Goal: Task Accomplishment & Management: Use online tool/utility

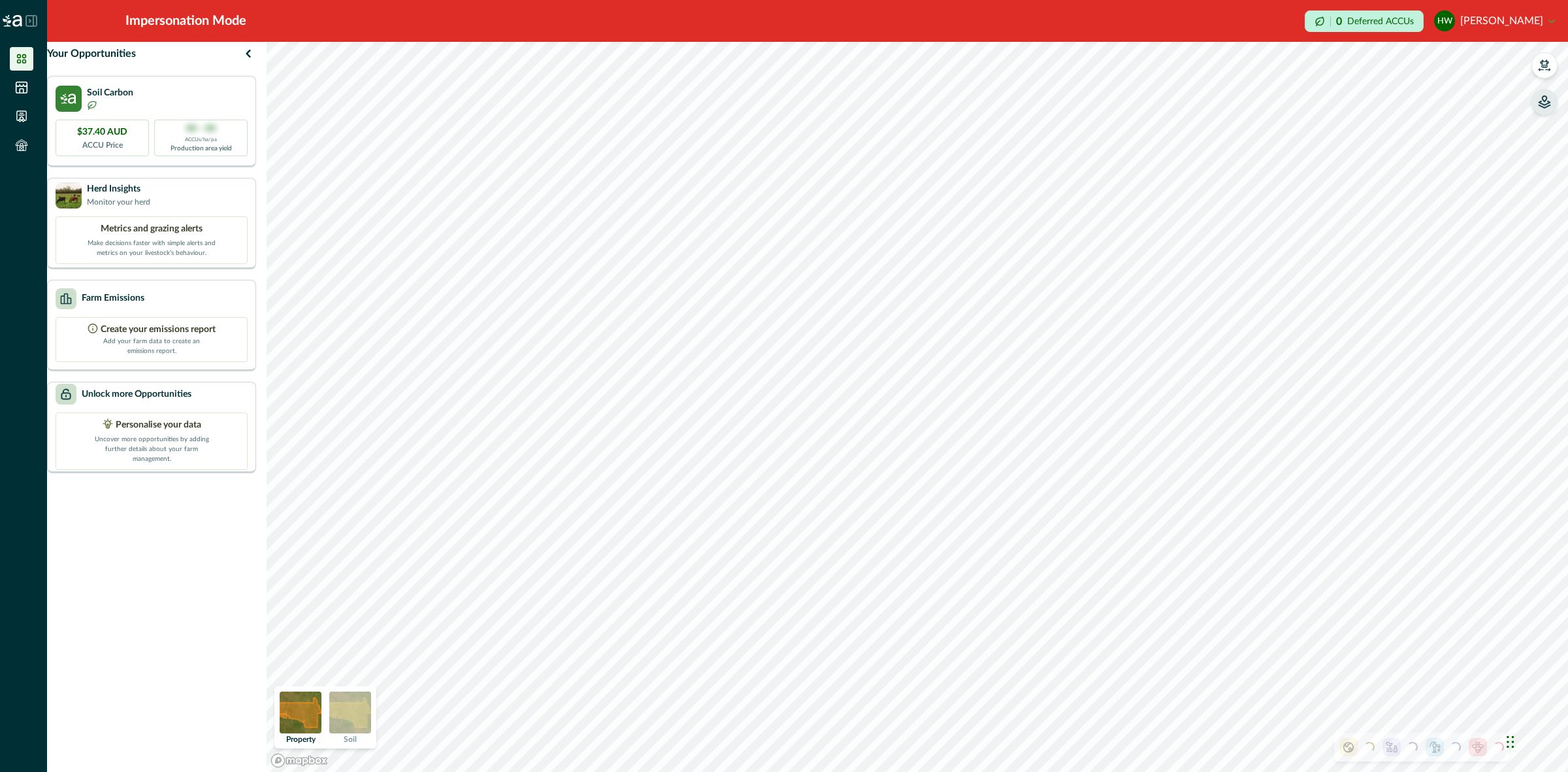
click at [1542, 106] on icon "button" at bounding box center [1544, 101] width 13 height 13
click at [1383, 155] on icon "button" at bounding box center [1379, 153] width 10 height 8
click at [1379, 194] on icon "button" at bounding box center [1379, 195] width 13 height 13
click at [1547, 66] on icon "button" at bounding box center [1544, 63] width 9 height 8
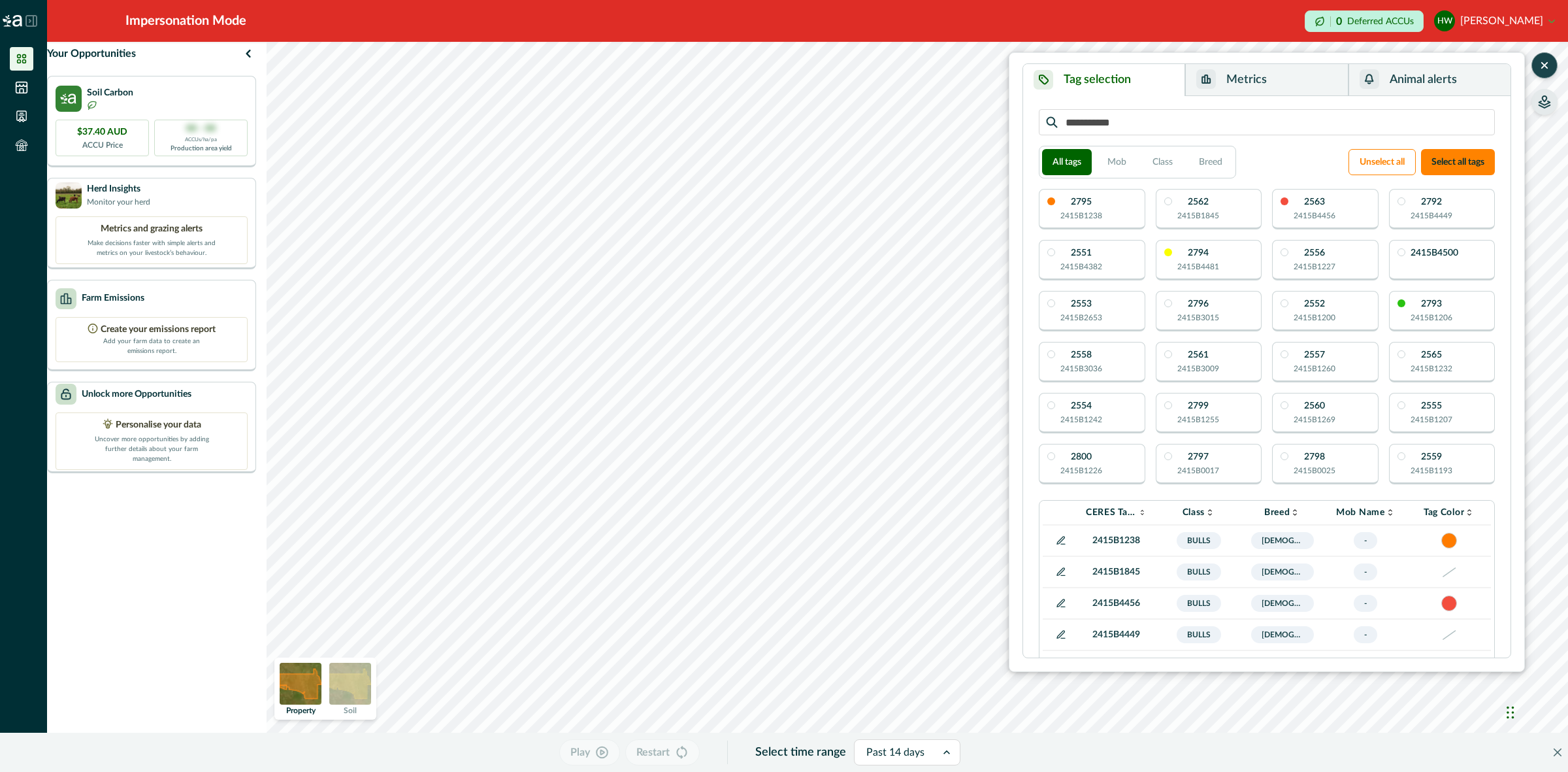
click at [1295, 72] on button "Metrics" at bounding box center [1266, 80] width 162 height 32
click at [1144, 81] on button "Tag selection" at bounding box center [1104, 80] width 162 height 32
click at [1099, 215] on p "2415B1238" at bounding box center [1081, 215] width 42 height 12
click at [1288, 209] on div "2563 2415B4456" at bounding box center [1324, 209] width 106 height 40
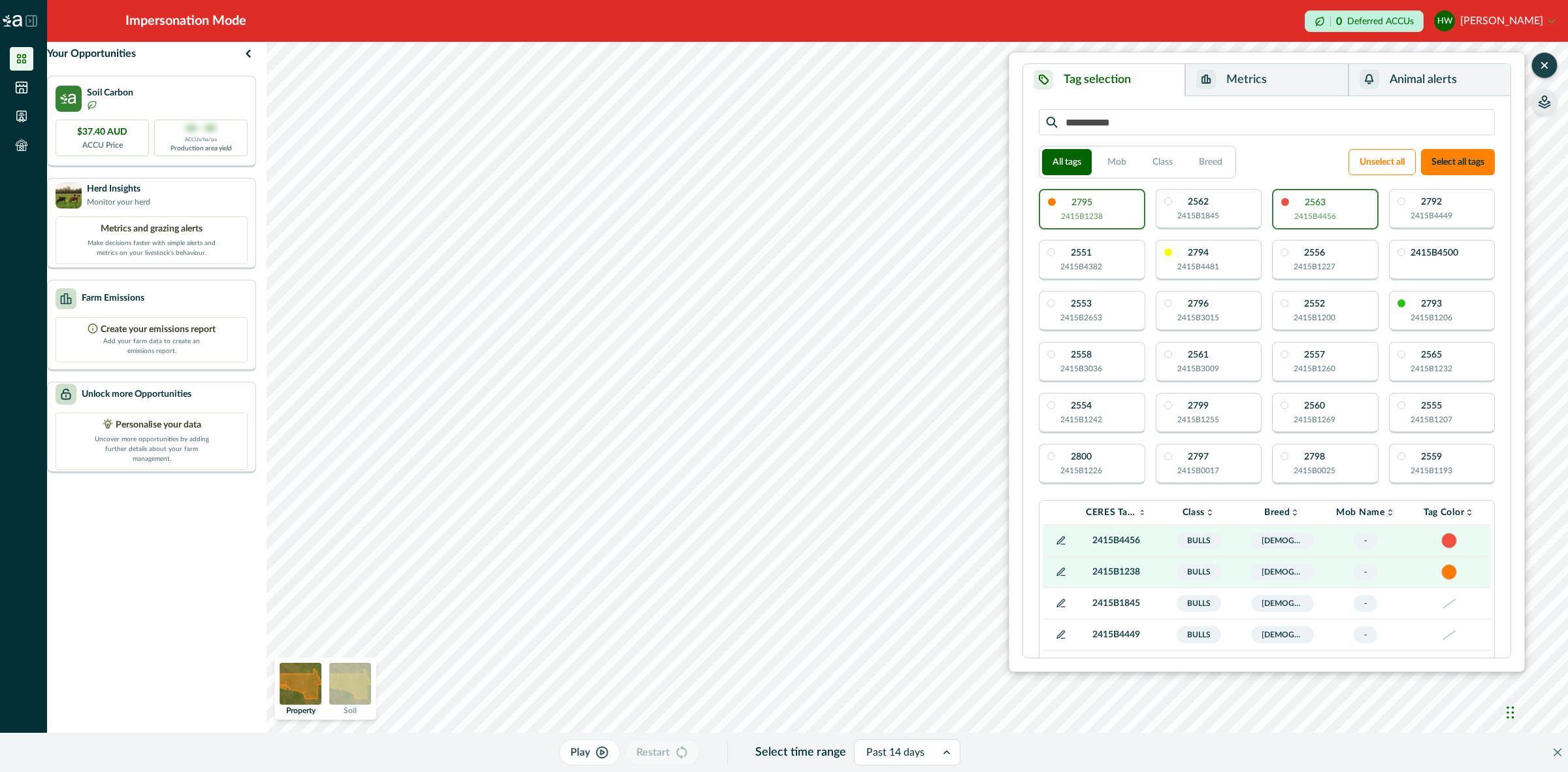
click at [1195, 263] on p "2415B4481" at bounding box center [1198, 267] width 42 height 12
click at [1088, 258] on p "2551" at bounding box center [1081, 253] width 21 height 9
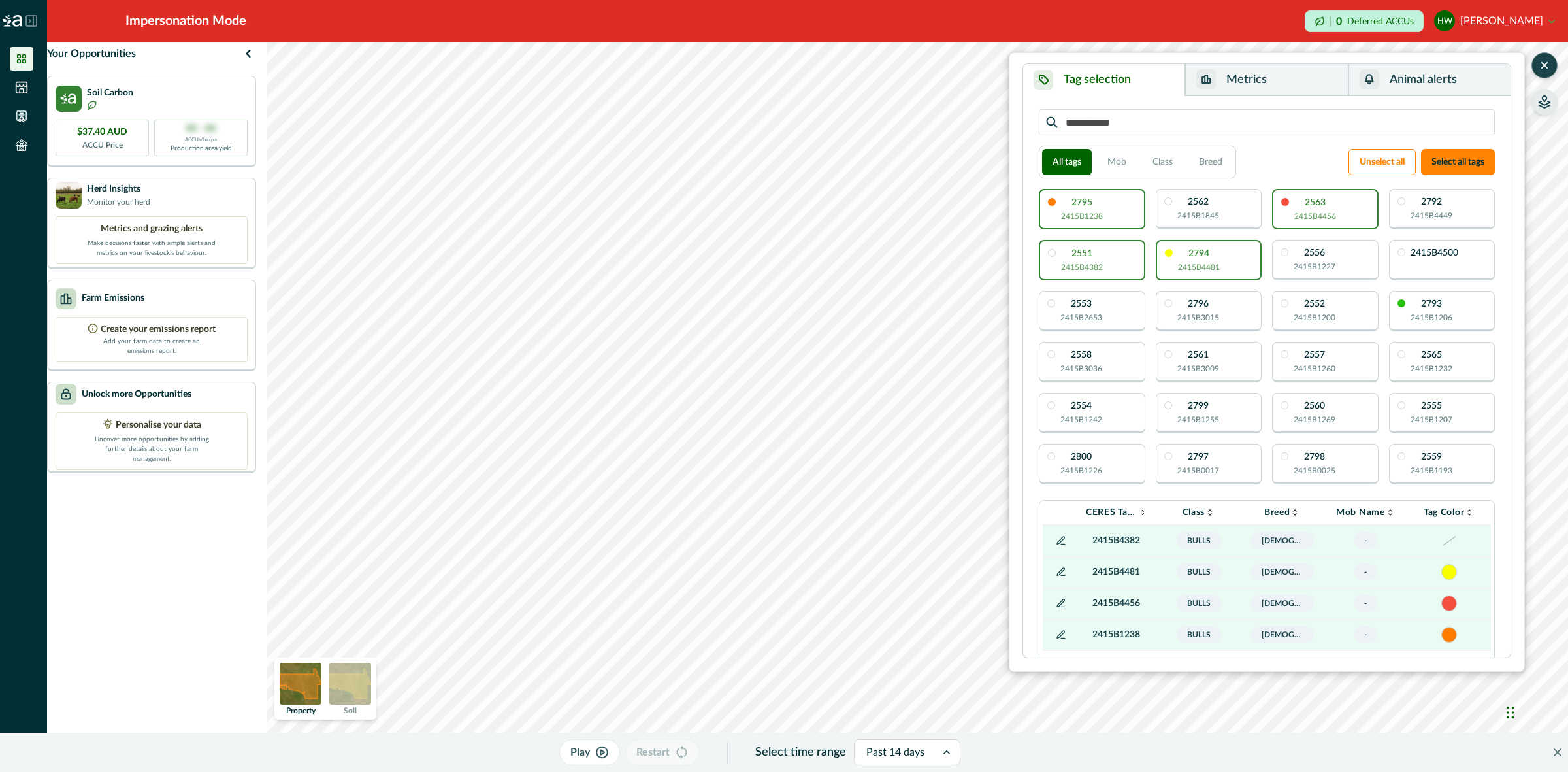
click at [1192, 207] on div "2562 2415B1845" at bounding box center [1198, 209] width 42 height 24
click at [1410, 209] on div "2792 2415B4449" at bounding box center [1431, 209] width 42 height 24
click at [1326, 255] on div "2556 2415B1227" at bounding box center [1315, 260] width 42 height 24
click at [1259, 74] on button "Metrics" at bounding box center [1266, 80] width 162 height 32
click at [1133, 86] on button "Tag selection" at bounding box center [1104, 80] width 162 height 32
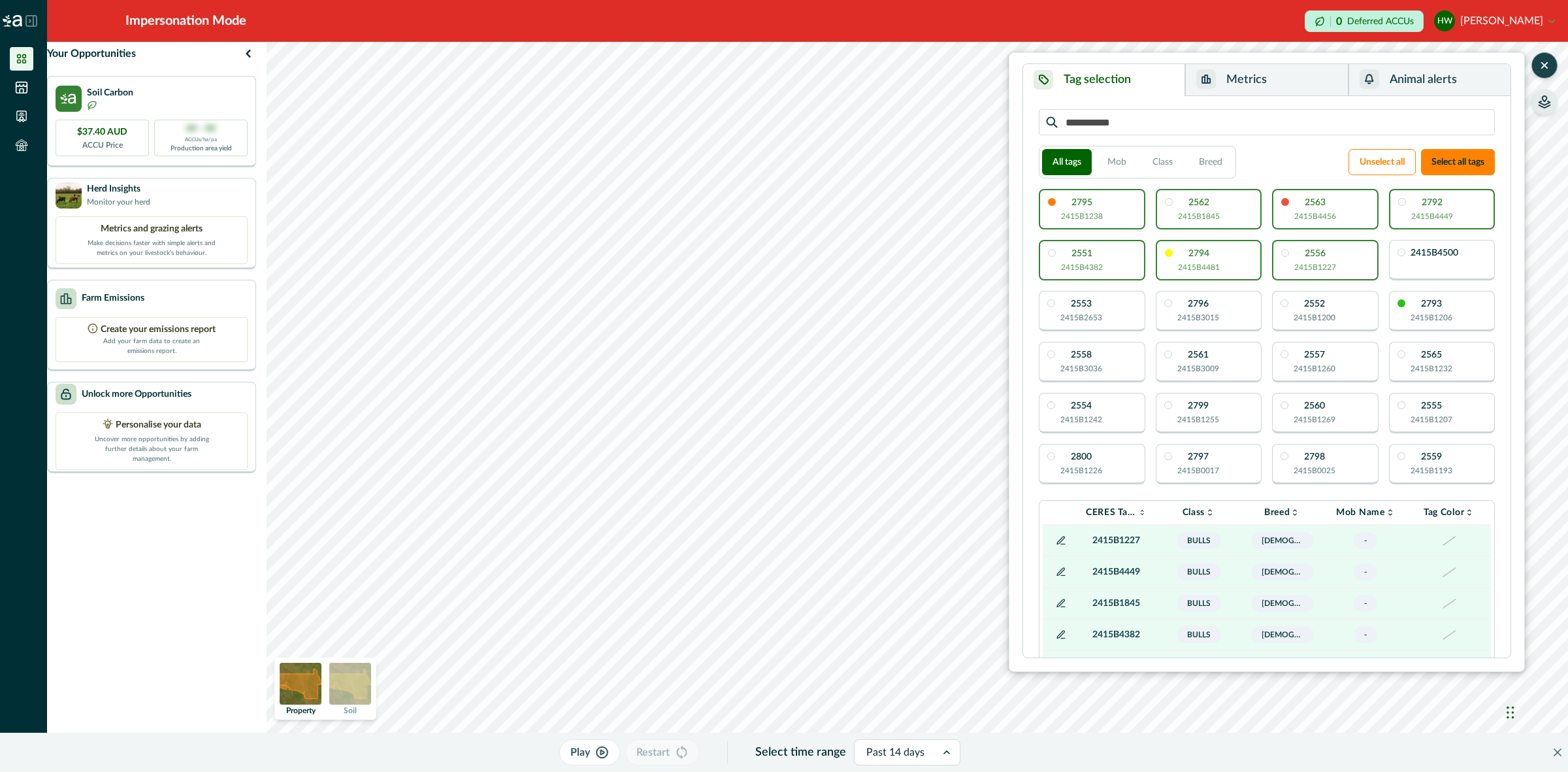
click at [1119, 219] on div "2795 2415B1238" at bounding box center [1091, 209] width 106 height 40
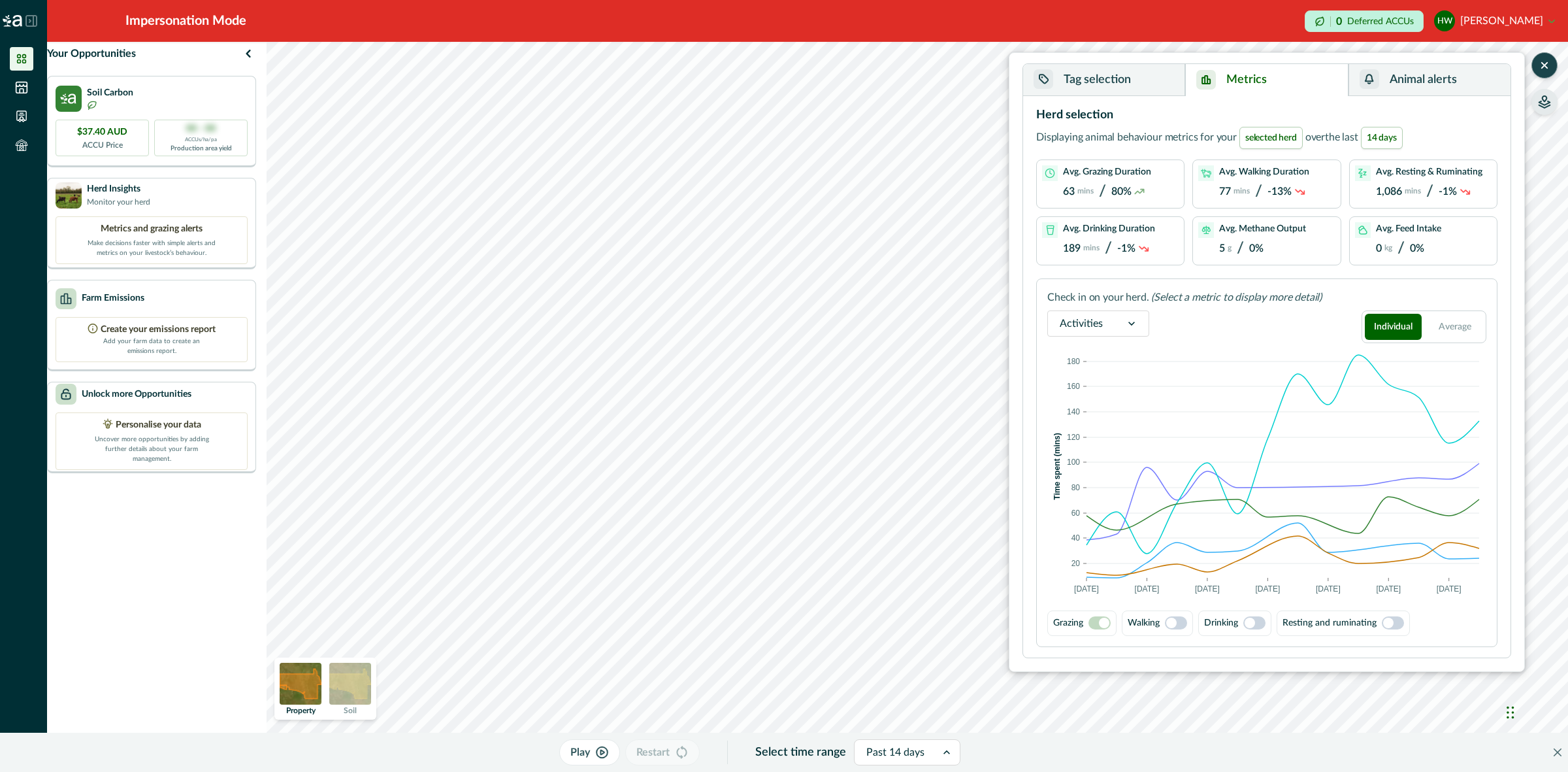
click at [1217, 77] on button "Metrics" at bounding box center [1266, 80] width 162 height 32
click at [1177, 619] on span at bounding box center [1171, 622] width 10 height 10
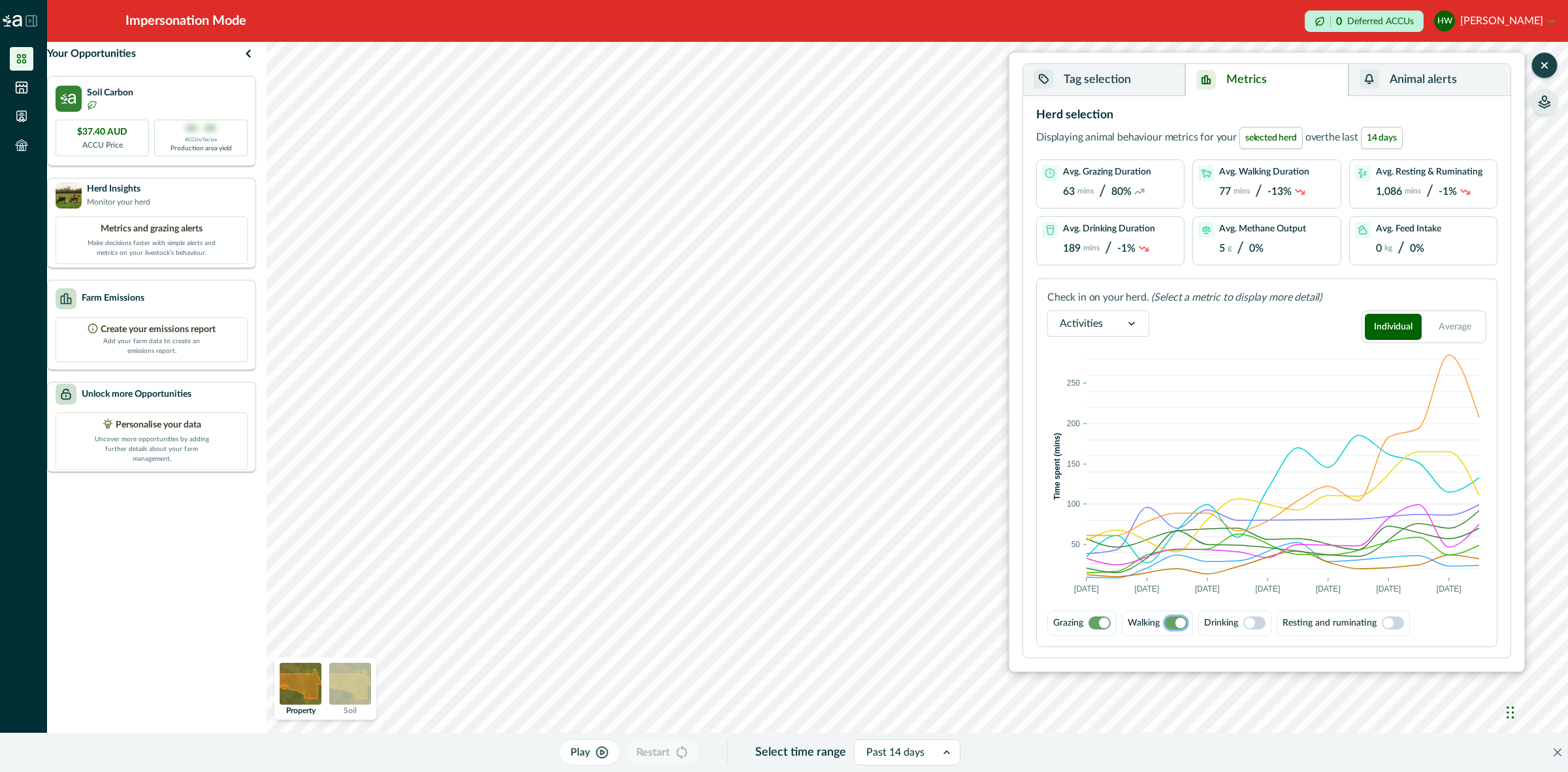
click at [1103, 617] on span at bounding box center [1104, 622] width 10 height 10
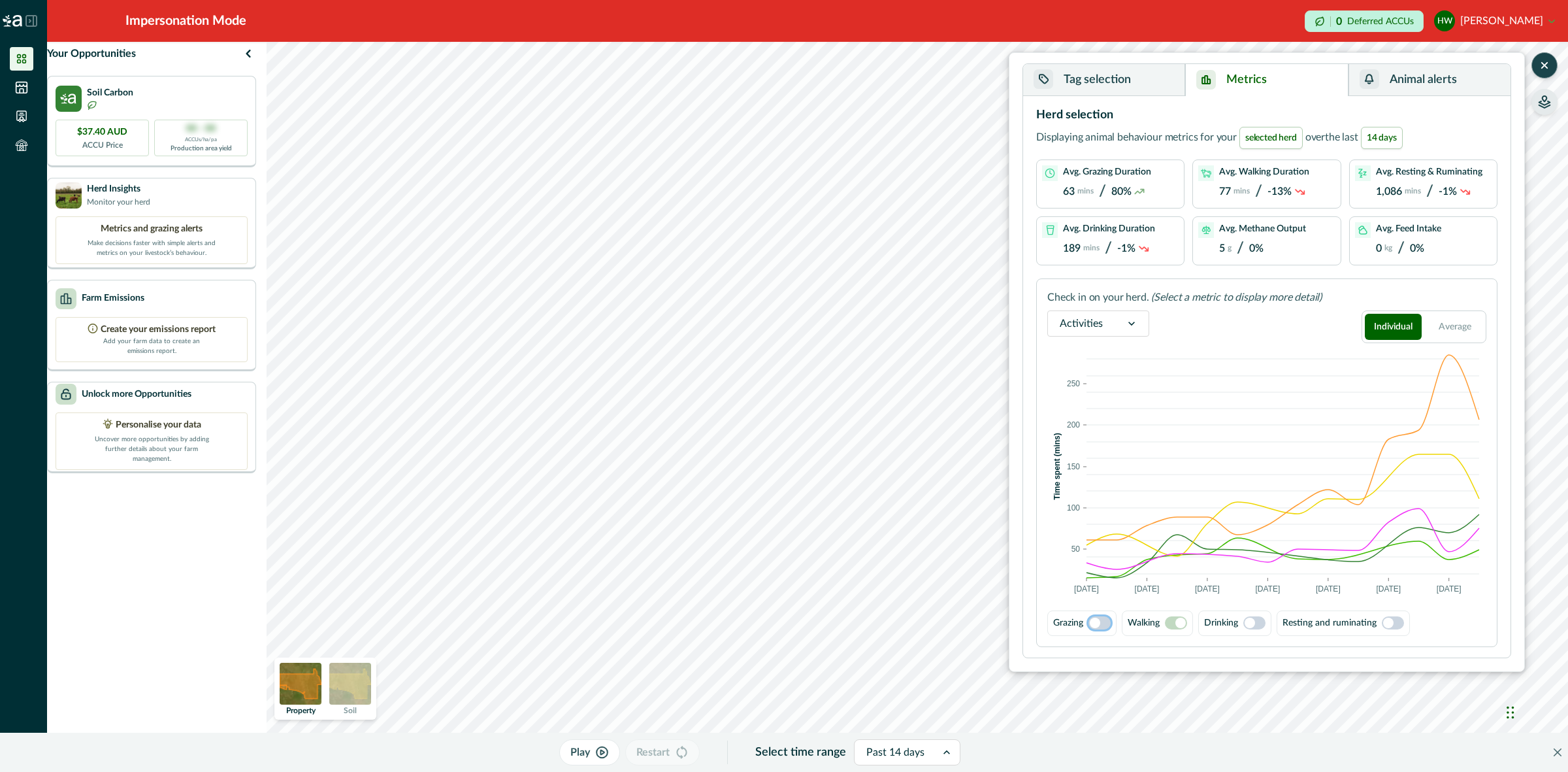
click at [1183, 621] on span at bounding box center [1180, 622] width 10 height 10
click at [1107, 621] on span at bounding box center [1099, 623] width 22 height 13
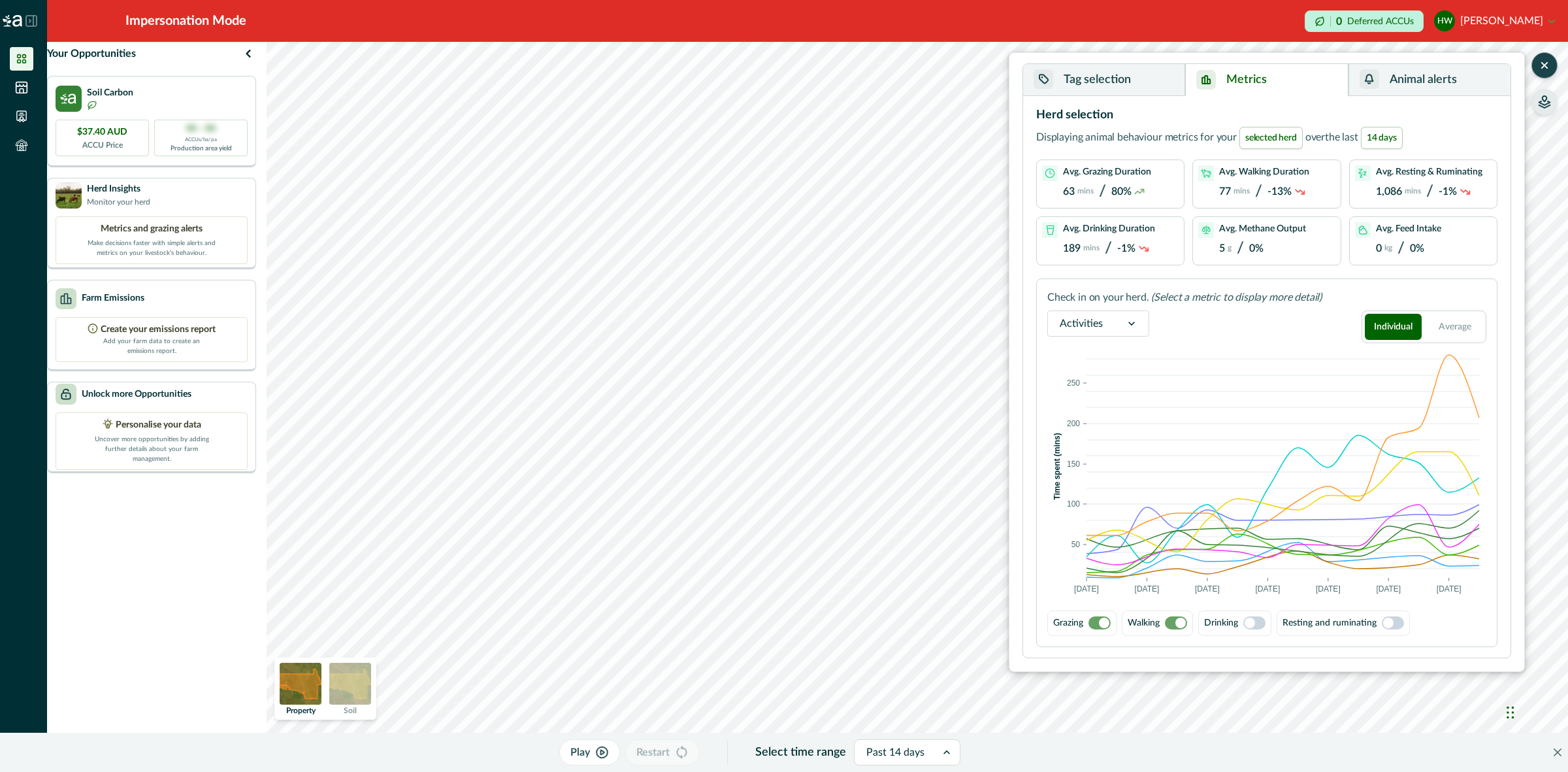
click at [1180, 621] on span at bounding box center [1180, 622] width 10 height 10
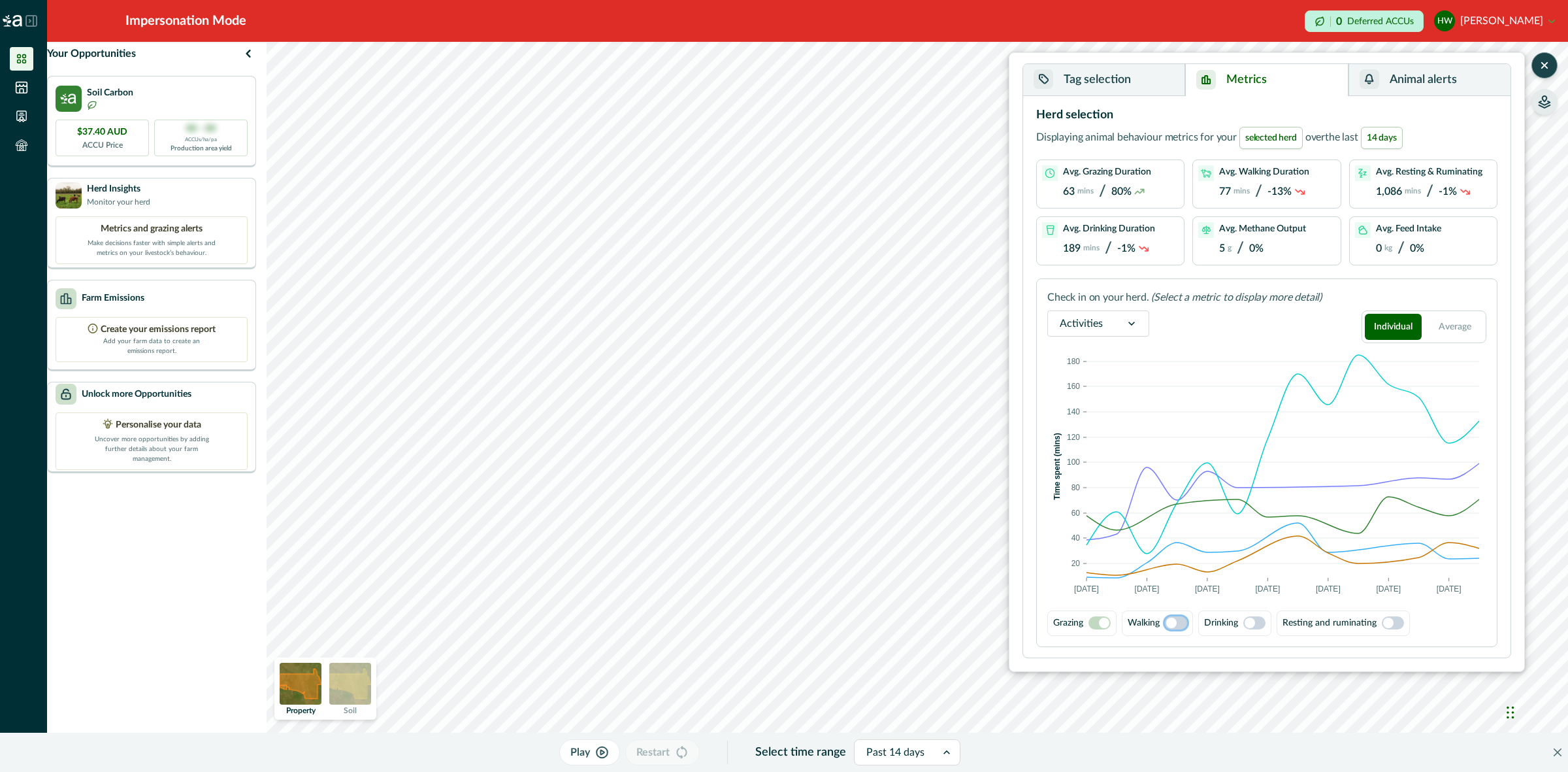
click at [1094, 626] on span at bounding box center [1099, 623] width 22 height 13
click at [1179, 626] on span at bounding box center [1176, 623] width 22 height 13
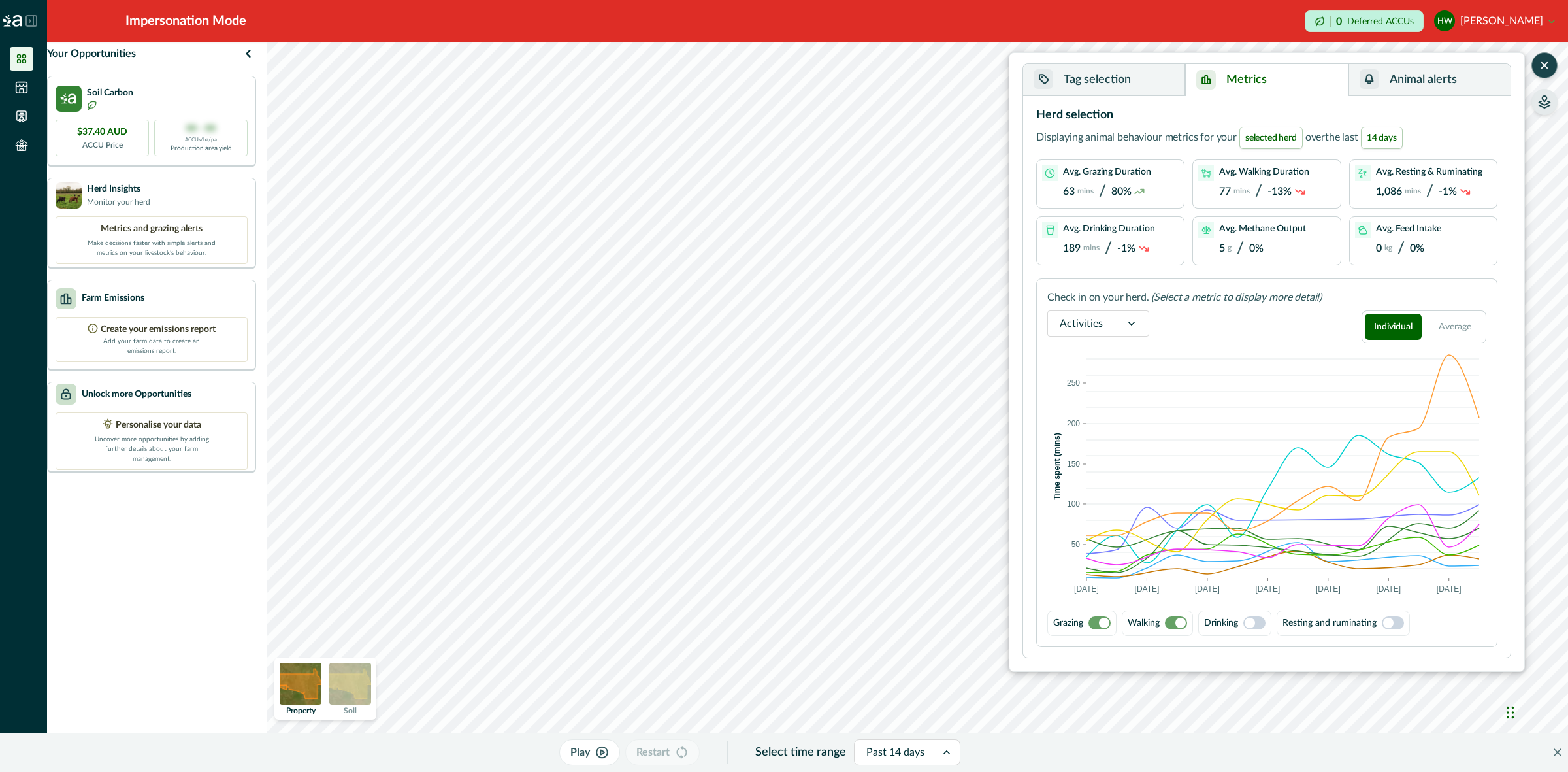
click at [1106, 621] on span at bounding box center [1104, 622] width 10 height 10
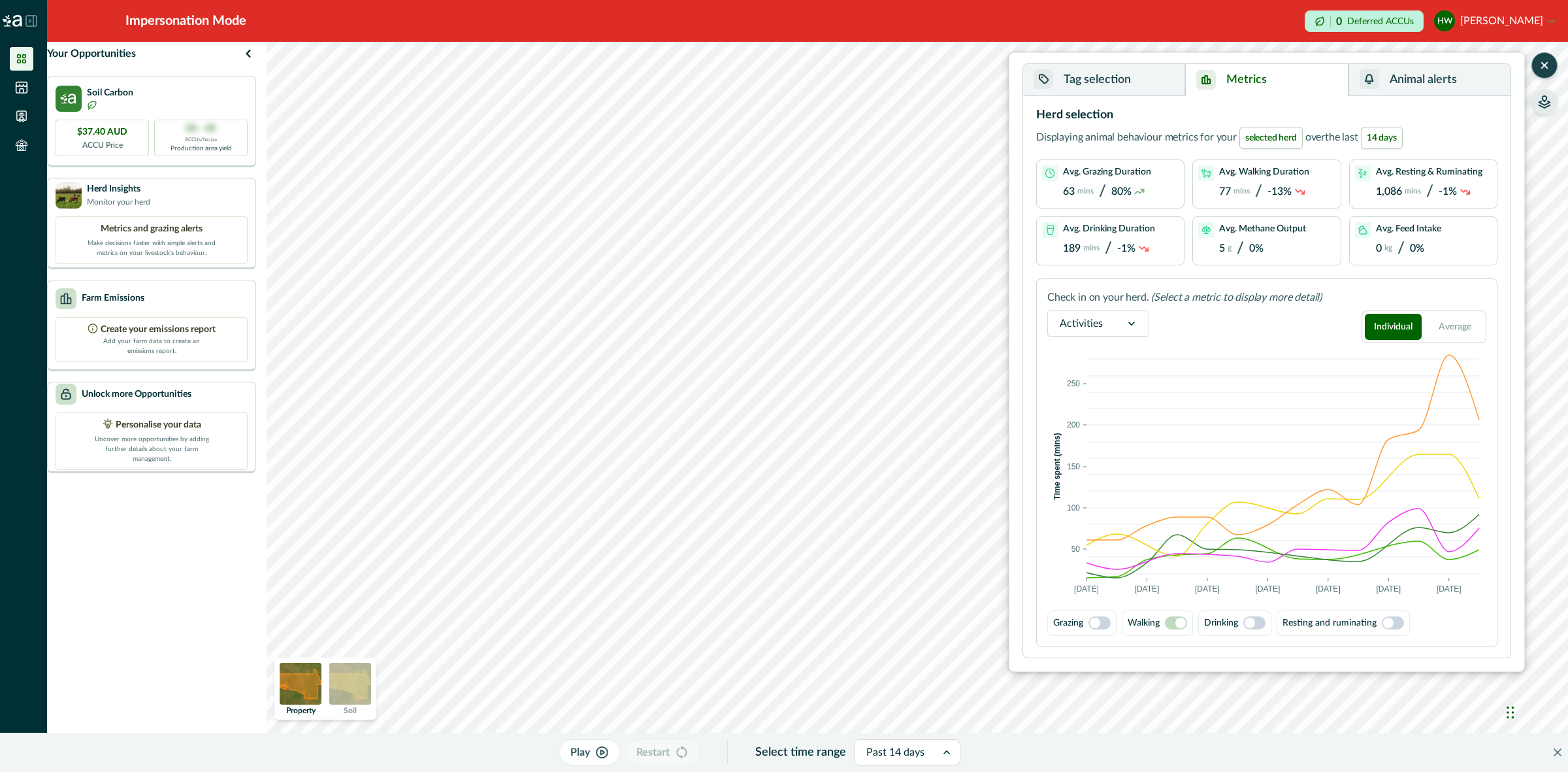
click at [1095, 628] on span at bounding box center [1095, 622] width 10 height 10
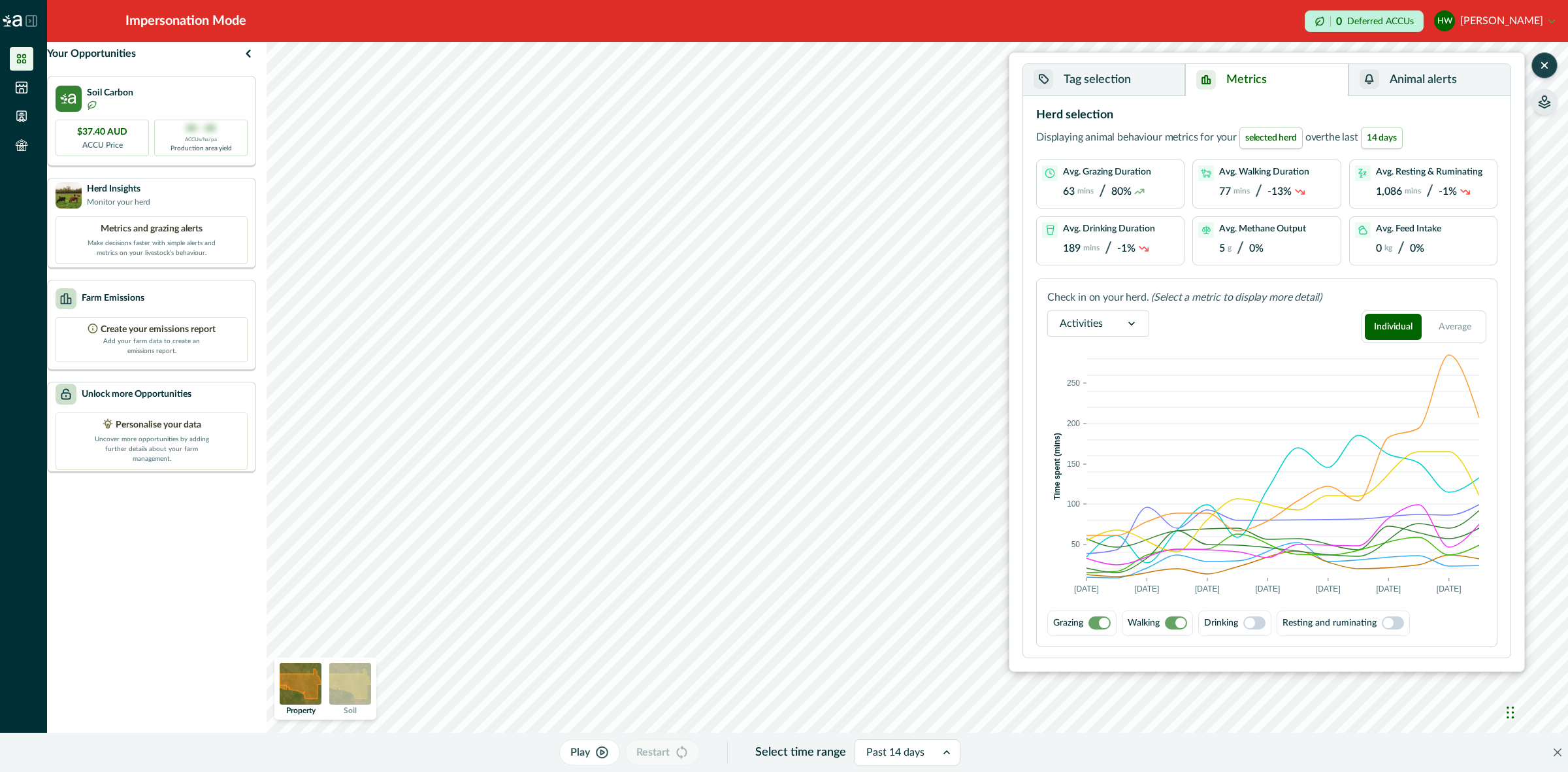
click at [1179, 625] on span at bounding box center [1180, 622] width 10 height 10
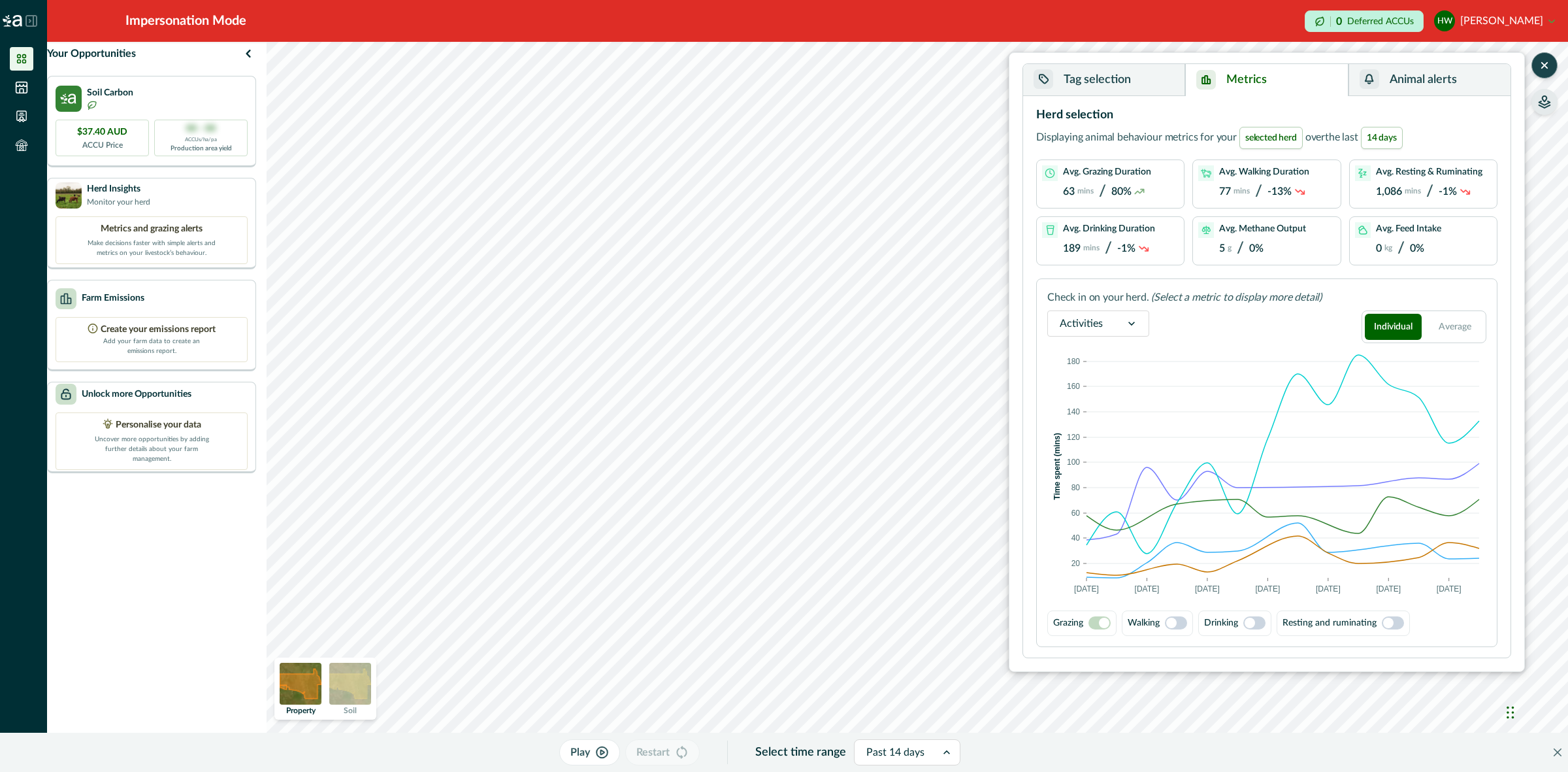
click at [1172, 621] on span at bounding box center [1171, 622] width 10 height 10
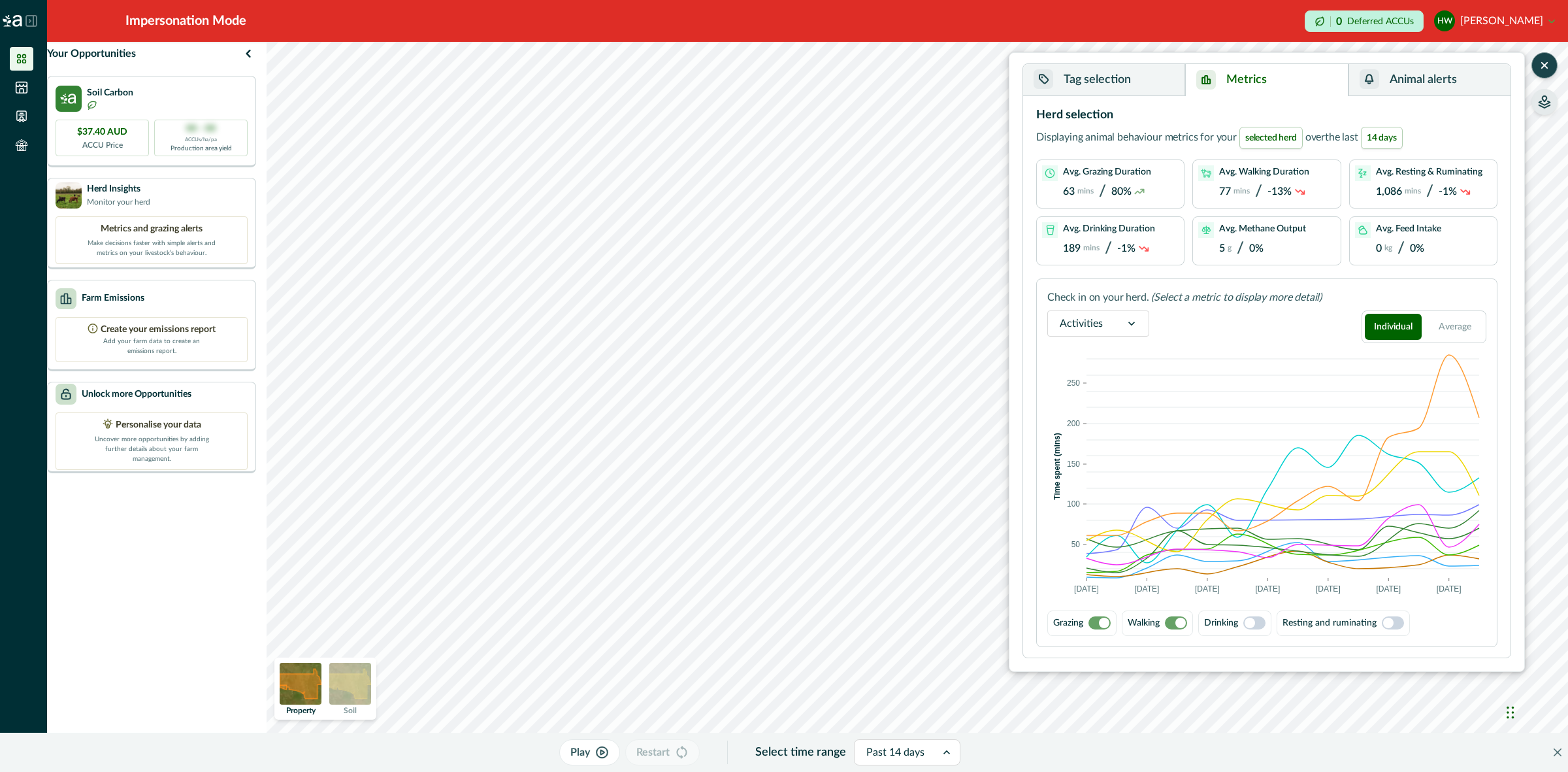
click at [1101, 619] on span at bounding box center [1104, 622] width 10 height 10
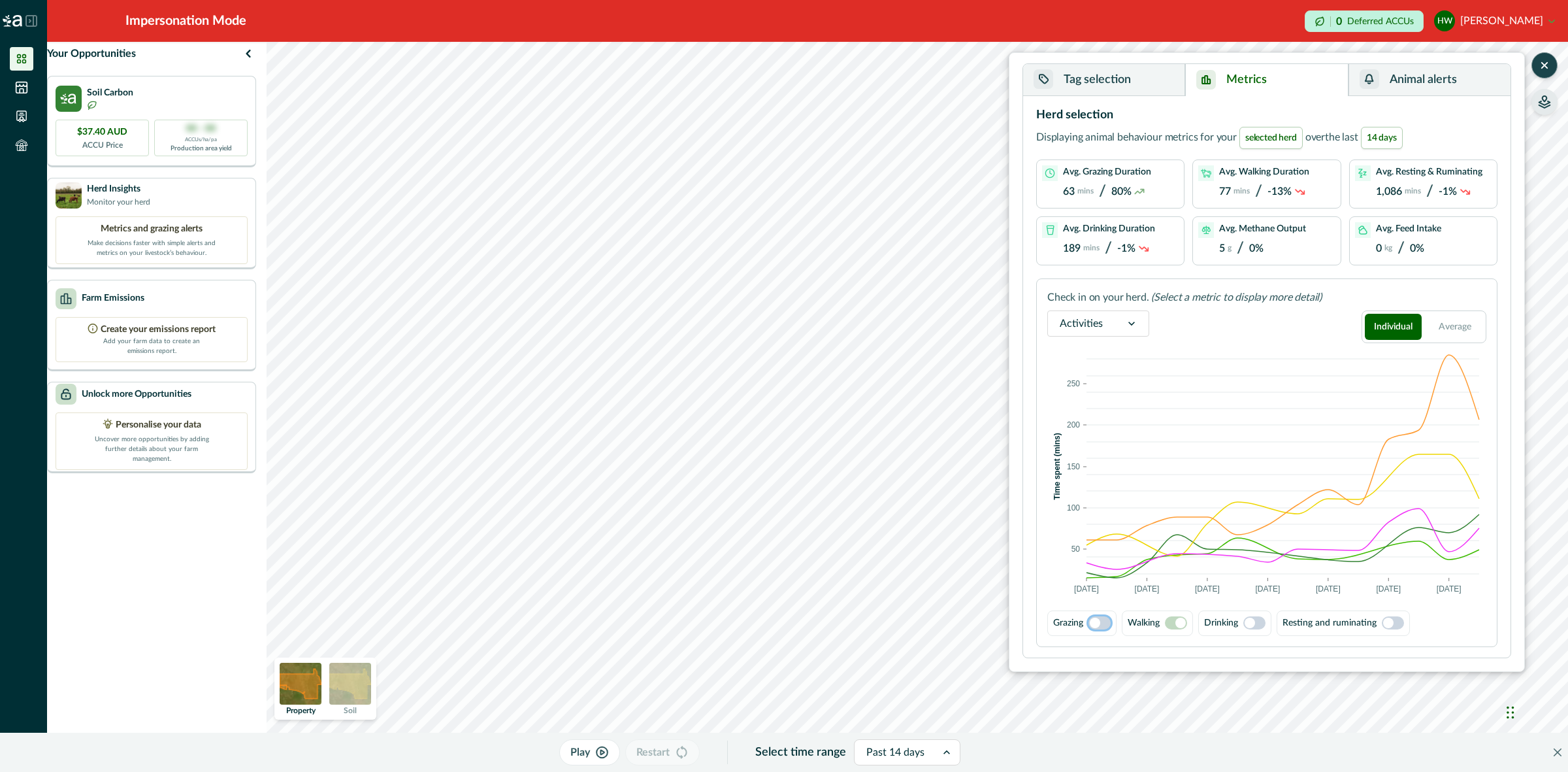
click at [1111, 86] on button "Tag selection" at bounding box center [1104, 80] width 162 height 32
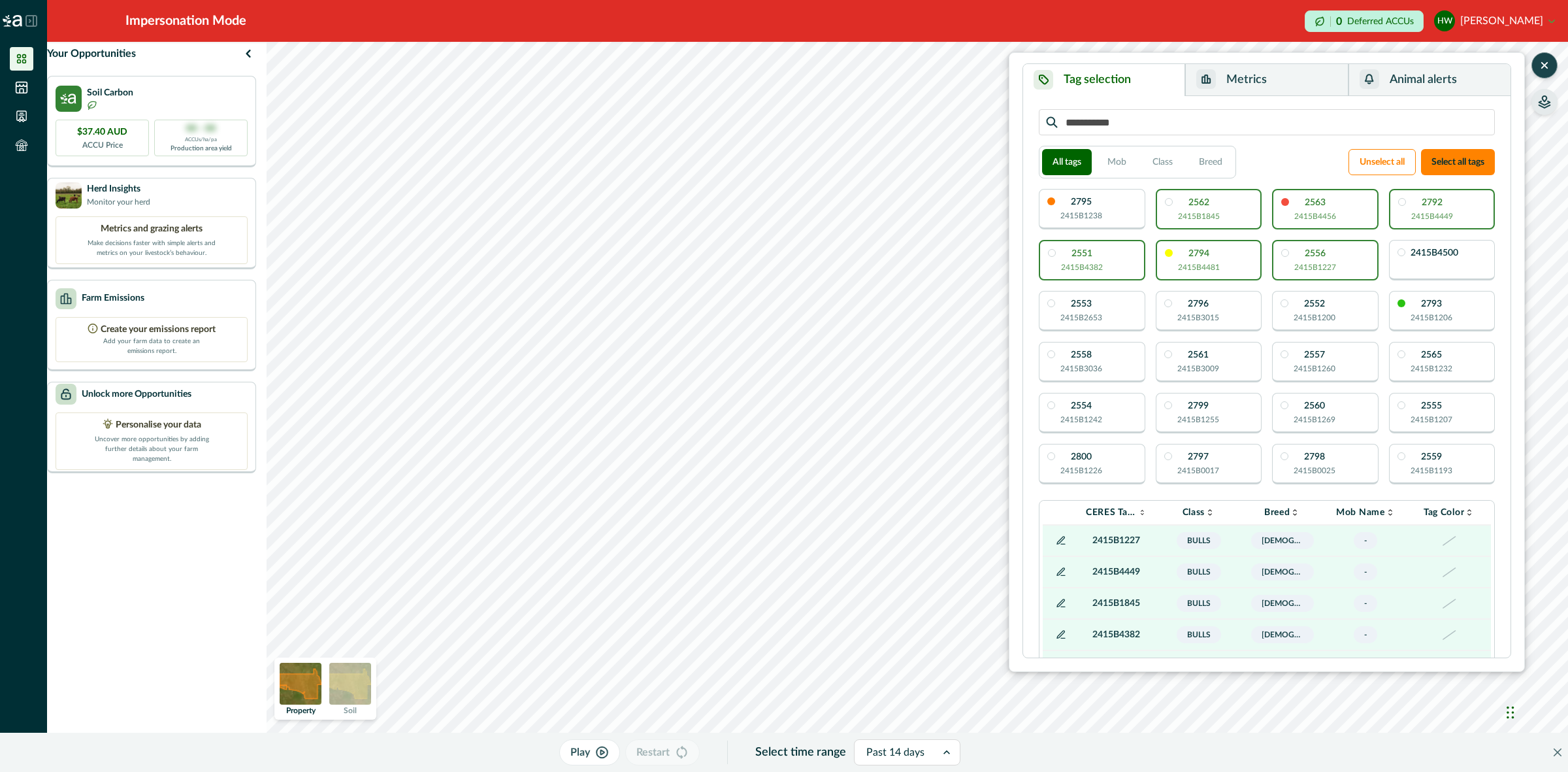
click at [1328, 268] on p "2415B1227" at bounding box center [1315, 267] width 42 height 12
click at [1322, 210] on p "2415B4456" at bounding box center [1315, 216] width 42 height 12
click at [1215, 207] on div "2562 2415B1845" at bounding box center [1199, 210] width 42 height 24
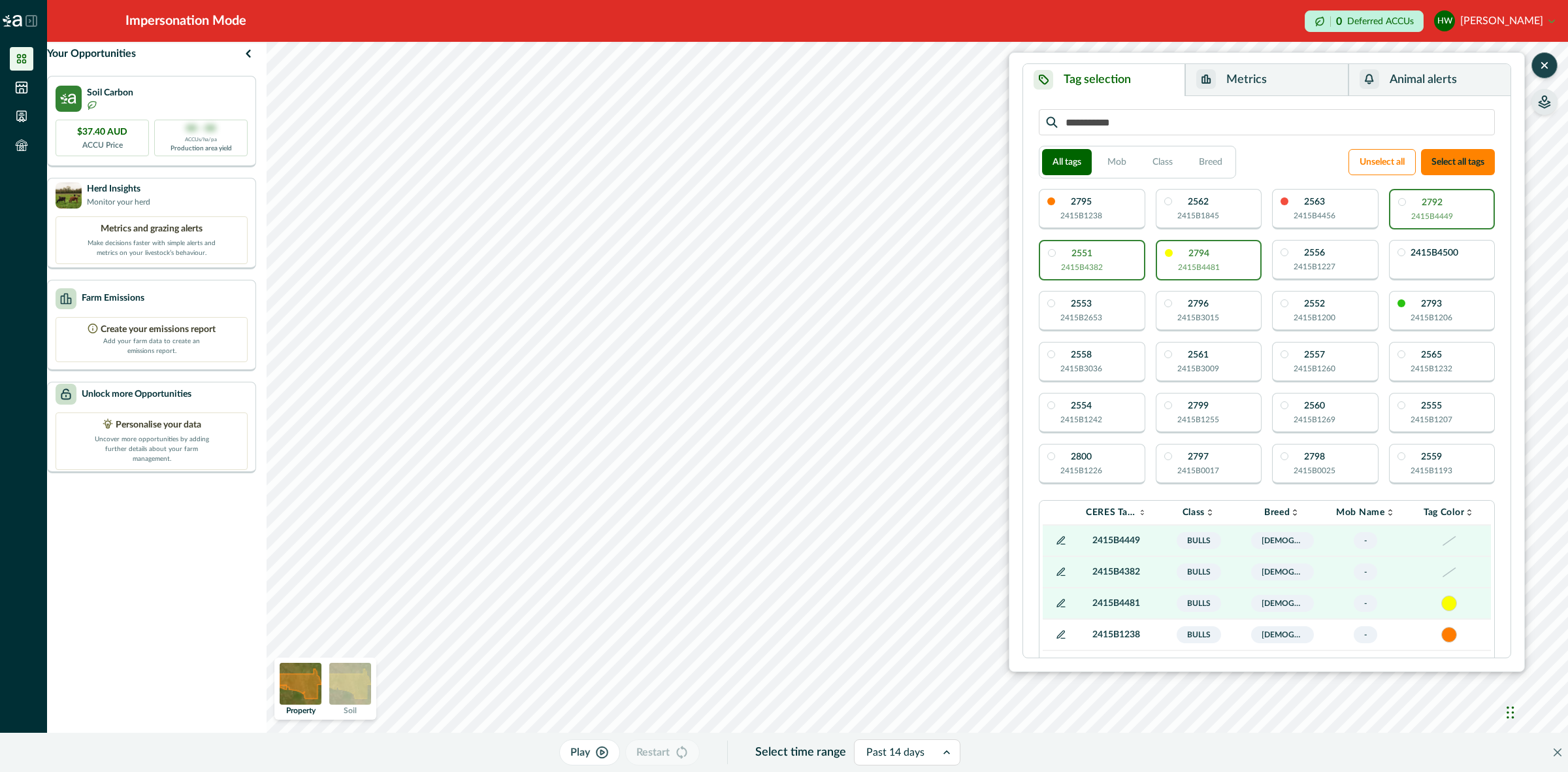
click at [1193, 263] on p "2415B4481" at bounding box center [1199, 267] width 42 height 12
click at [1104, 262] on div "2551 2415B4382" at bounding box center [1091, 260] width 106 height 40
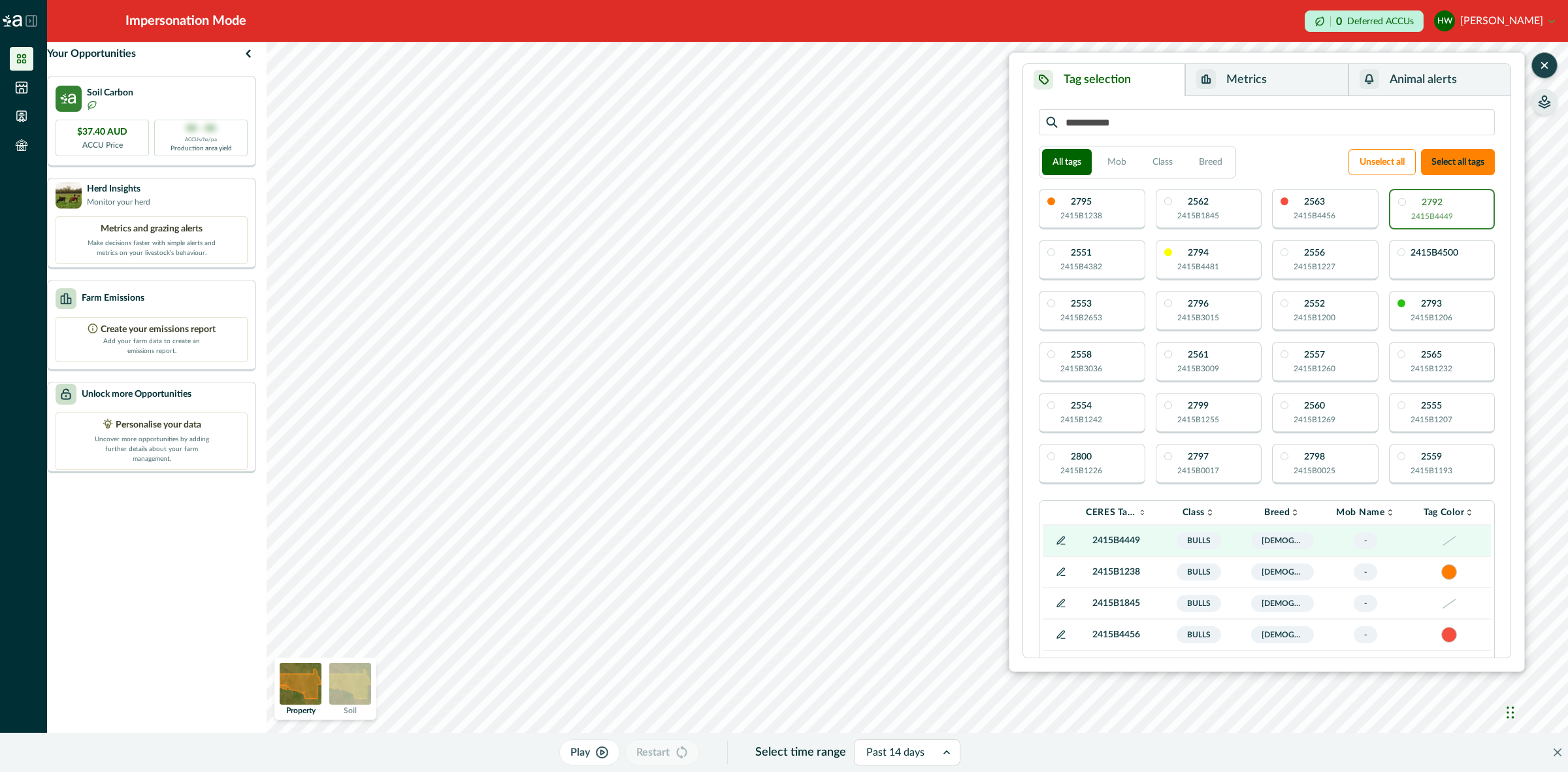
click at [1238, 79] on button "Metrics" at bounding box center [1266, 80] width 162 height 32
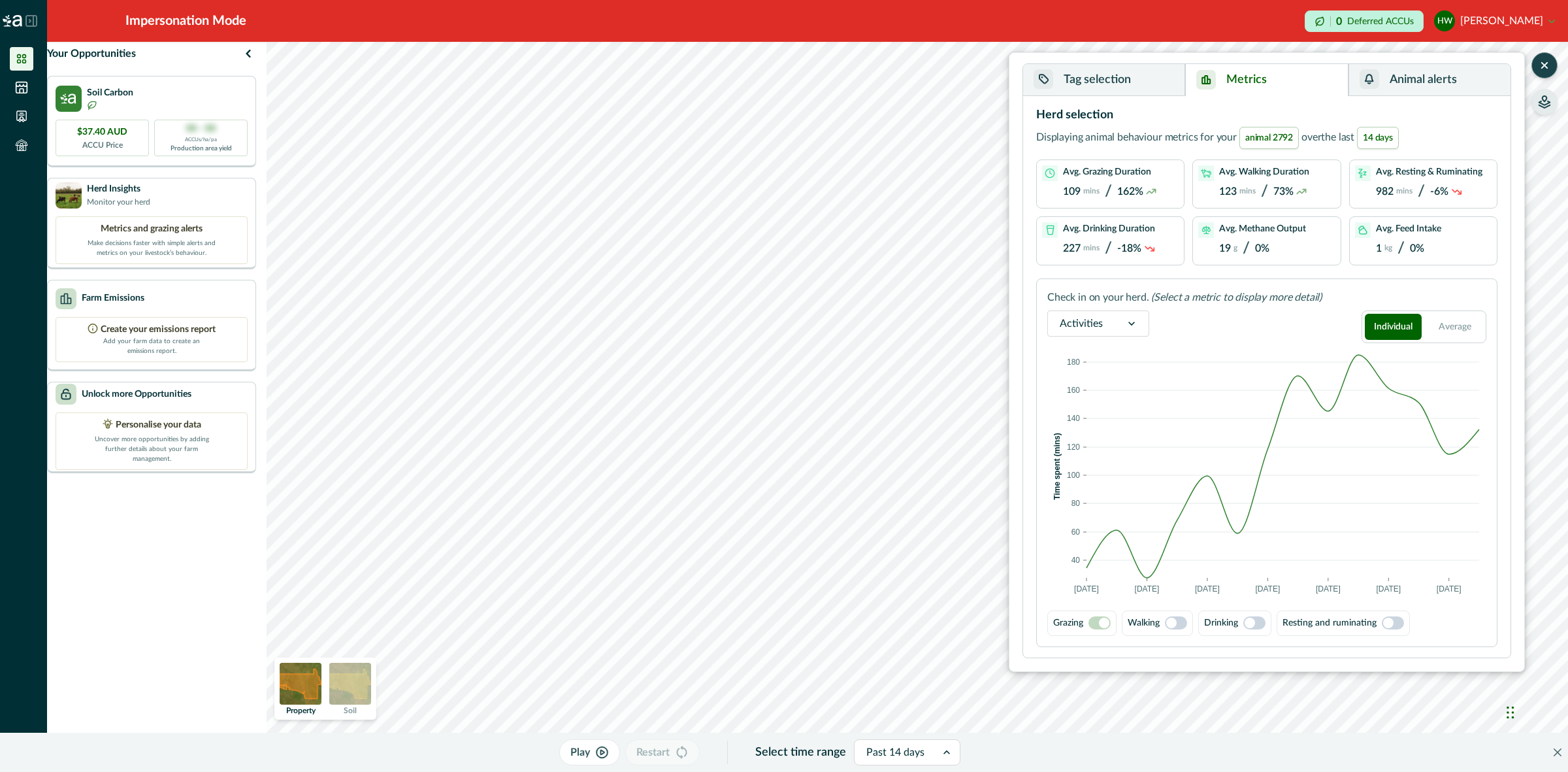
click at [1181, 616] on span at bounding box center [1176, 623] width 22 height 13
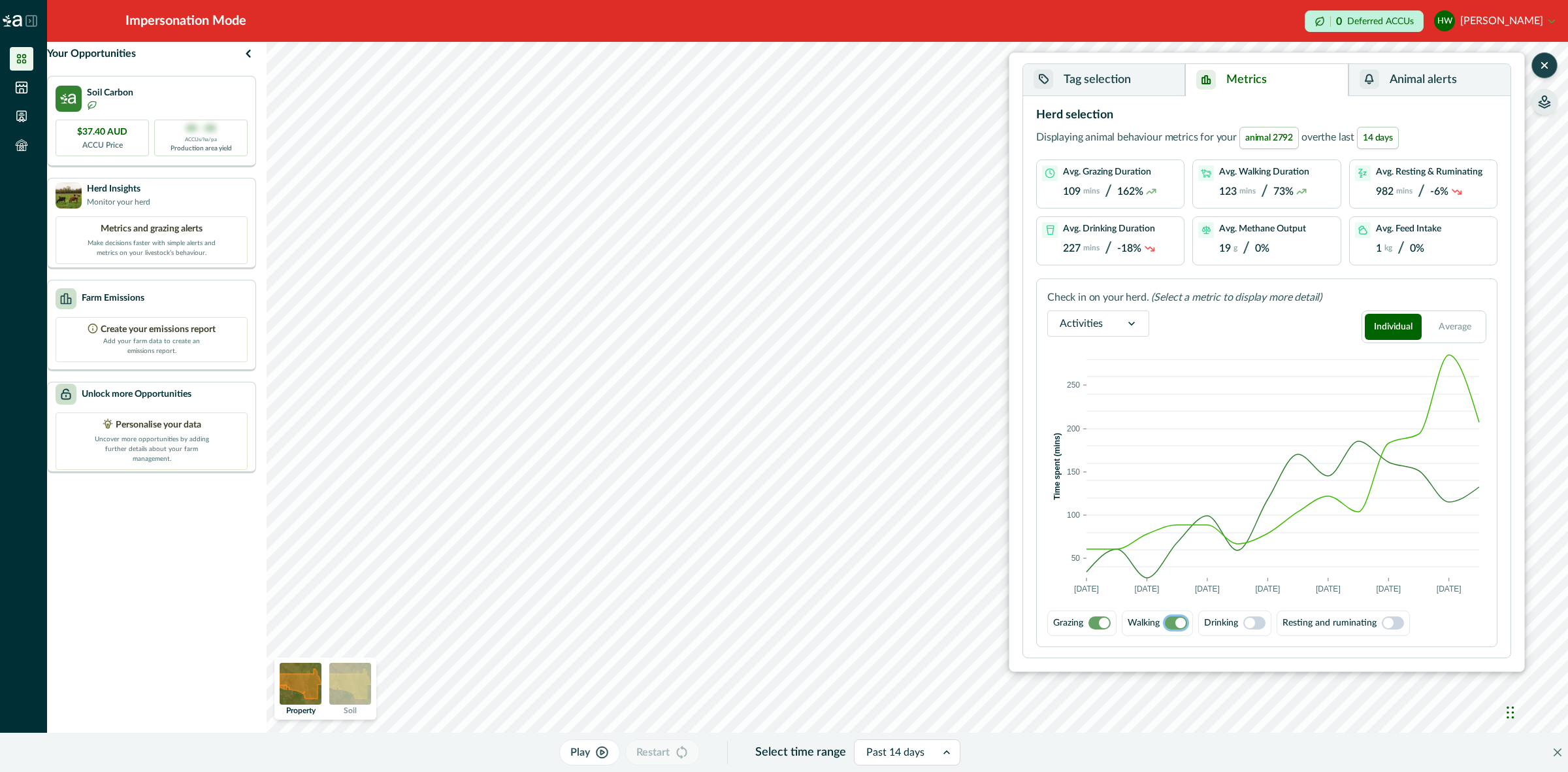
click at [1251, 628] on span at bounding box center [1254, 623] width 22 height 13
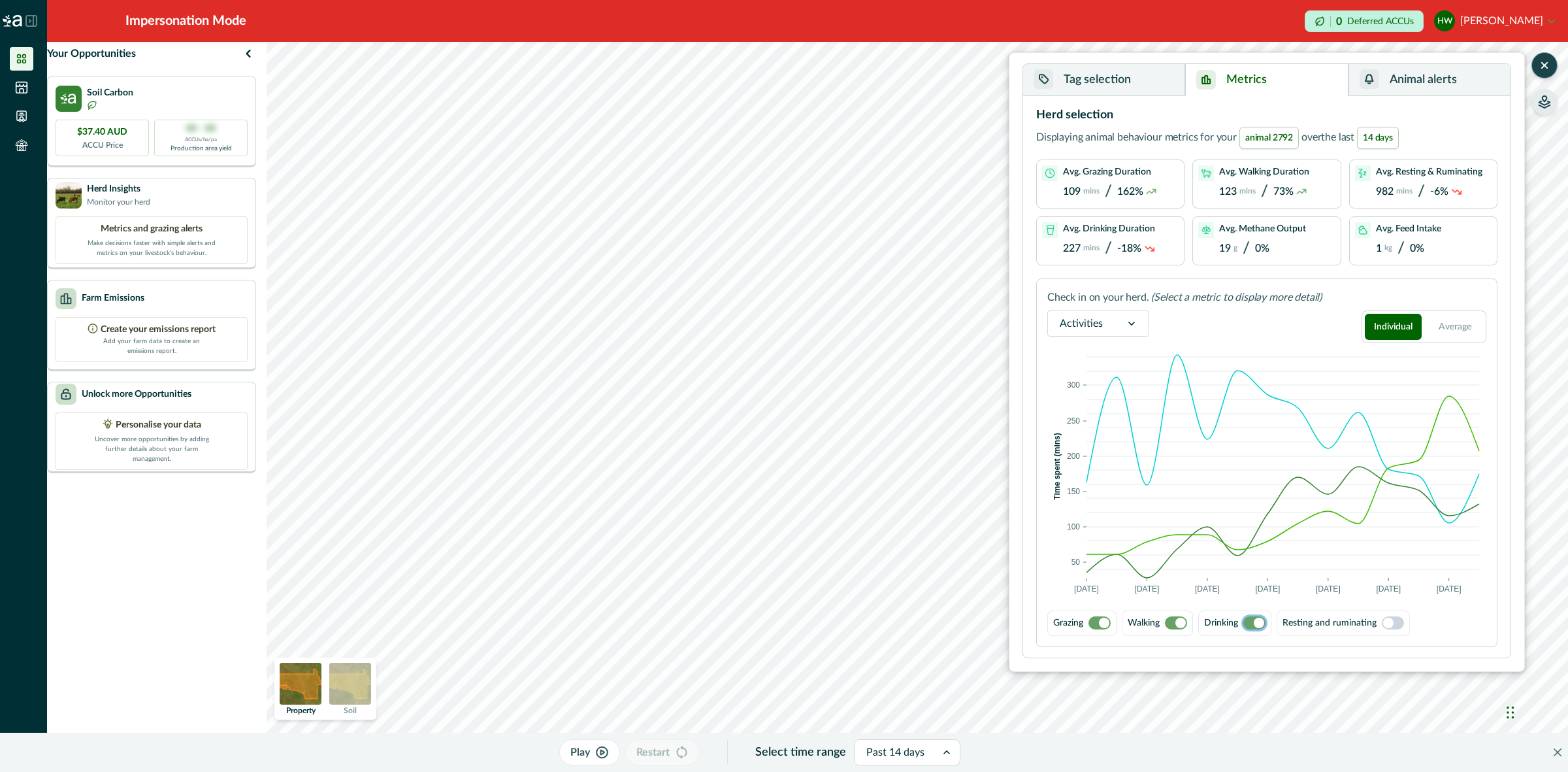
click at [1105, 621] on span at bounding box center [1104, 622] width 10 height 10
click at [1099, 624] on span at bounding box center [1095, 622] width 10 height 10
click at [1258, 619] on span at bounding box center [1258, 622] width 10 height 10
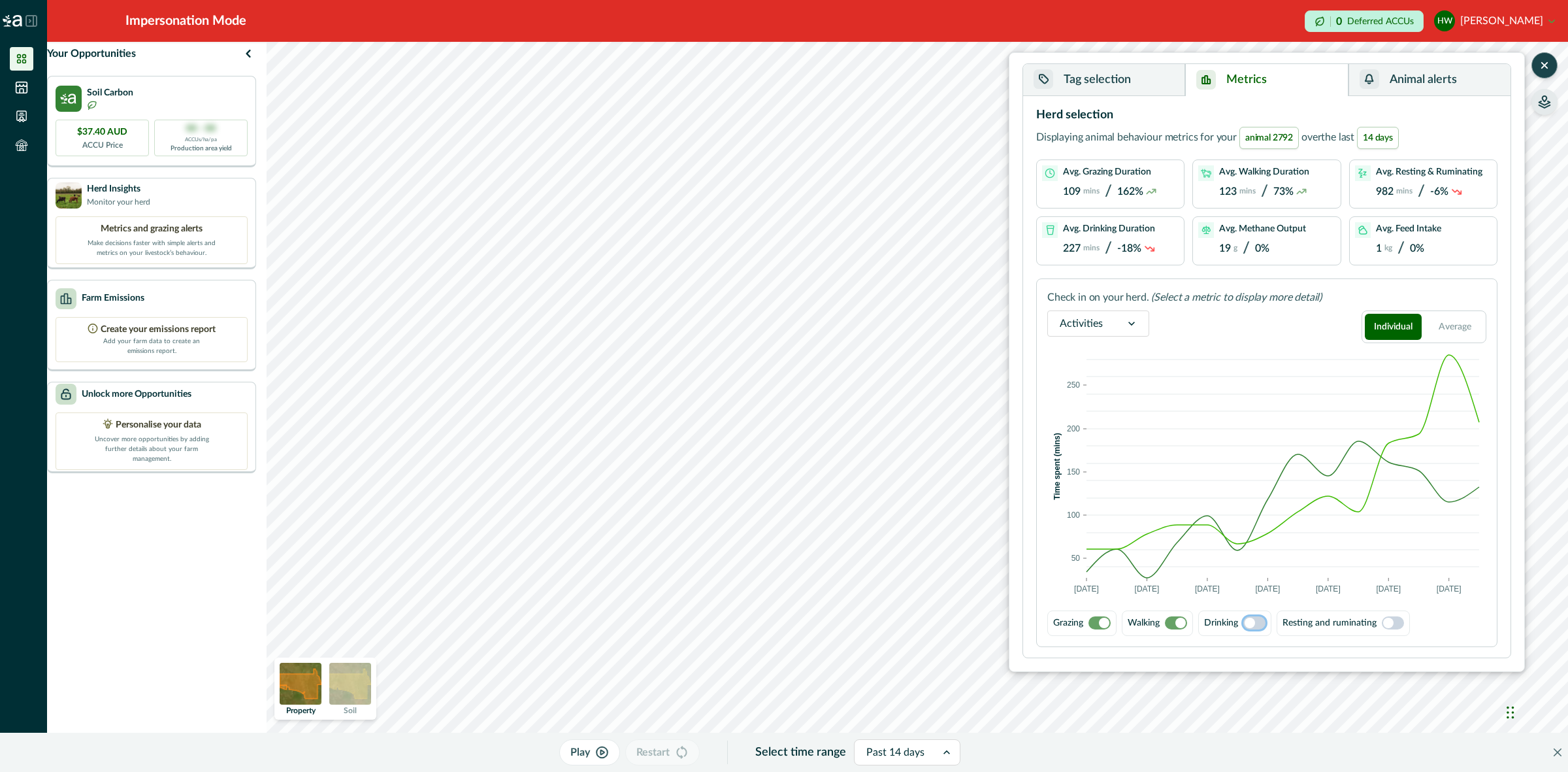
click at [1105, 628] on span at bounding box center [1104, 622] width 10 height 10
click at [1255, 618] on span at bounding box center [1249, 622] width 10 height 10
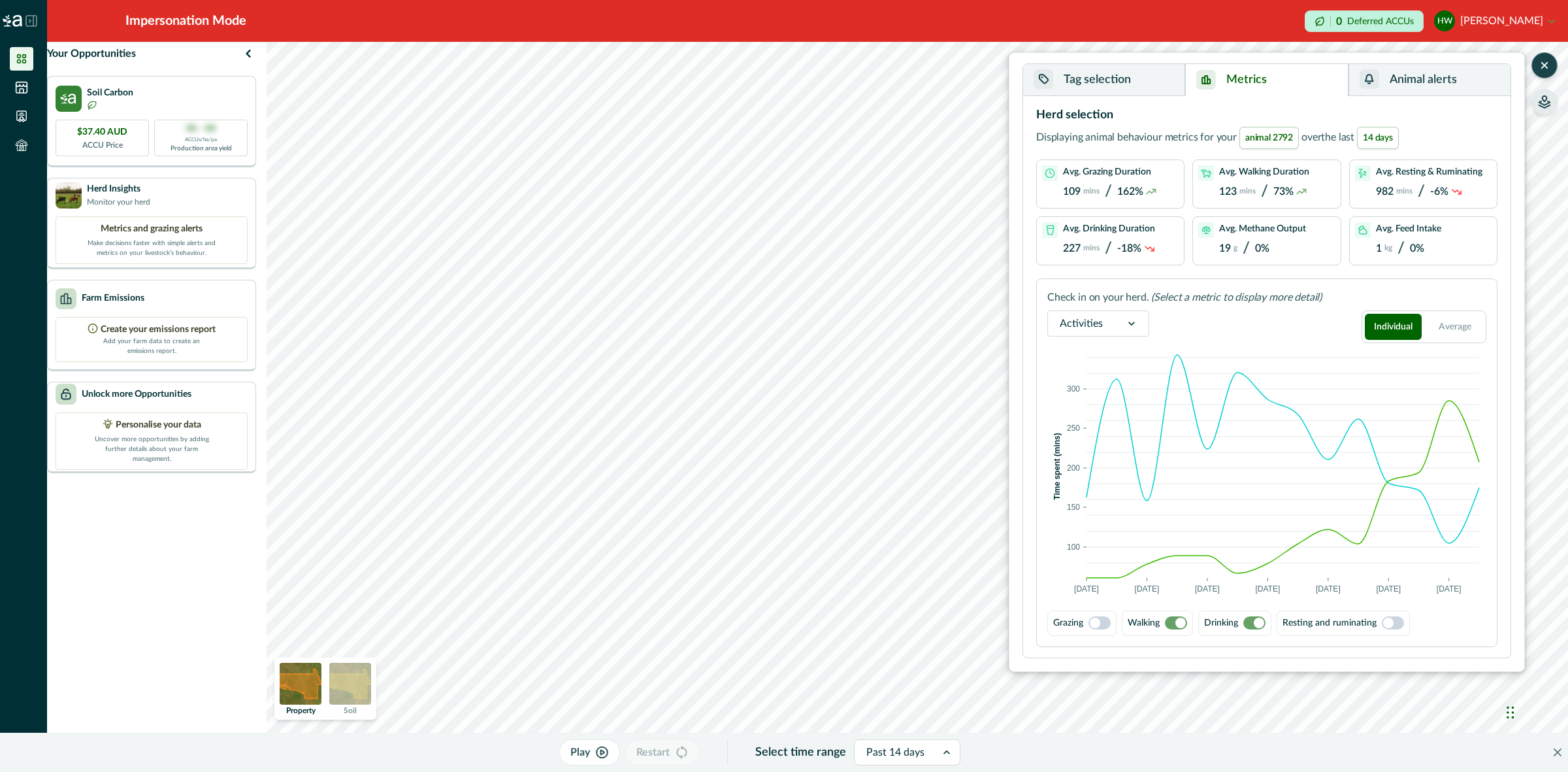
click at [1135, 88] on button "Tag selection" at bounding box center [1104, 80] width 162 height 32
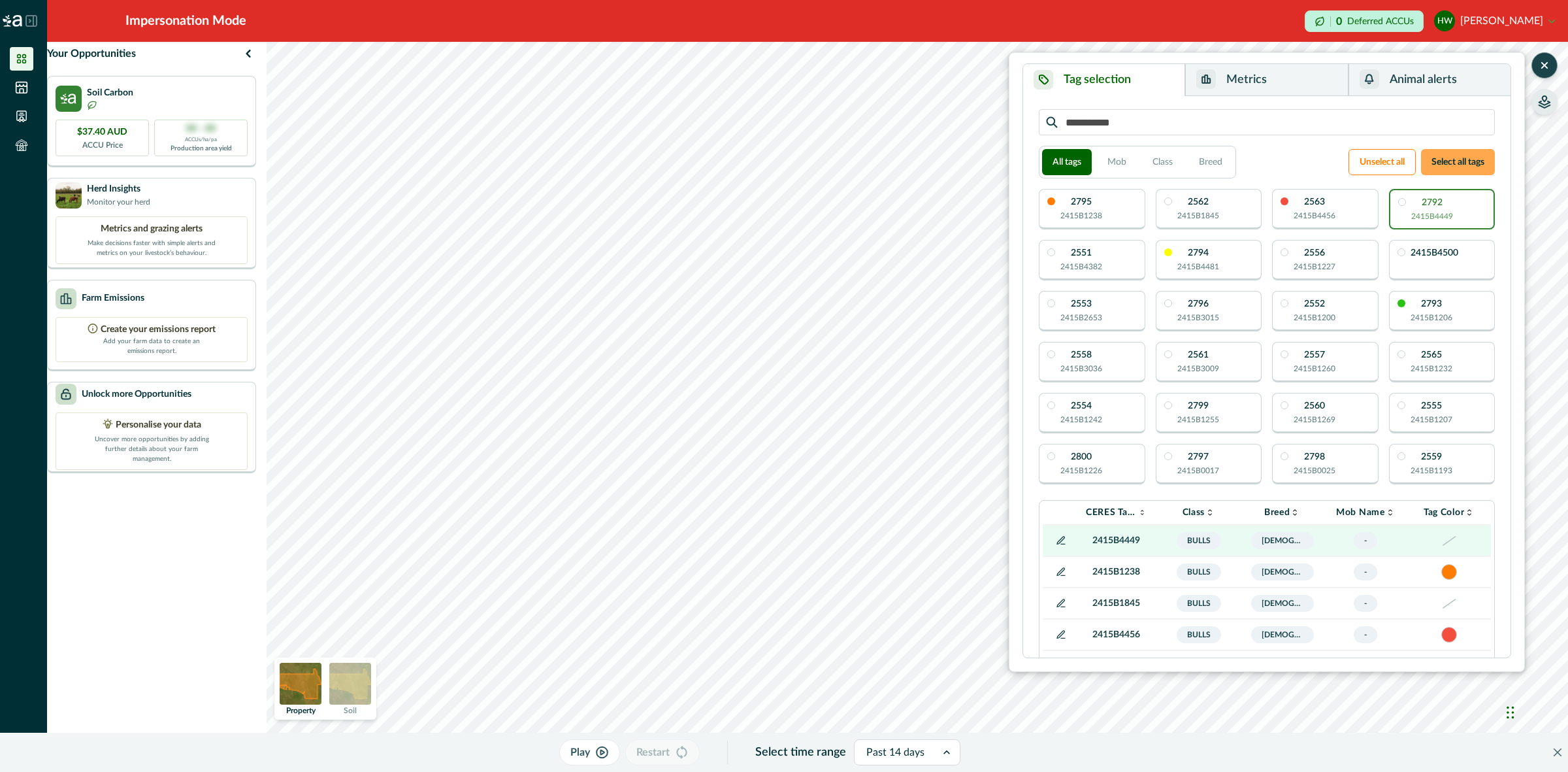
click at [1434, 162] on button "Select all tags" at bounding box center [1458, 162] width 74 height 26
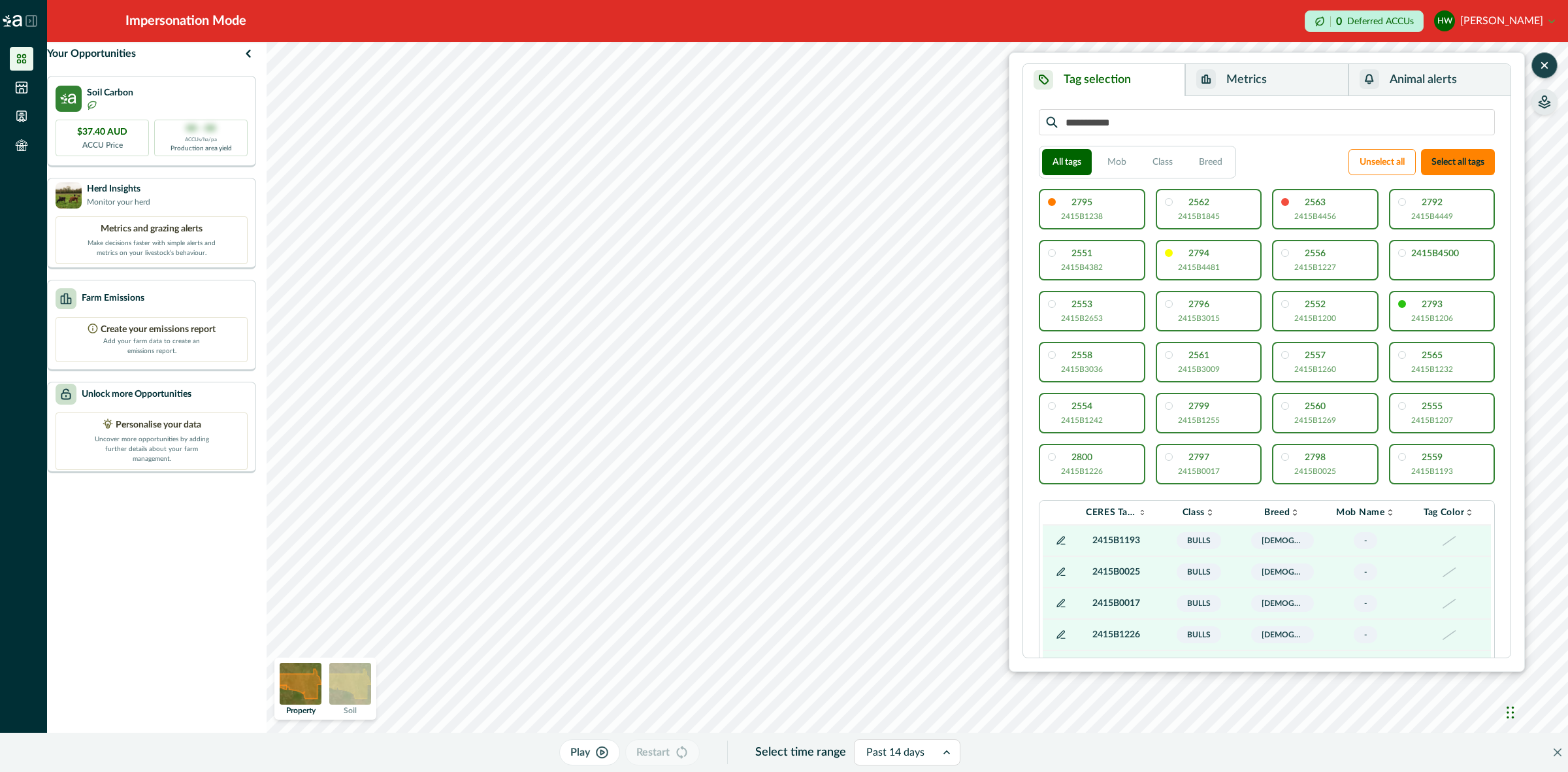
click at [1301, 76] on button "Metrics" at bounding box center [1266, 80] width 162 height 32
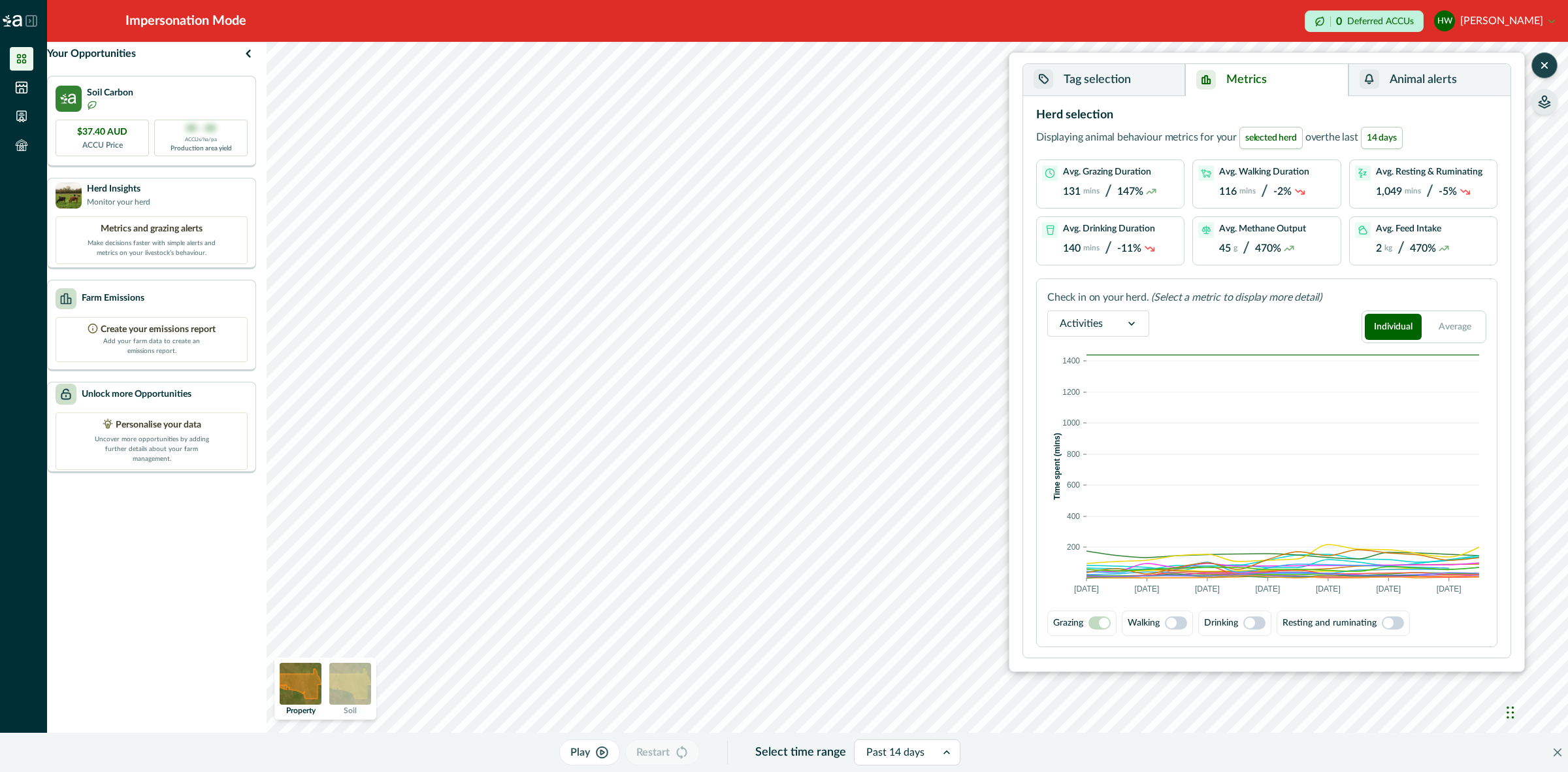
click at [1112, 71] on button "Tag selection" at bounding box center [1104, 80] width 162 height 32
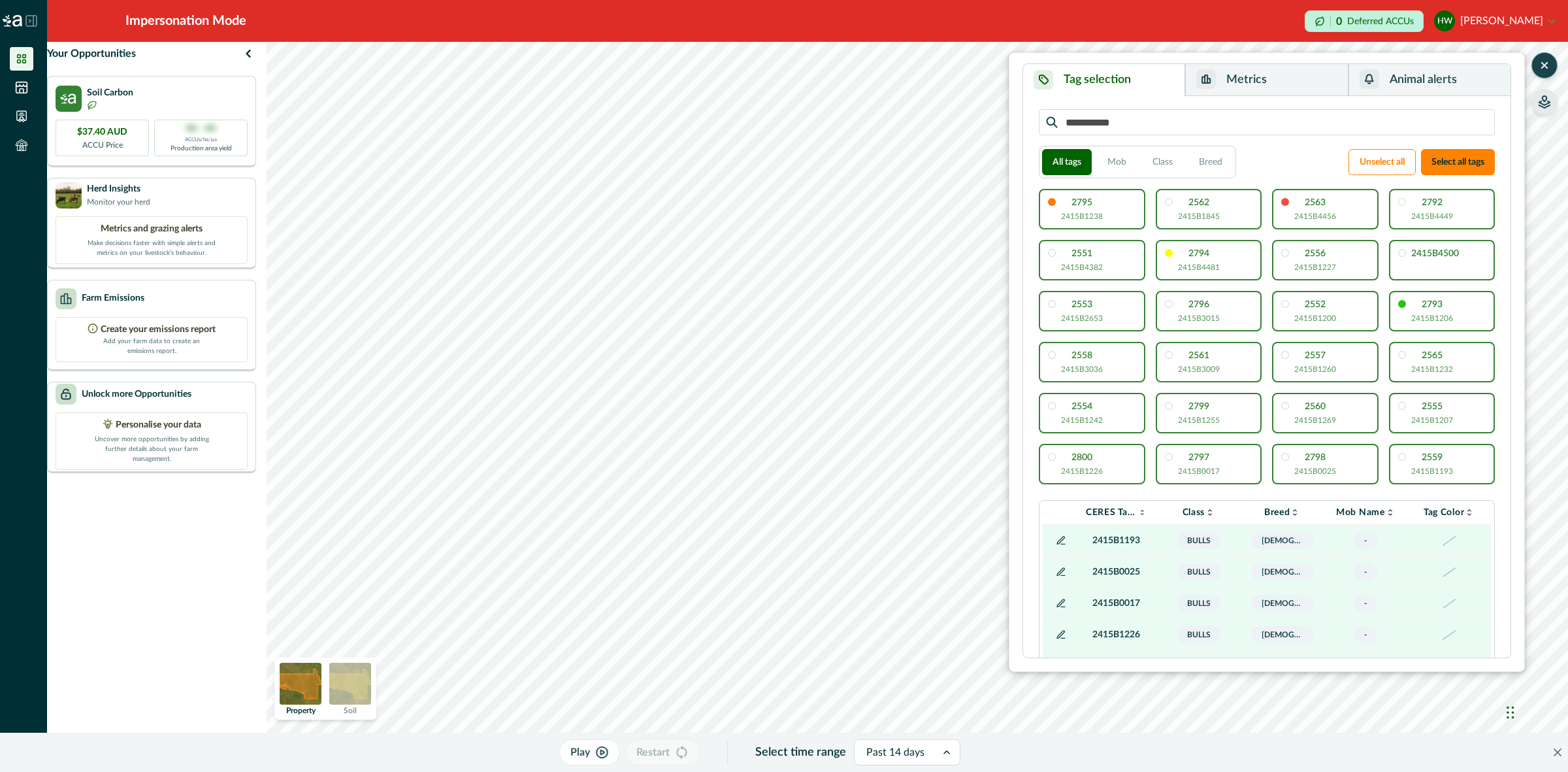
click at [1126, 209] on div "2795 2415B1238" at bounding box center [1091, 209] width 106 height 40
click at [1265, 72] on button "Metrics" at bounding box center [1266, 80] width 162 height 32
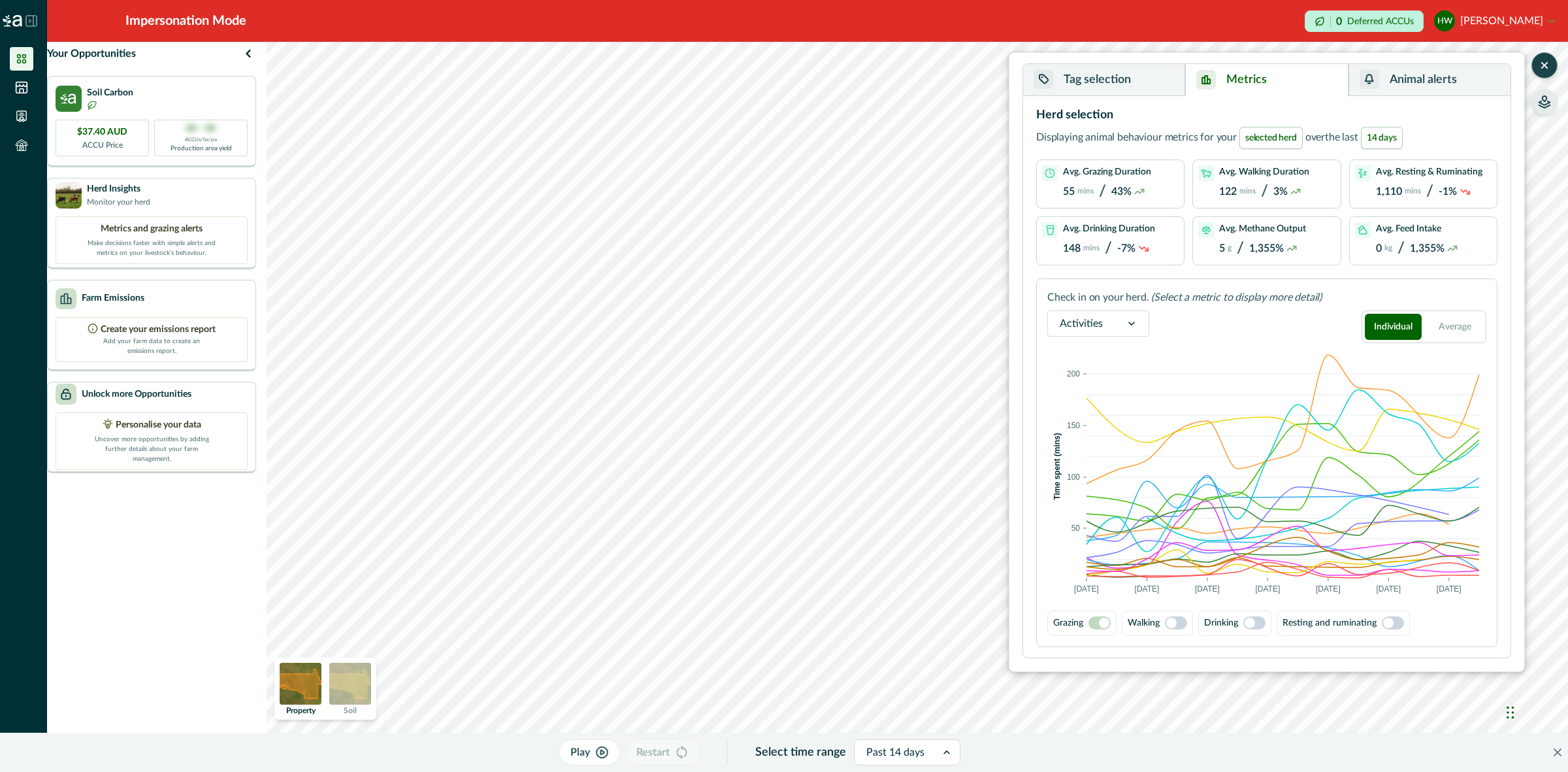
drag, startPoint x: 1255, startPoint y: 287, endPoint x: 1214, endPoint y: 333, distance: 61.6
click at [1214, 333] on div "Activities Individual Average" at bounding box center [1267, 326] width 439 height 33
click at [1115, 89] on button "Tag selection" at bounding box center [1104, 80] width 162 height 32
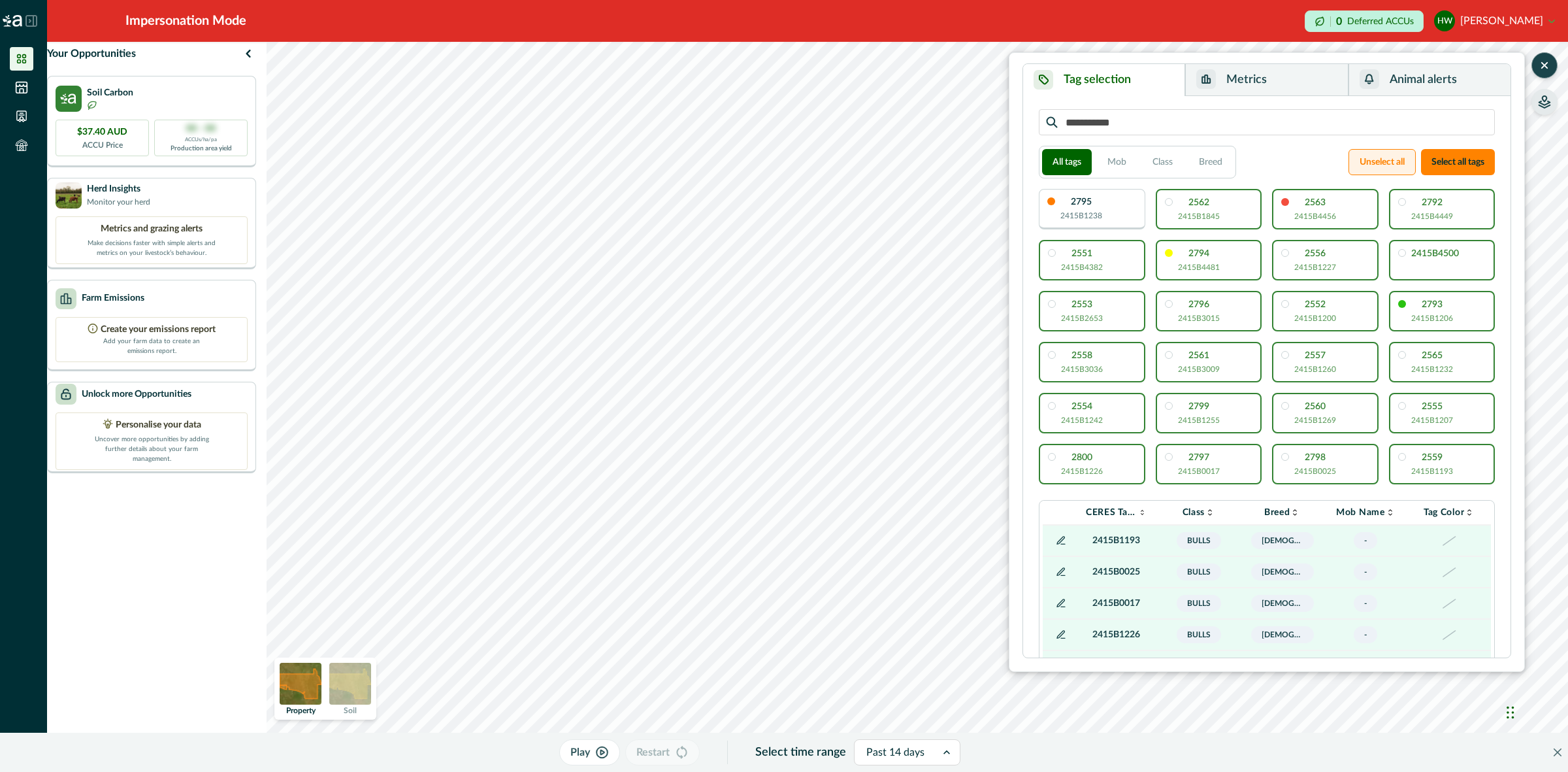
click at [1374, 167] on button "Unselect all" at bounding box center [1382, 162] width 67 height 26
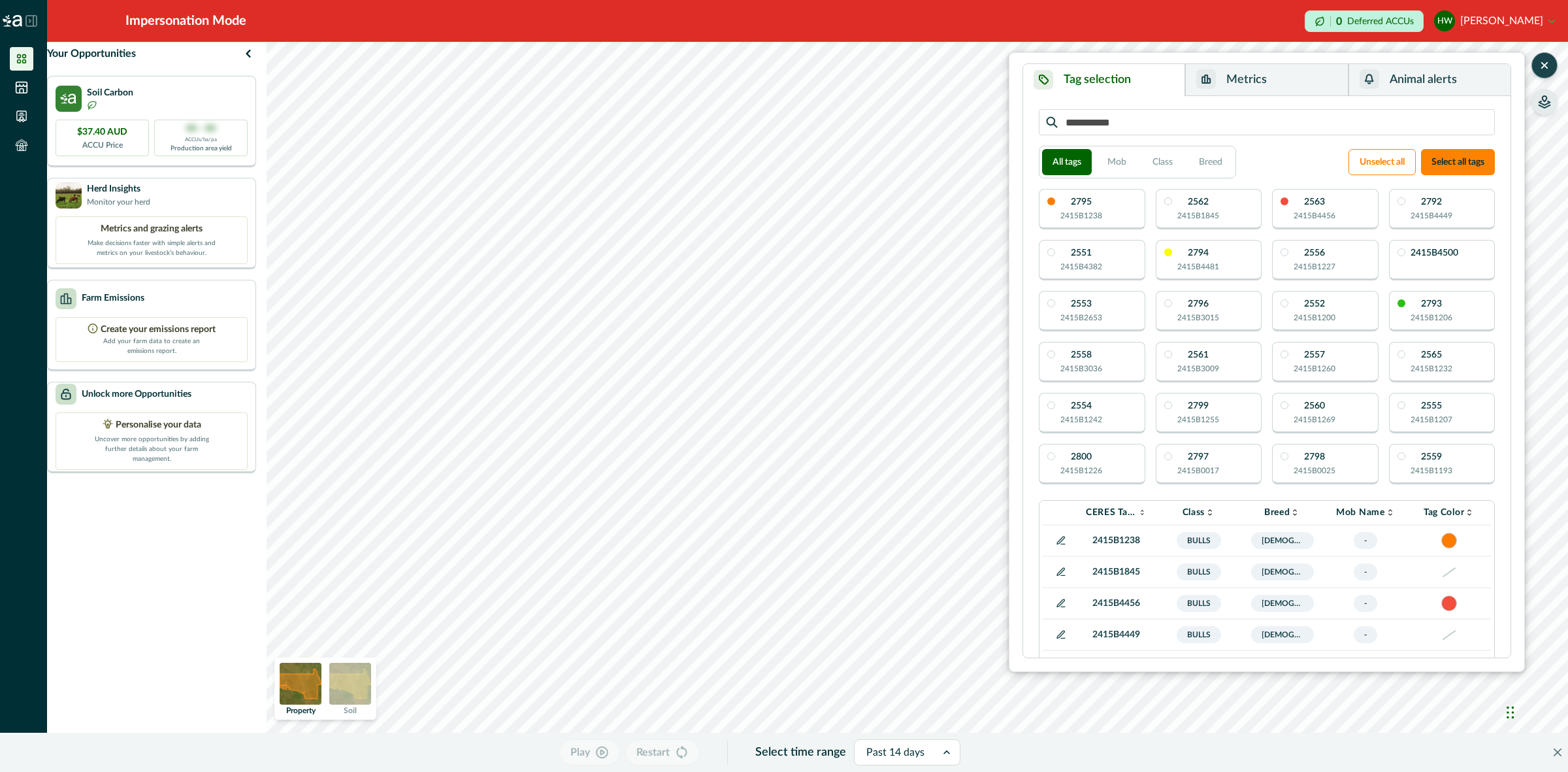
click at [1426, 213] on p "2415B4449" at bounding box center [1431, 215] width 42 height 12
click at [1249, 89] on button "Metrics" at bounding box center [1266, 80] width 162 height 32
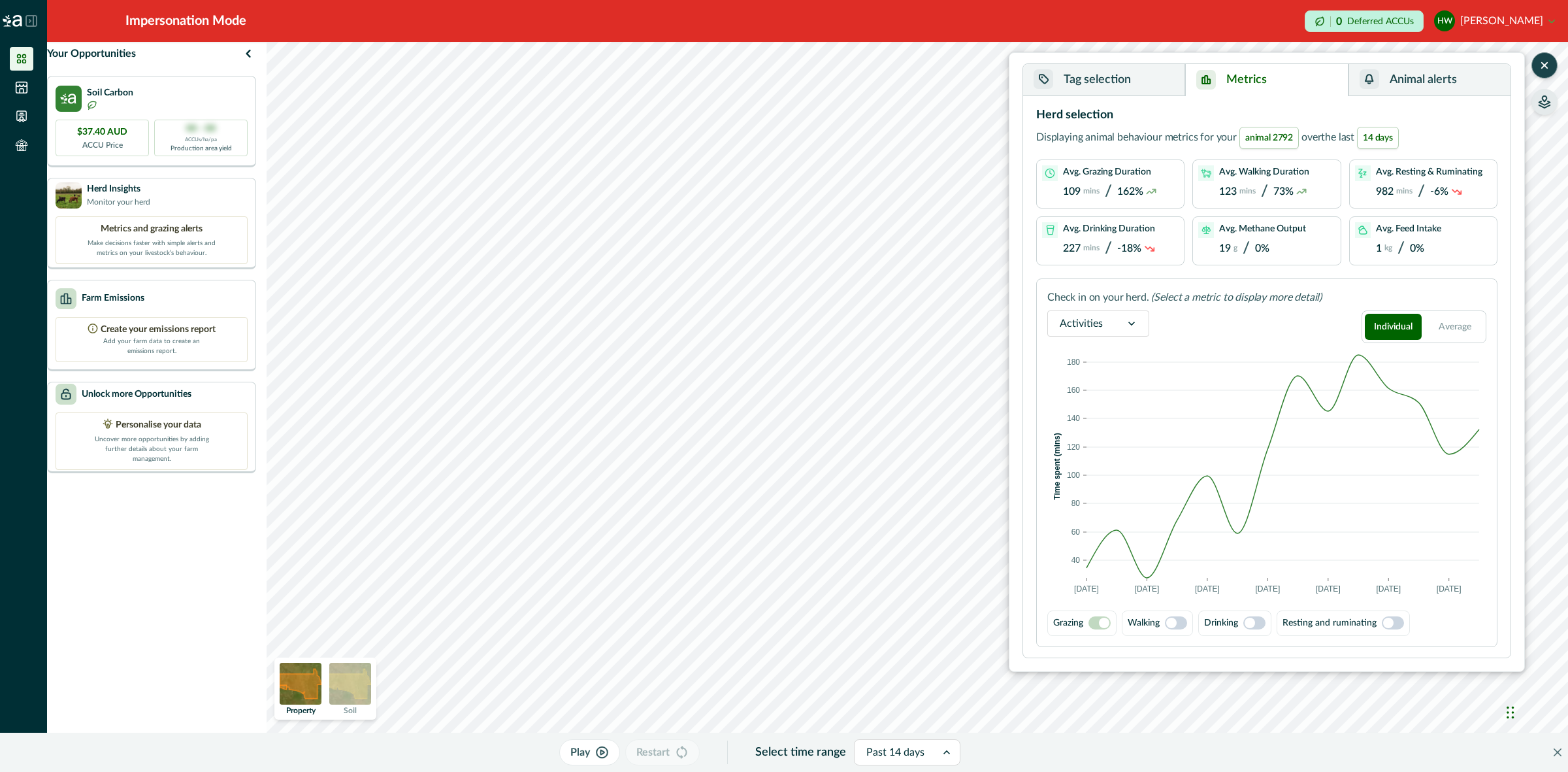
click at [1174, 626] on span at bounding box center [1171, 622] width 10 height 10
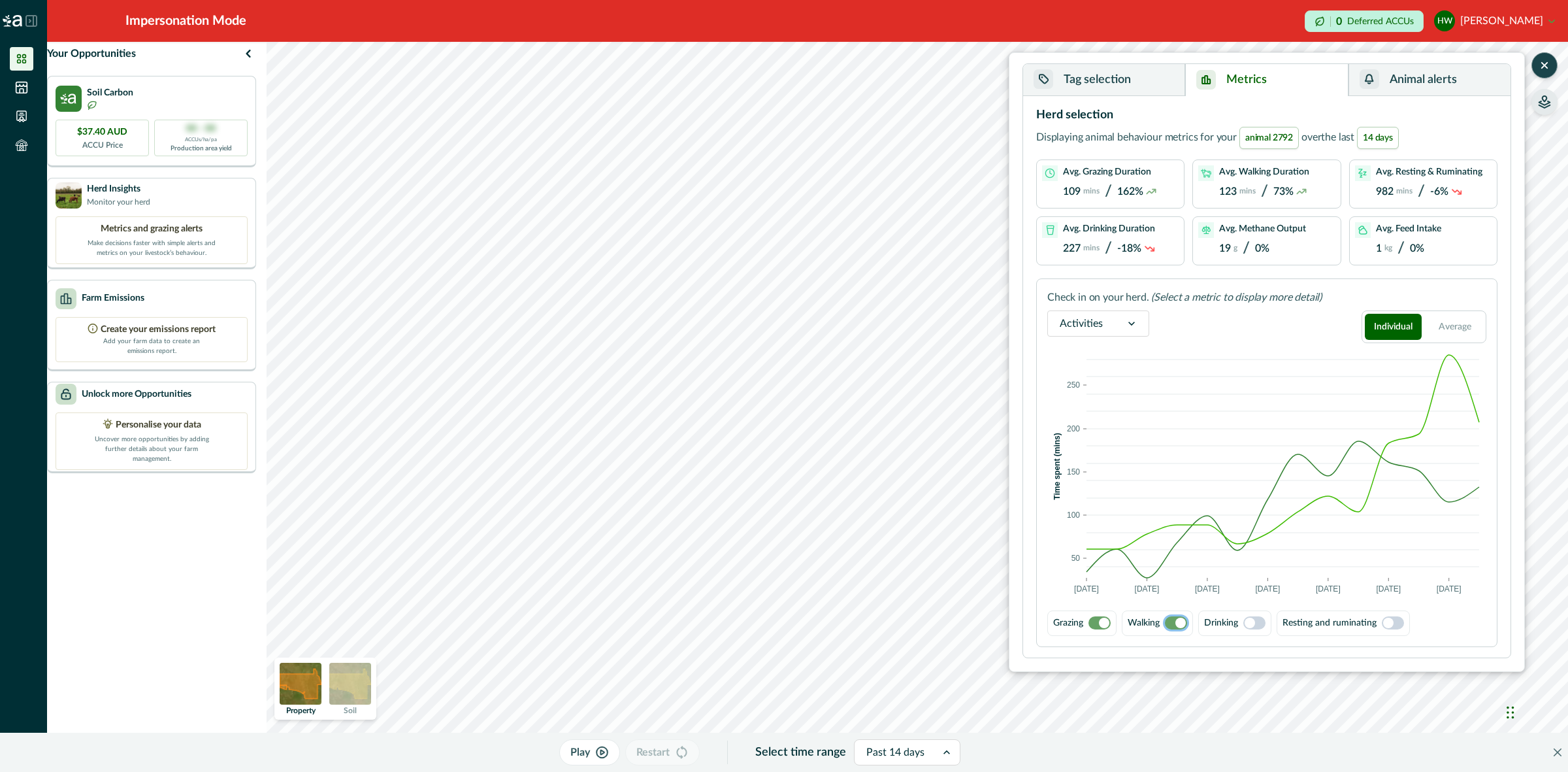
click at [1102, 621] on span at bounding box center [1104, 622] width 10 height 10
click at [1394, 621] on span at bounding box center [1388, 622] width 10 height 10
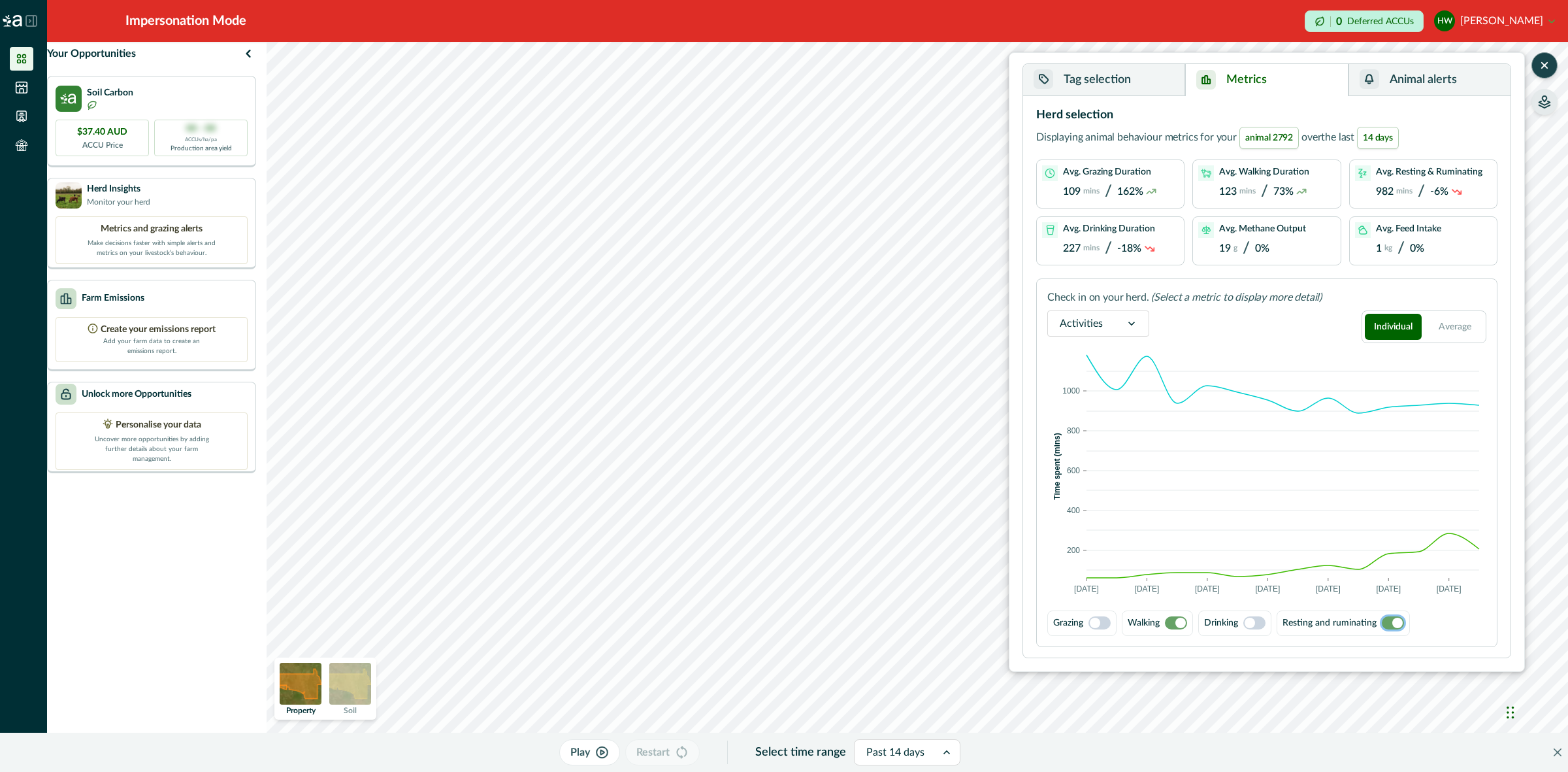
click at [1392, 629] on div "Resting and ruminating" at bounding box center [1343, 623] width 133 height 26
click at [1396, 625] on span at bounding box center [1397, 622] width 10 height 10
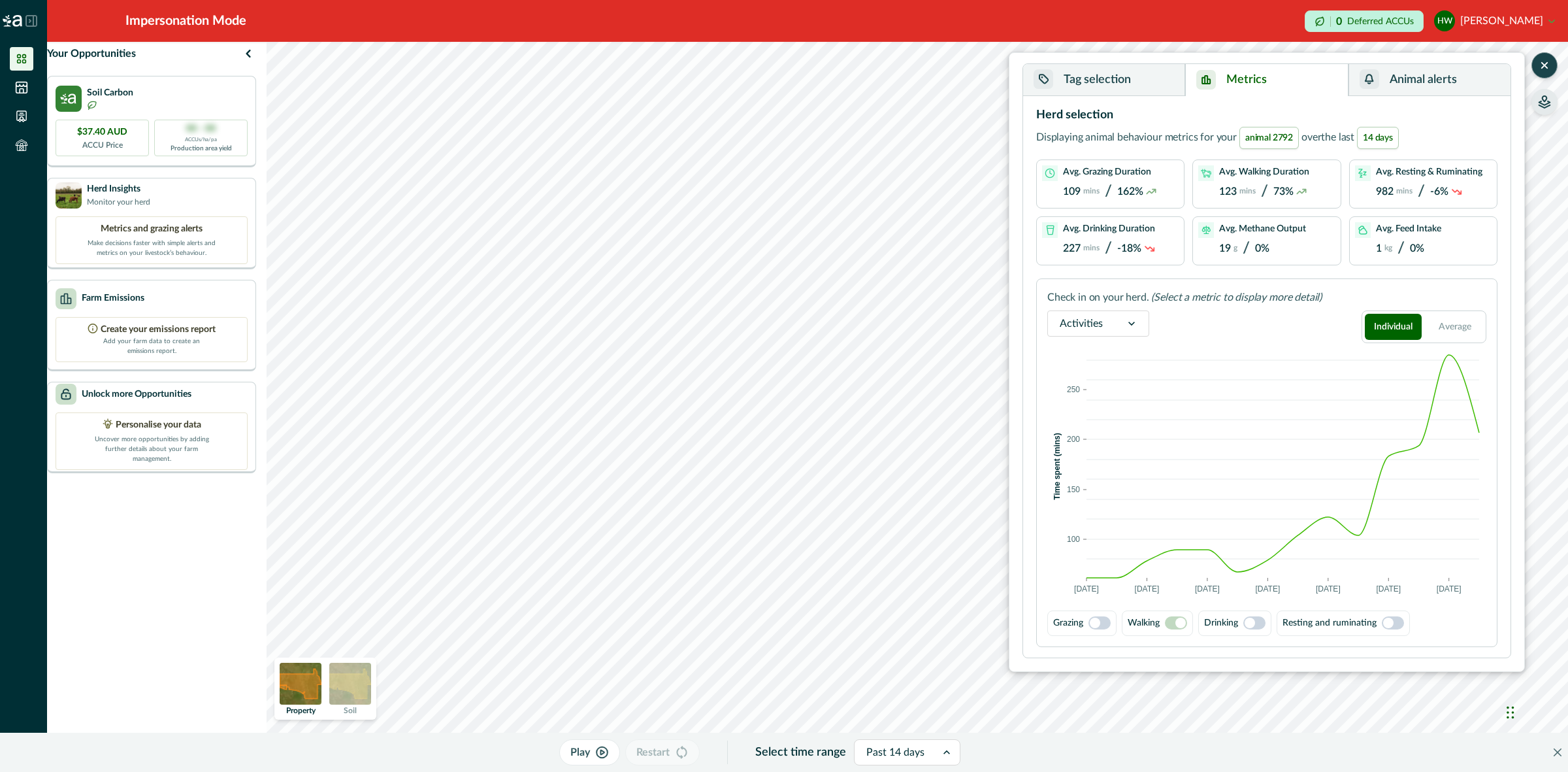
click at [1258, 619] on span at bounding box center [1254, 623] width 22 height 13
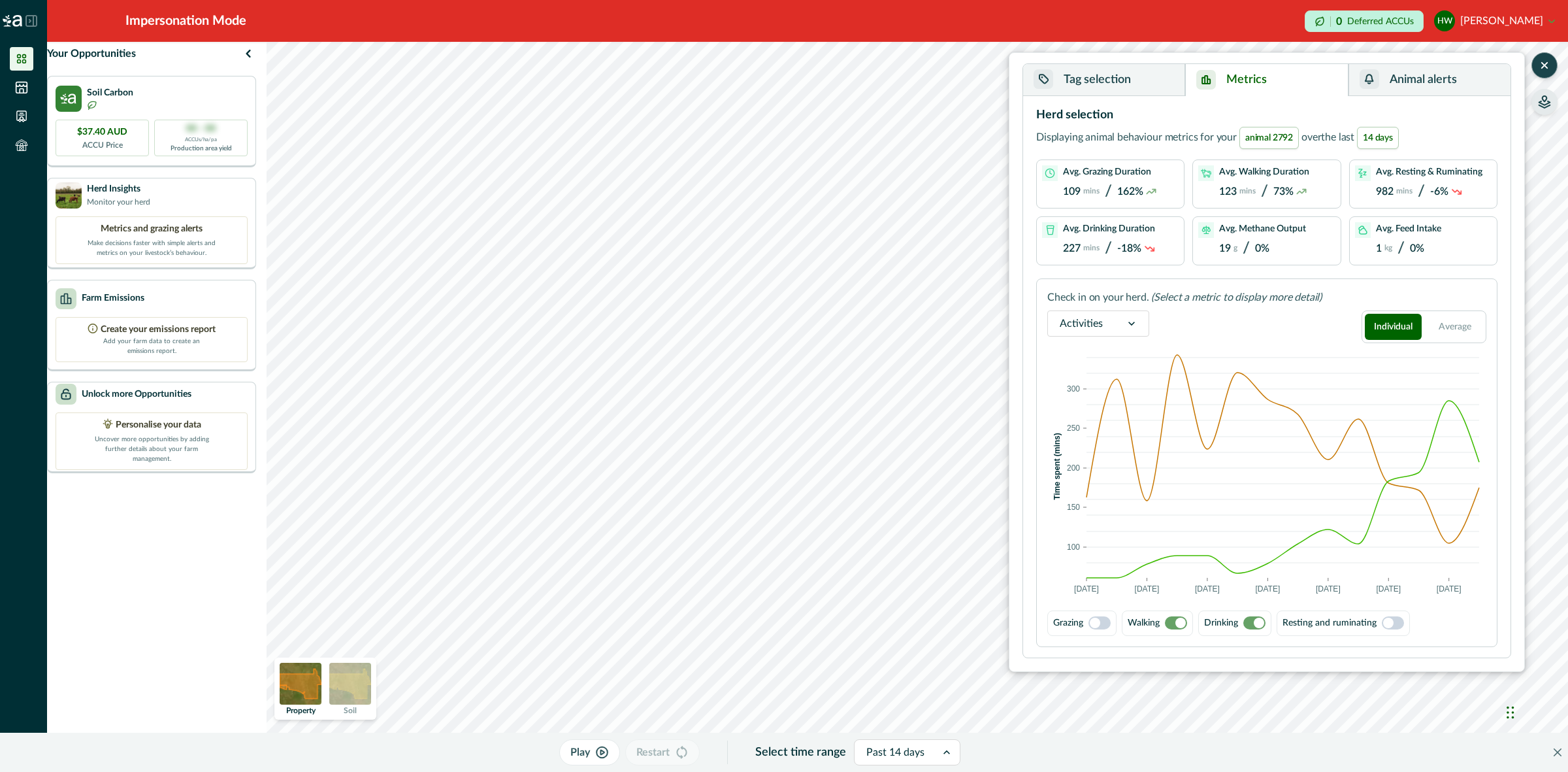
click at [1105, 626] on span at bounding box center [1099, 623] width 22 height 13
click at [1256, 628] on span at bounding box center [1254, 623] width 22 height 13
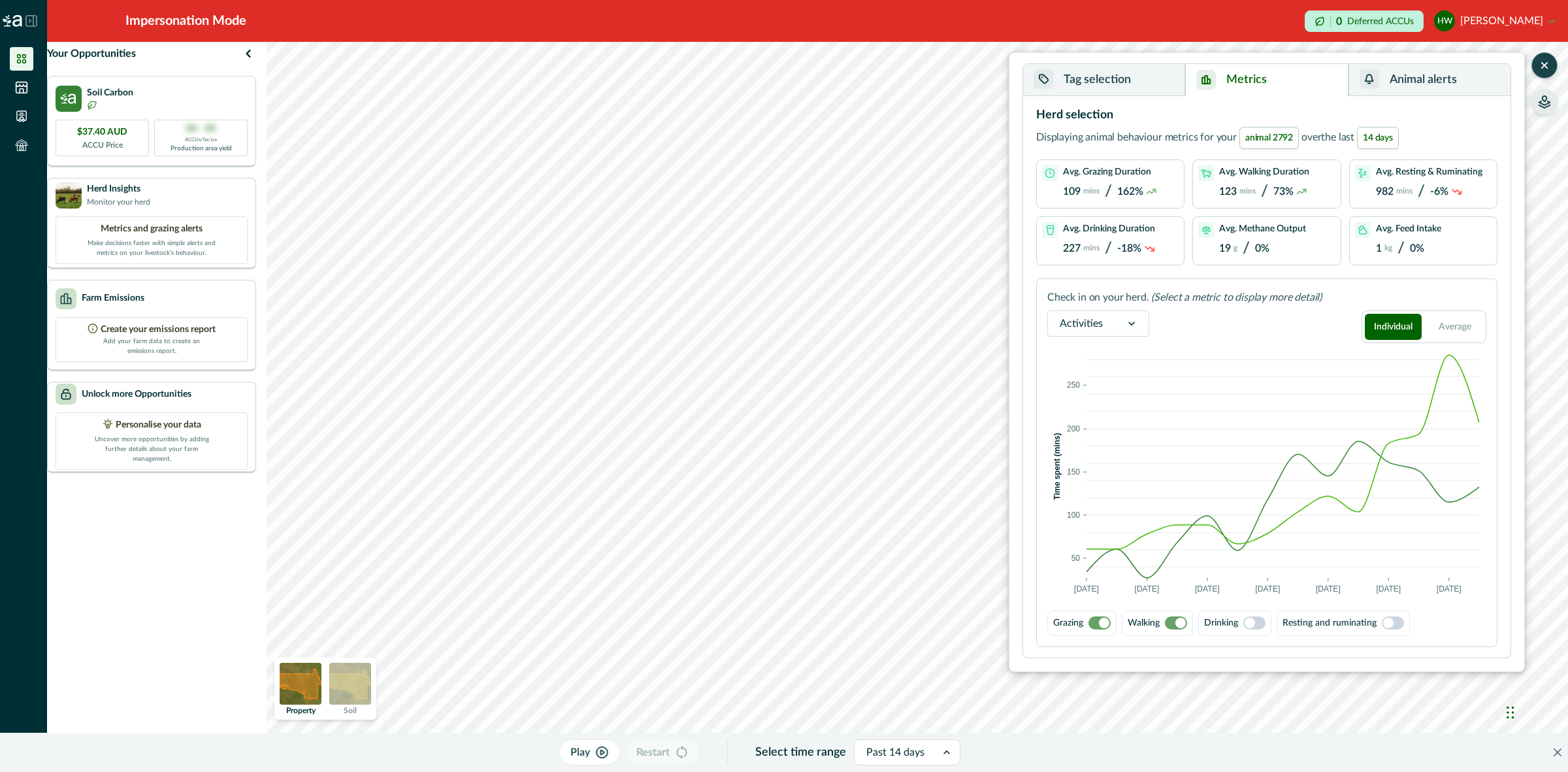
click at [1259, 621] on span at bounding box center [1254, 623] width 22 height 13
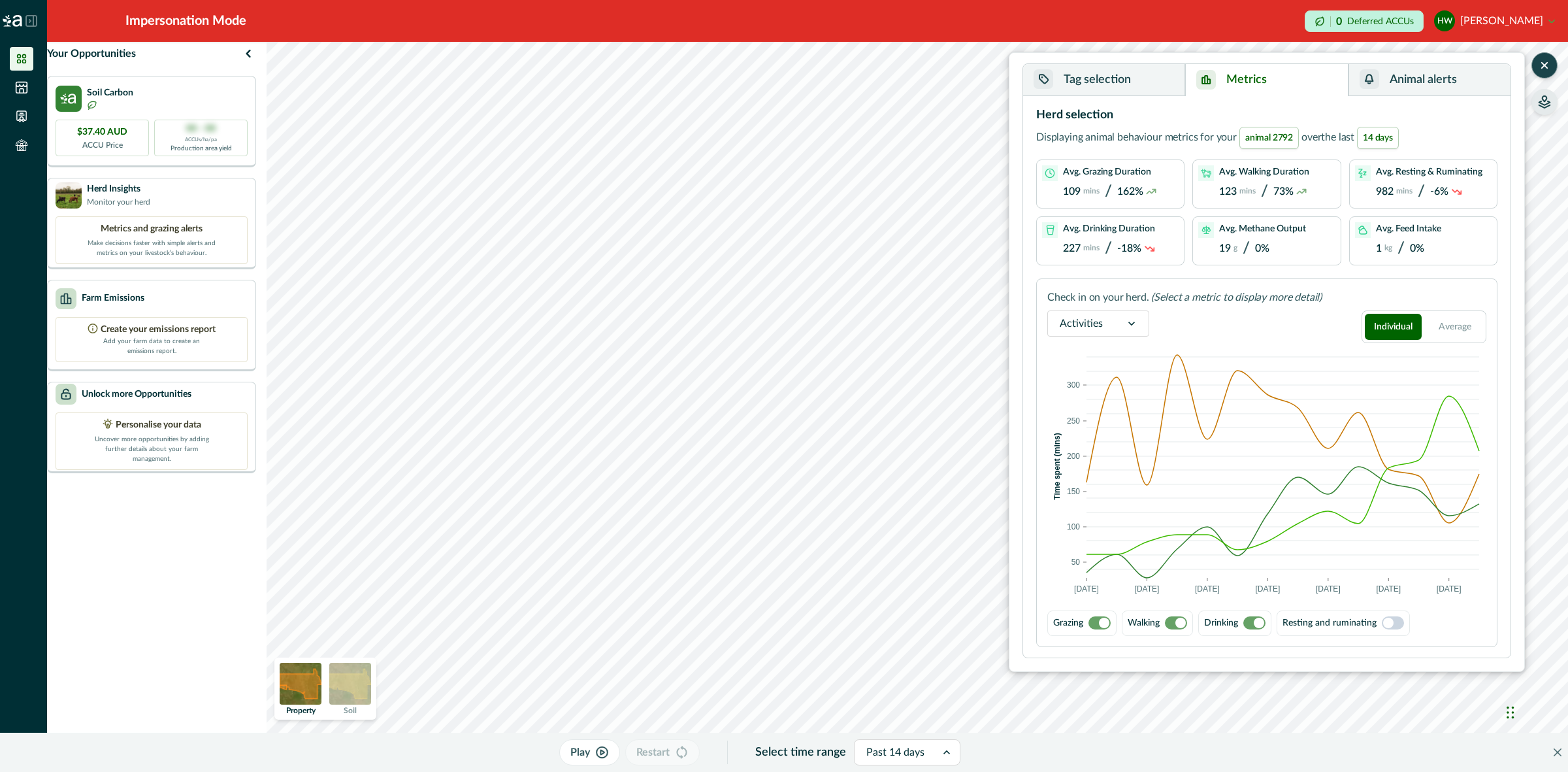
click at [1259, 621] on span at bounding box center [1258, 622] width 10 height 10
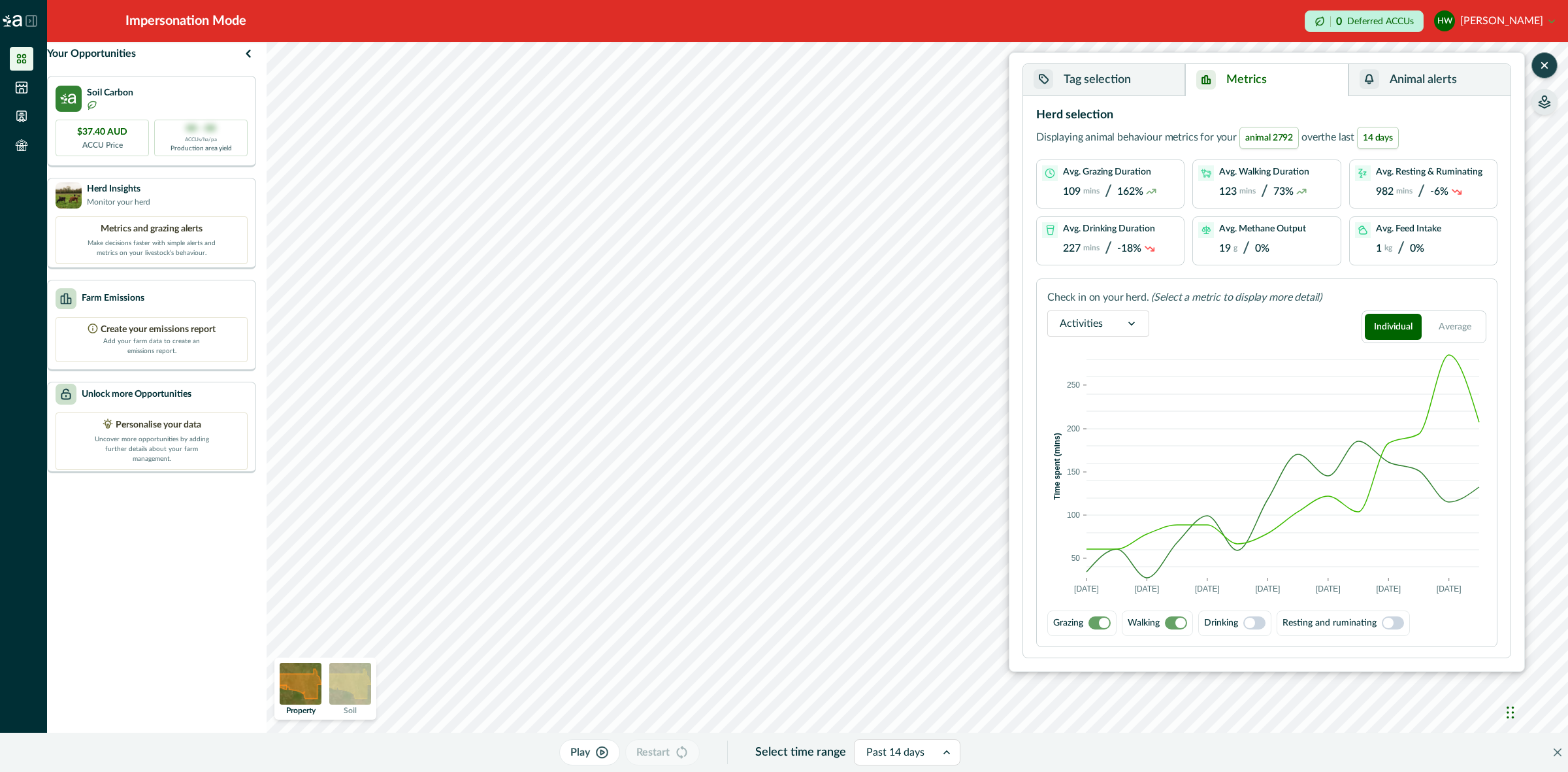
click at [1105, 626] on span at bounding box center [1104, 622] width 10 height 10
click at [1265, 621] on span at bounding box center [1254, 623] width 22 height 13
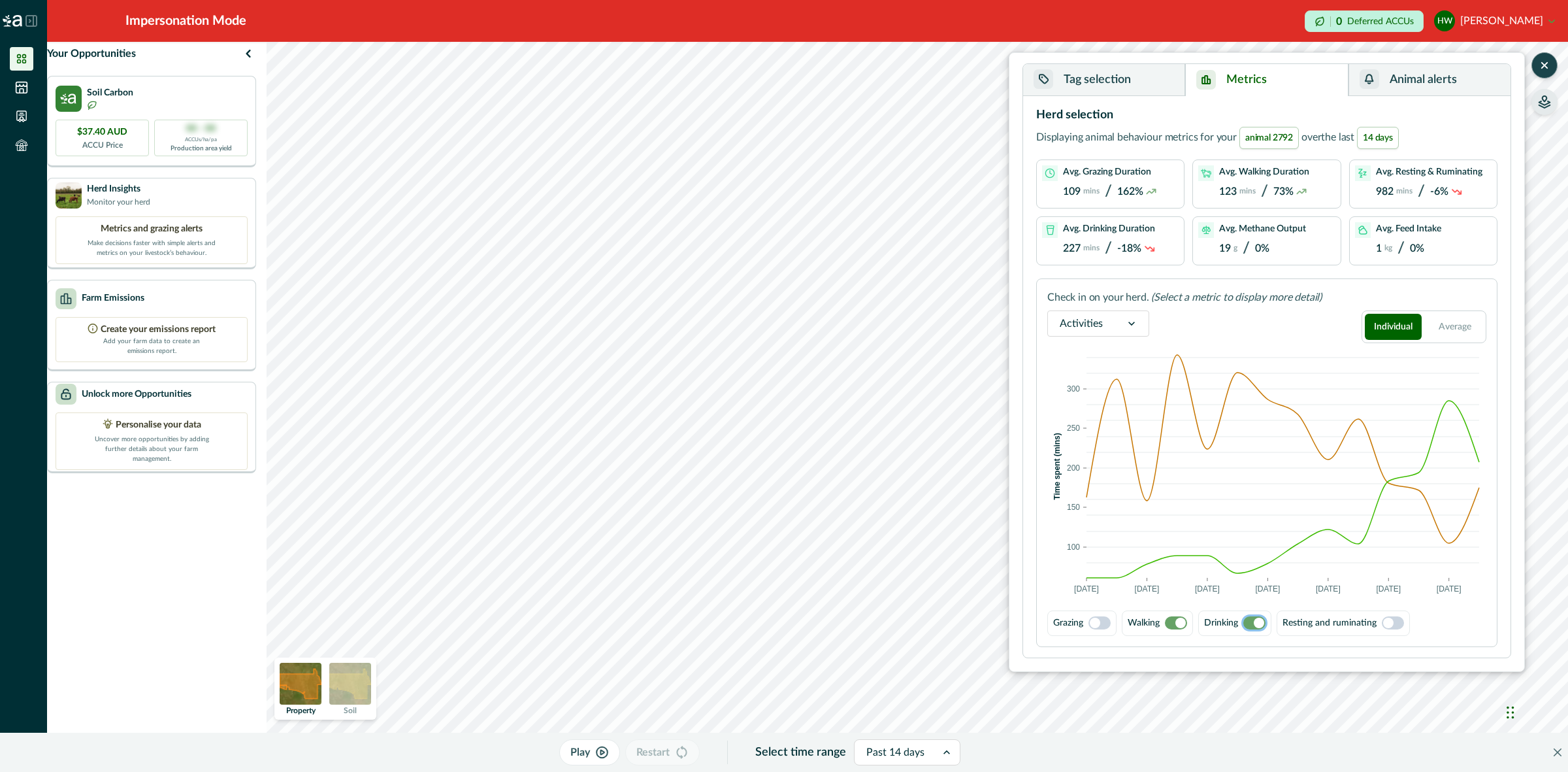
click at [1264, 619] on span at bounding box center [1258, 622] width 10 height 10
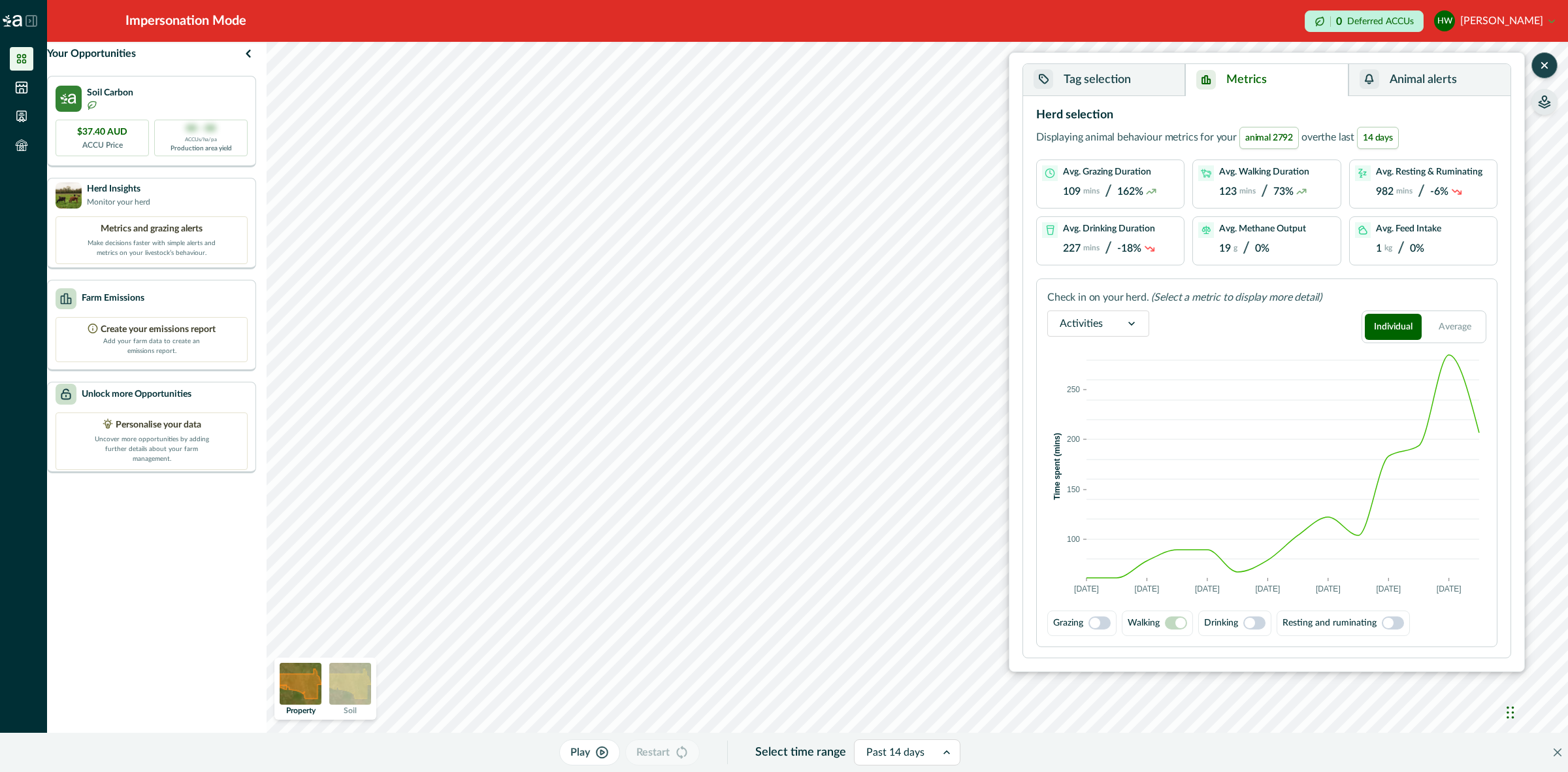
click at [1390, 622] on span at bounding box center [1388, 622] width 10 height 10
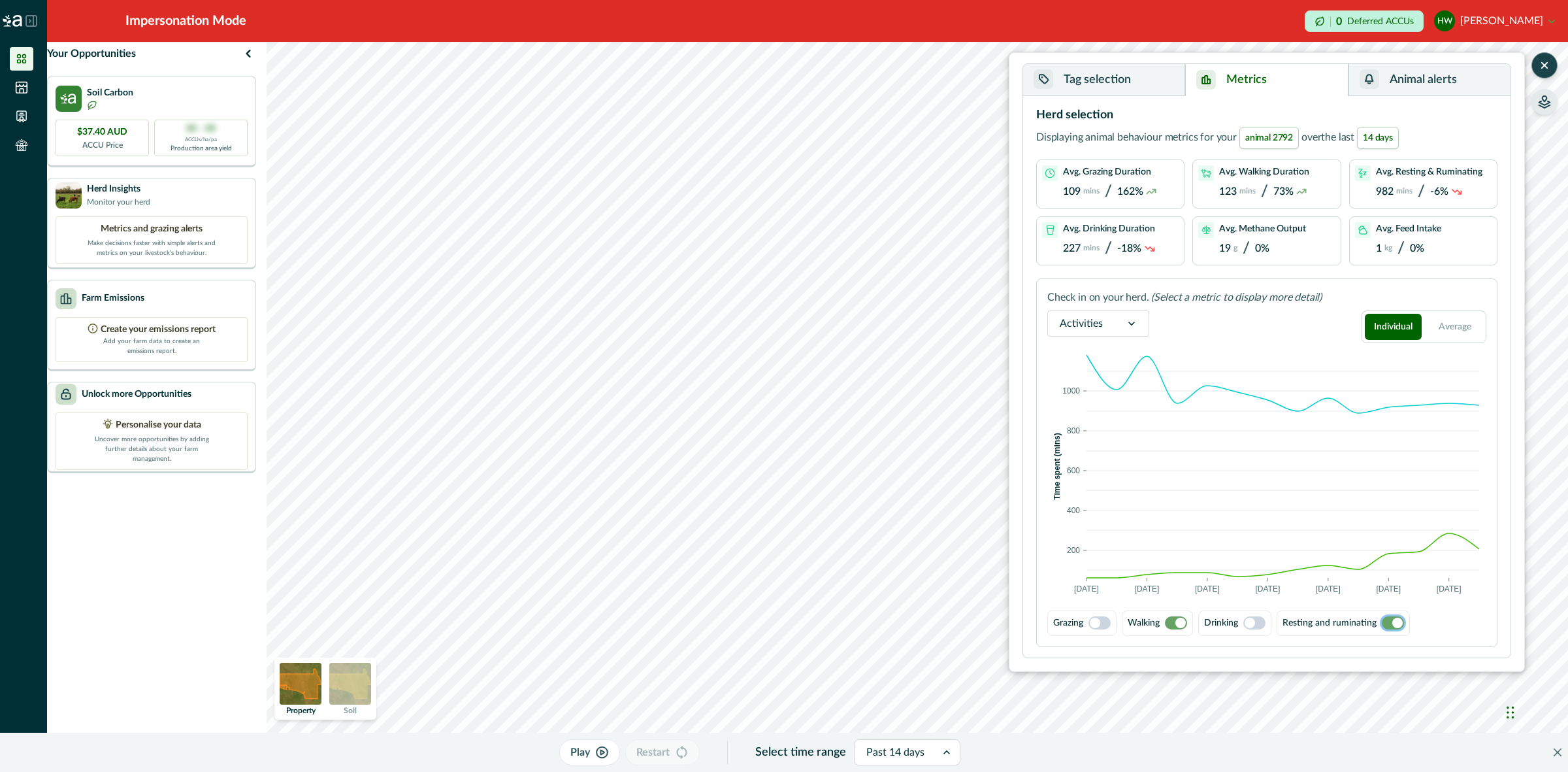
click at [1390, 622] on span at bounding box center [1393, 623] width 22 height 13
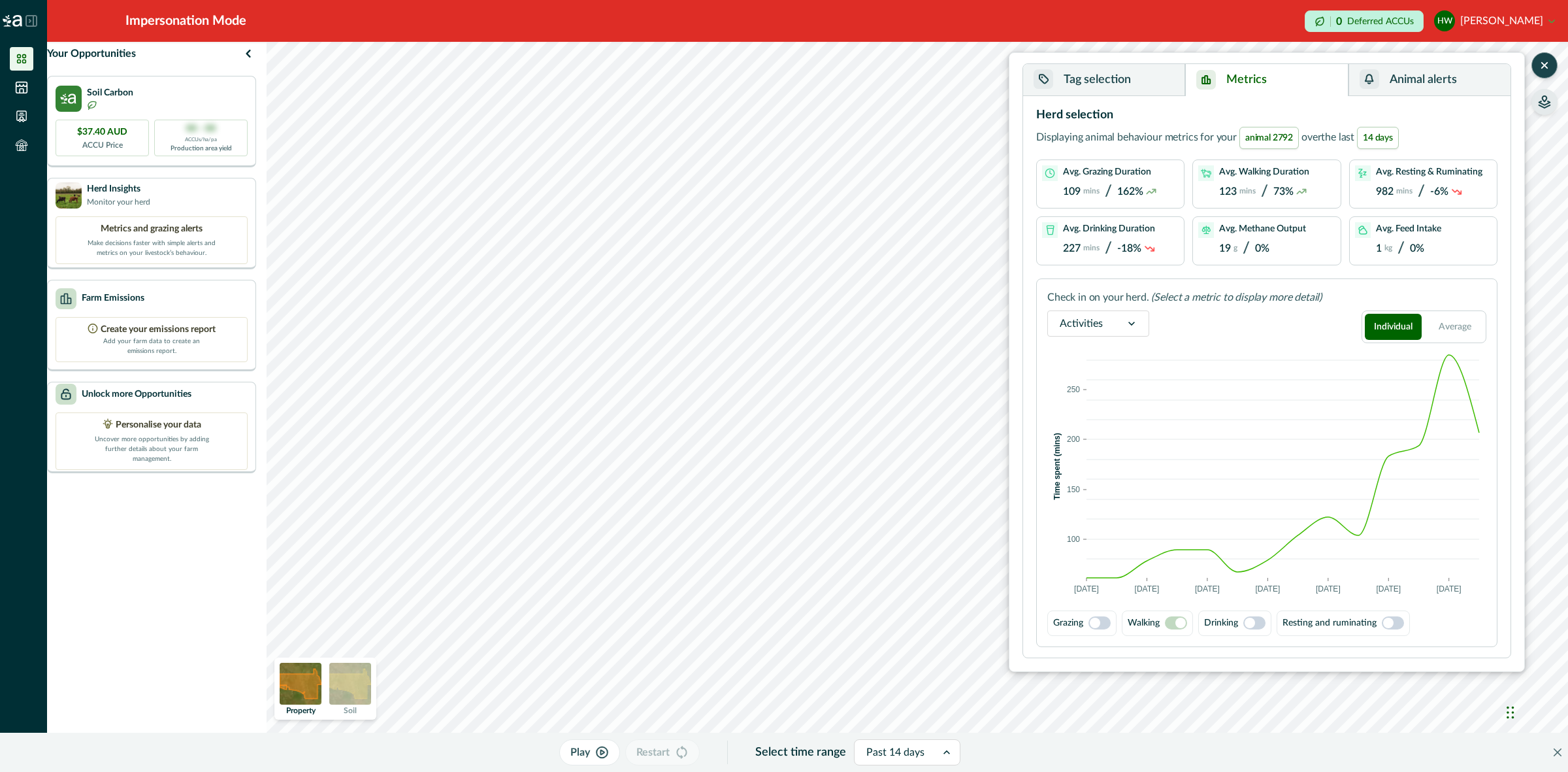
click at [1259, 625] on span at bounding box center [1254, 623] width 22 height 13
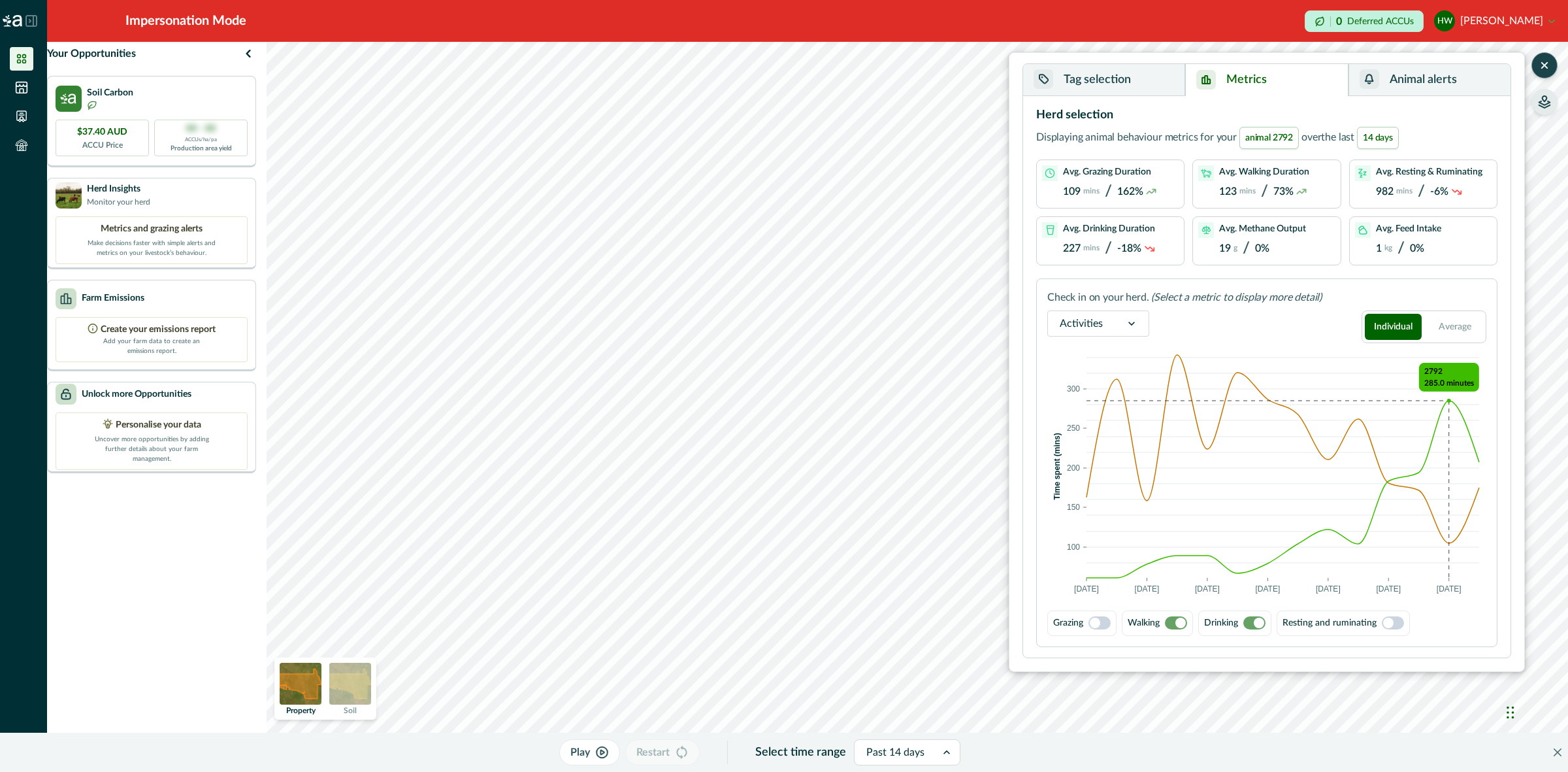
drag, startPoint x: 1455, startPoint y: 387, endPoint x: 1458, endPoint y: 439, distance: 52.1
click at [1458, 439] on rect at bounding box center [1283, 466] width 393 height 223
click at [1141, 77] on button "Tag selection" at bounding box center [1104, 80] width 162 height 32
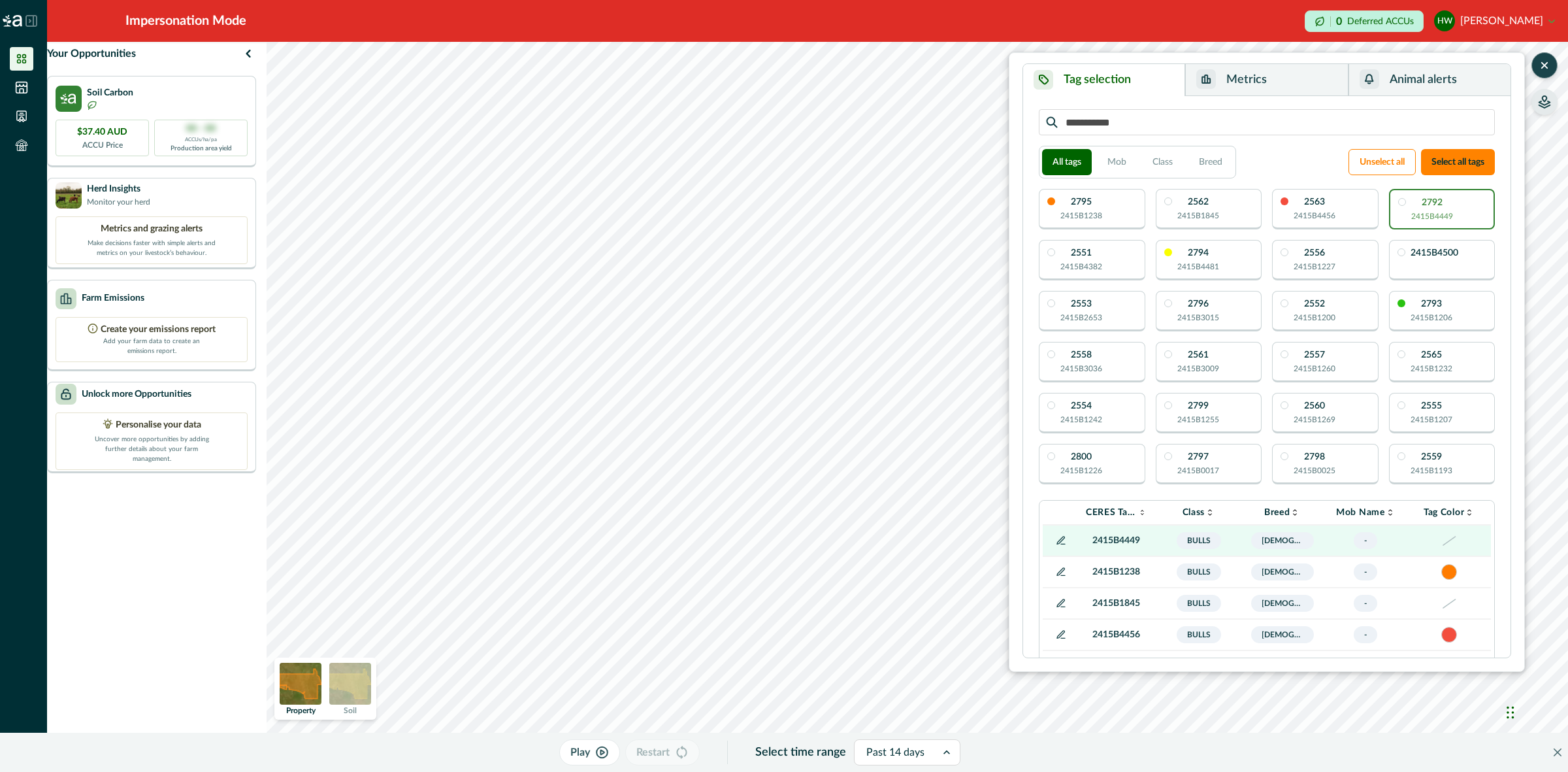
click at [1457, 210] on div "2792 2415B4449" at bounding box center [1442, 209] width 106 height 40
click at [1249, 79] on button "Metrics" at bounding box center [1266, 80] width 162 height 32
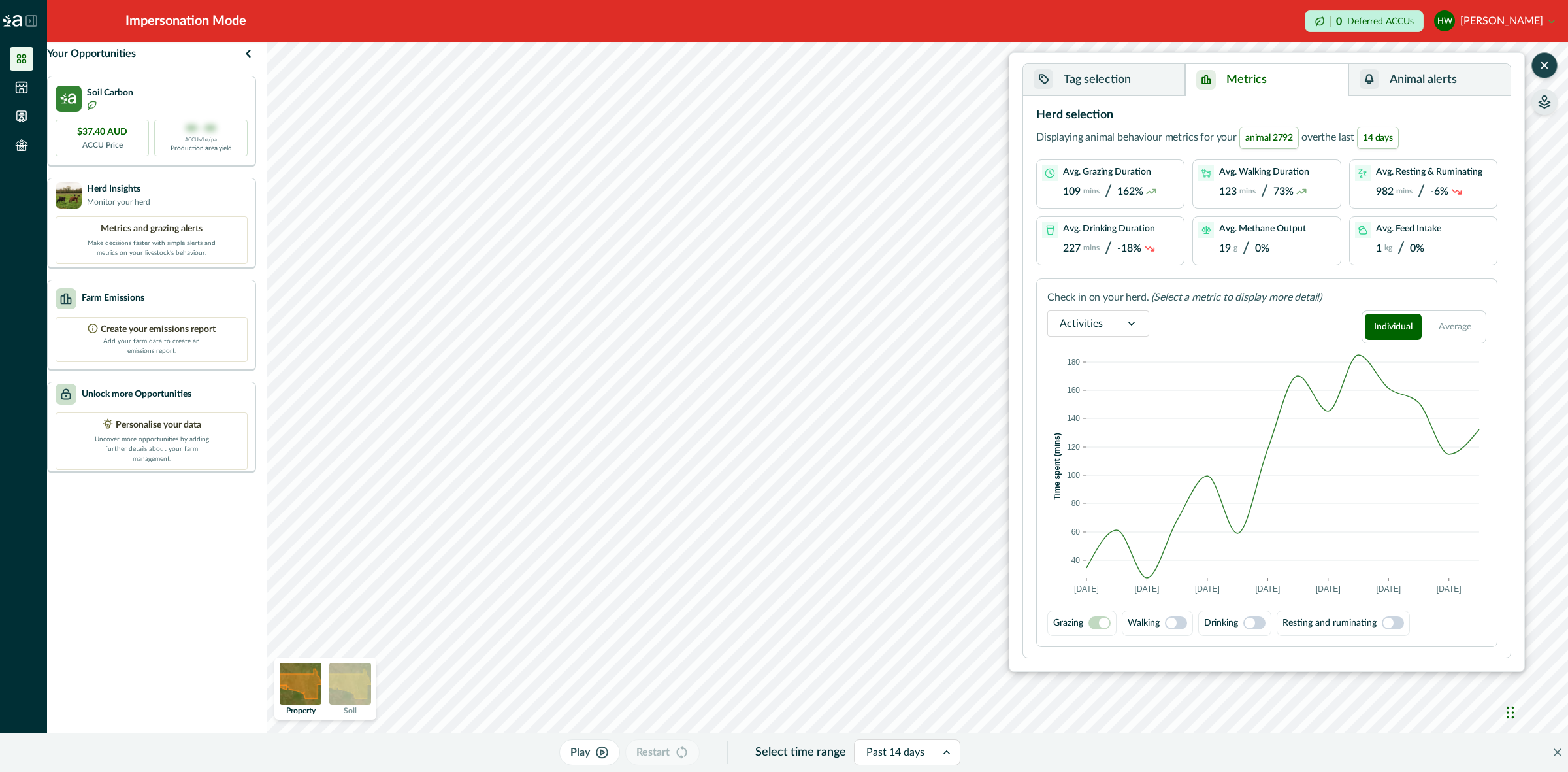
click at [1261, 623] on span at bounding box center [1254, 623] width 22 height 13
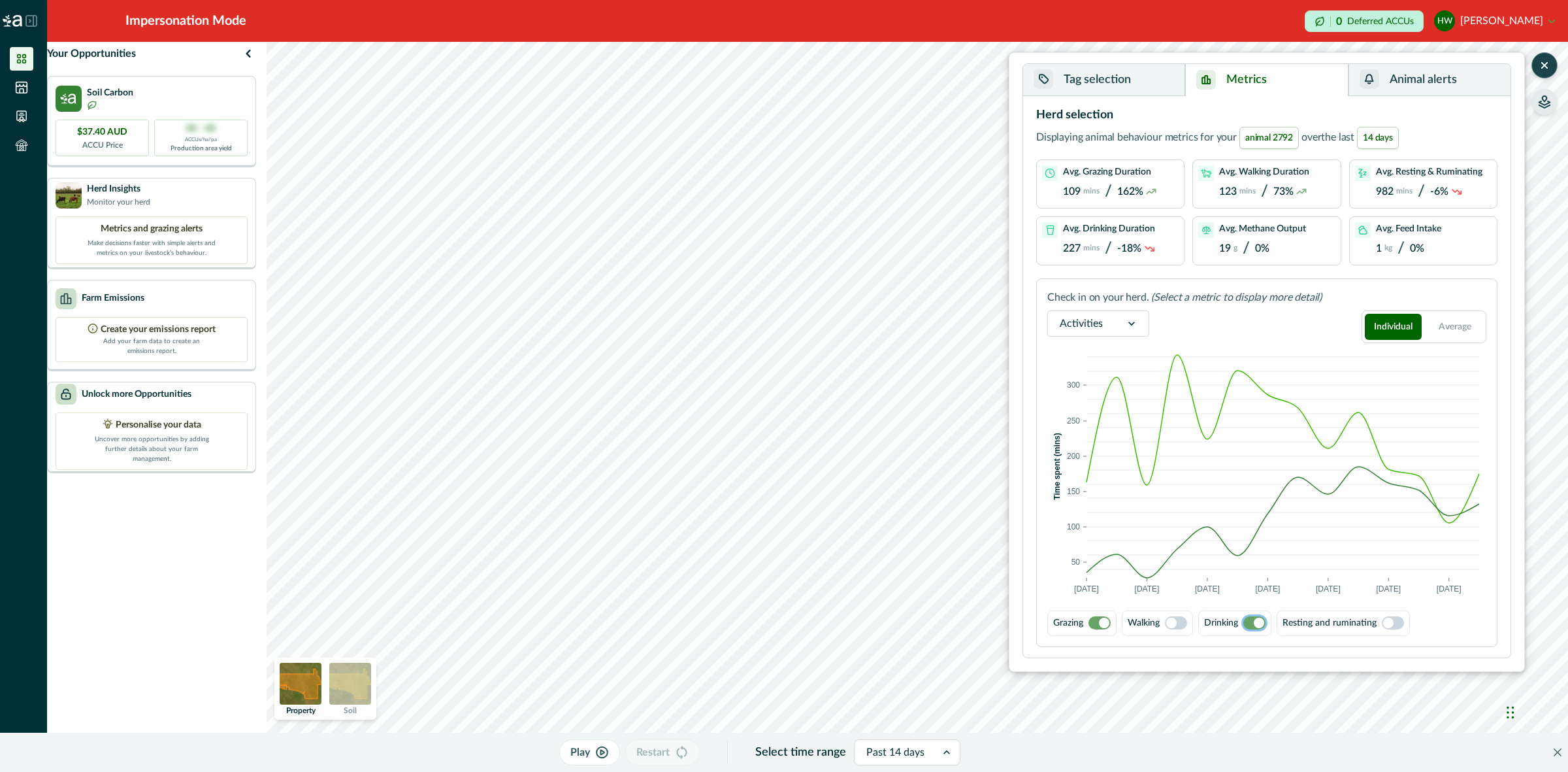
click at [1168, 622] on span at bounding box center [1171, 622] width 10 height 10
click at [1094, 621] on span at bounding box center [1099, 623] width 22 height 13
click at [1187, 626] on span at bounding box center [1176, 623] width 22 height 13
click at [1251, 624] on span at bounding box center [1254, 623] width 22 height 13
click at [1174, 626] on span at bounding box center [1171, 622] width 10 height 10
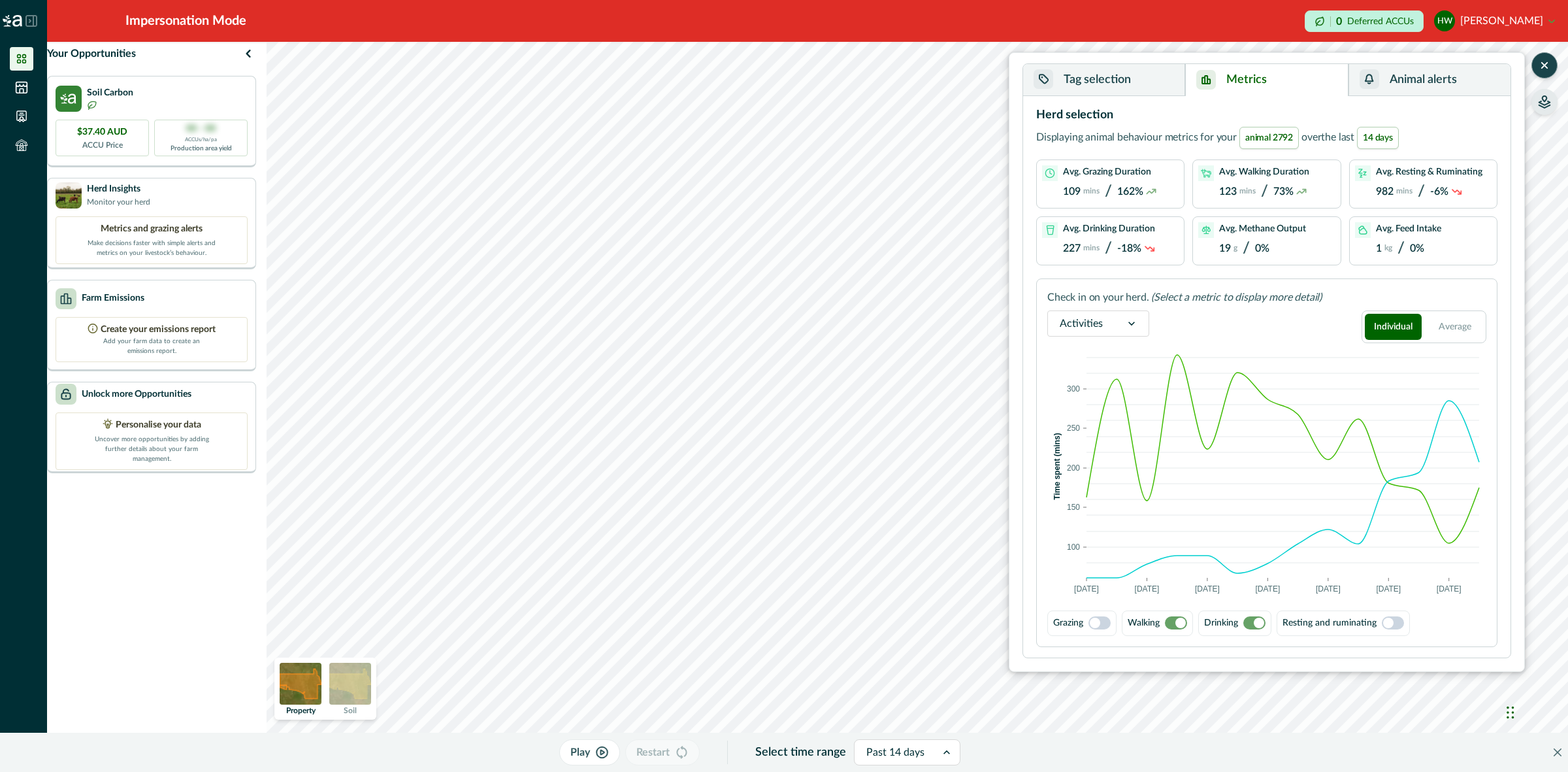
click at [1394, 619] on span at bounding box center [1393, 623] width 22 height 13
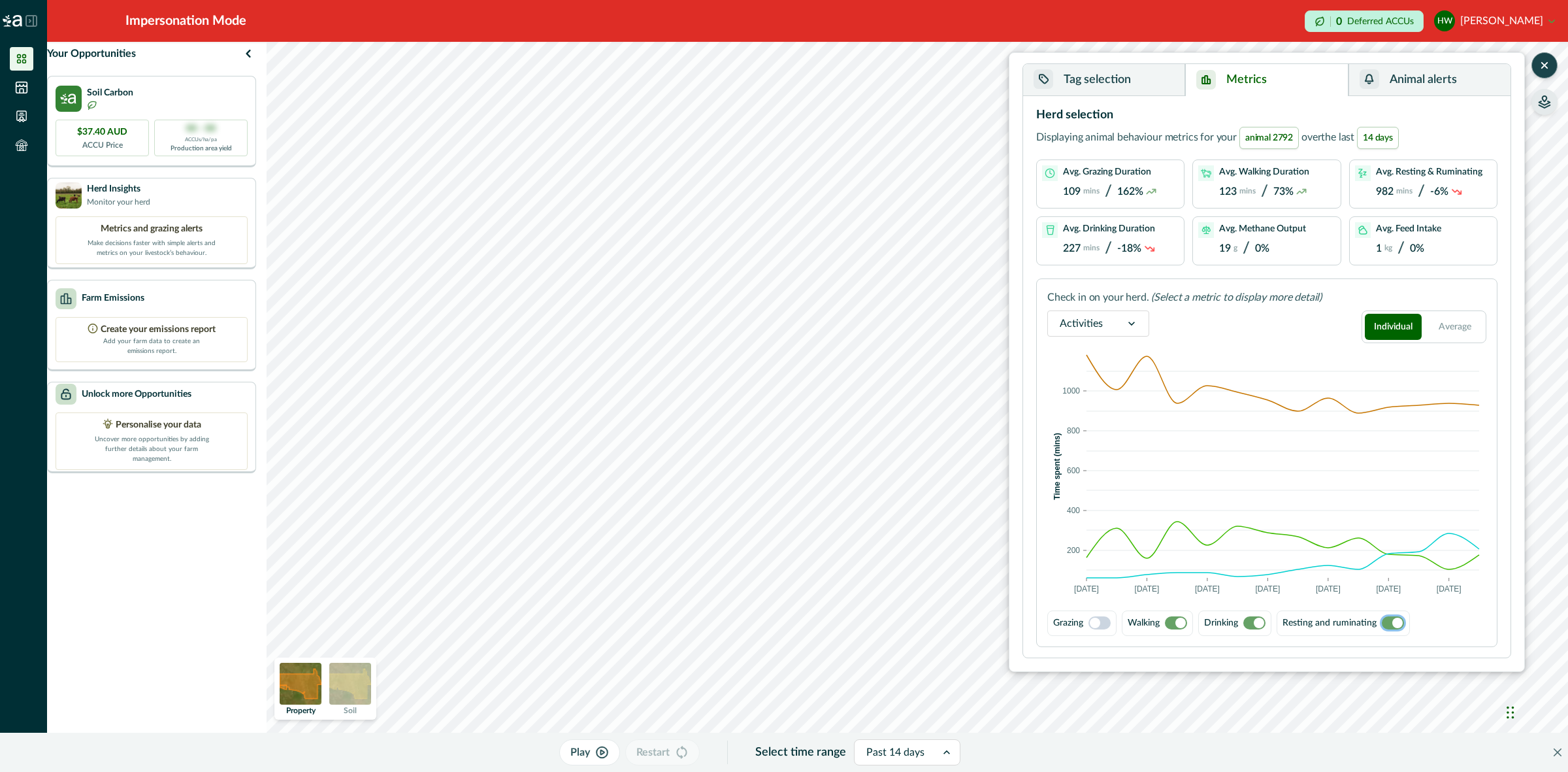
click at [1262, 625] on span at bounding box center [1258, 622] width 10 height 10
click at [1099, 622] on span at bounding box center [1095, 622] width 10 height 10
click at [1101, 622] on span at bounding box center [1104, 622] width 10 height 10
click at [1172, 624] on span at bounding box center [1176, 623] width 22 height 13
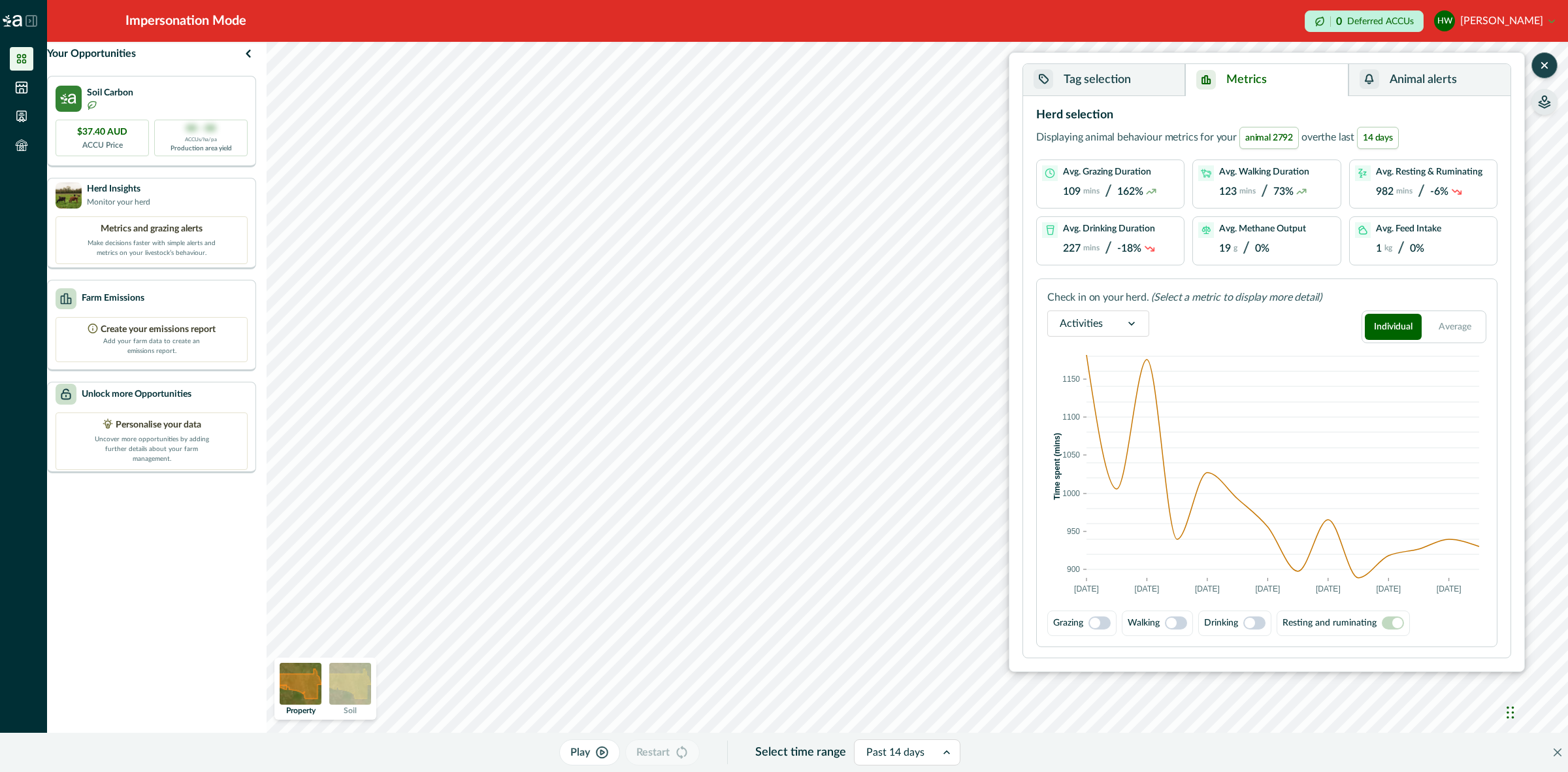
click at [1179, 625] on span at bounding box center [1176, 623] width 22 height 13
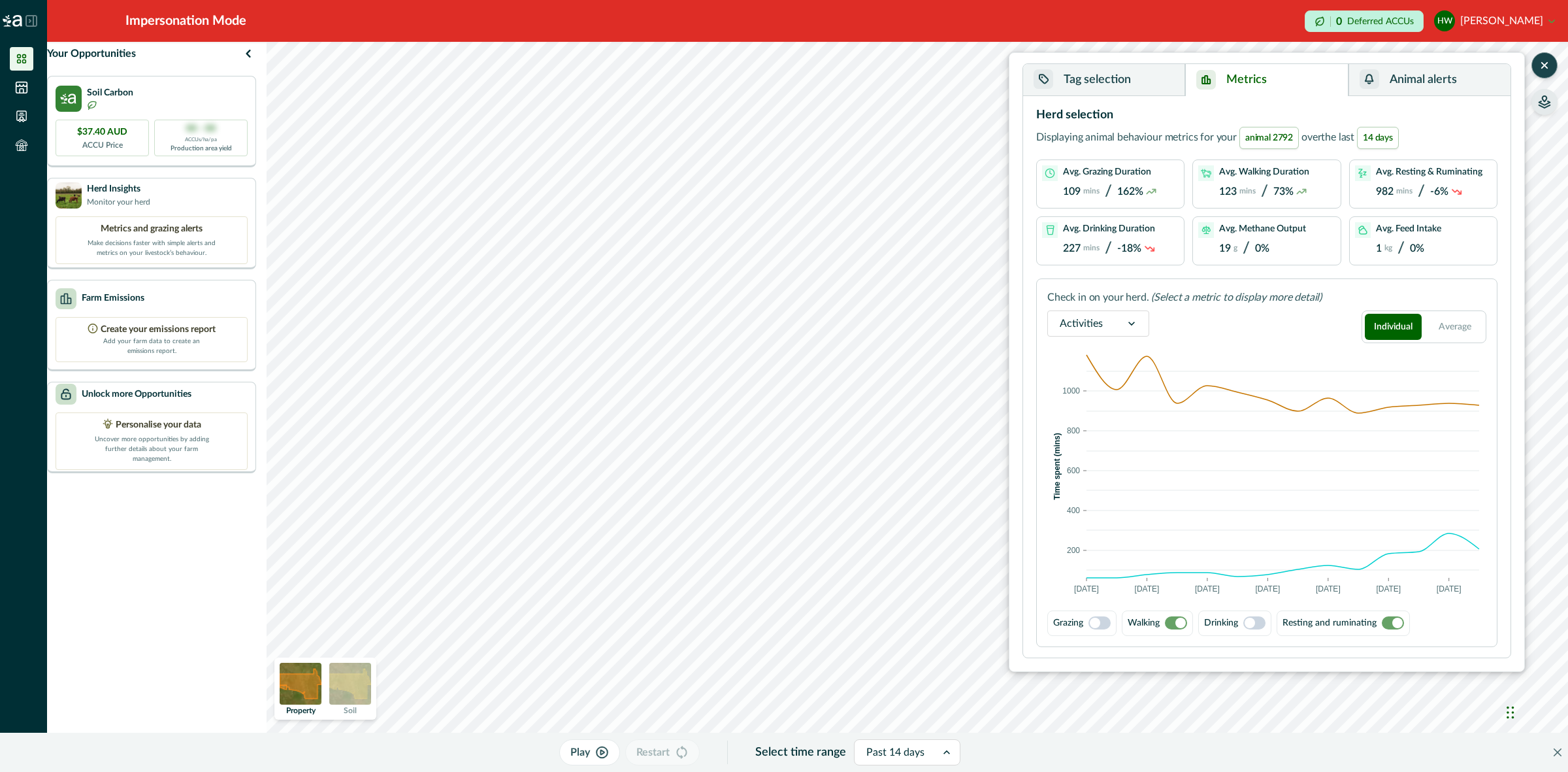
click at [1261, 624] on span at bounding box center [1254, 623] width 22 height 13
click at [1261, 625] on span at bounding box center [1258, 622] width 10 height 10
click at [1181, 618] on span at bounding box center [1180, 622] width 10 height 10
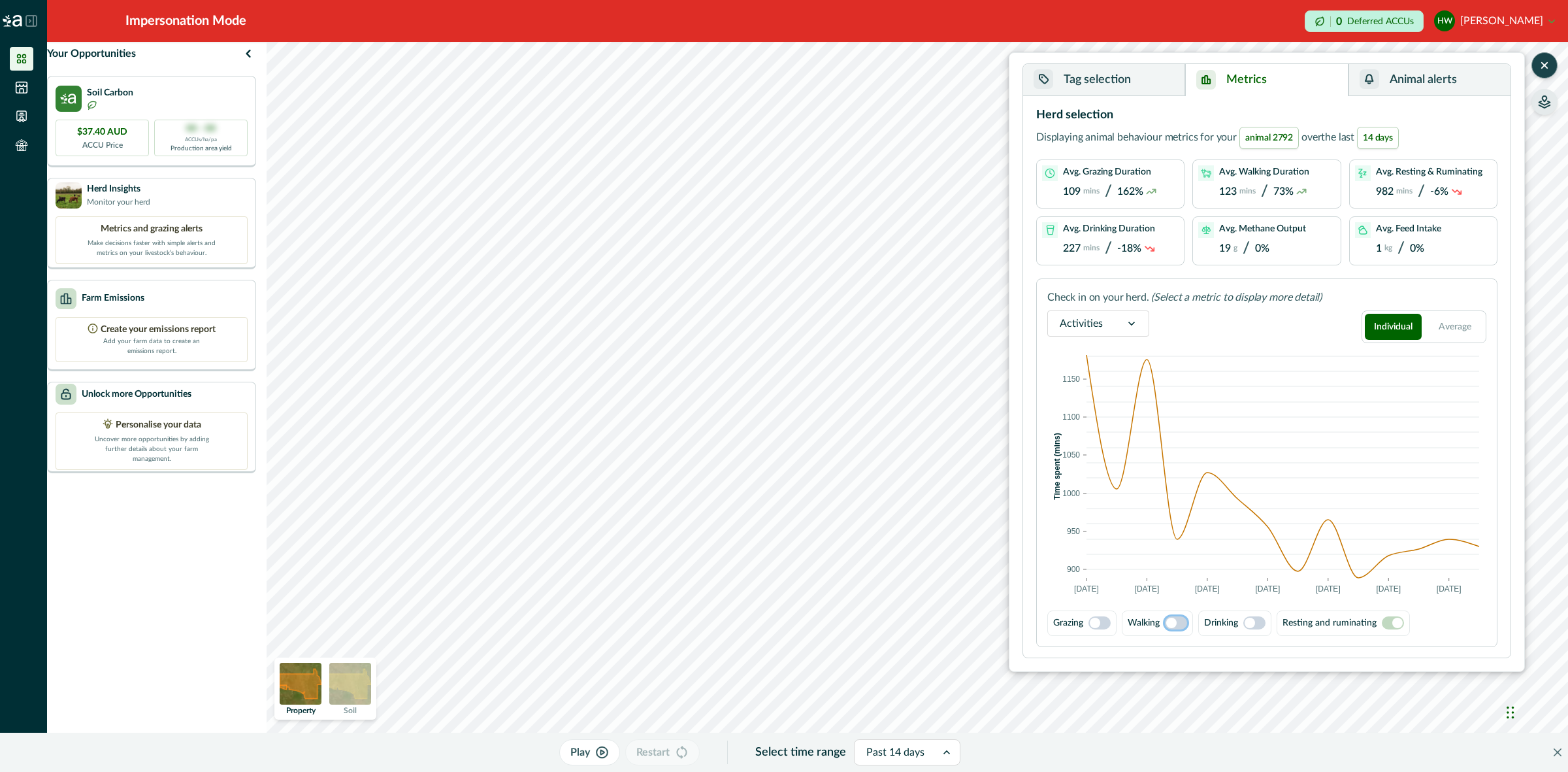
click at [1177, 619] on span at bounding box center [1171, 622] width 10 height 10
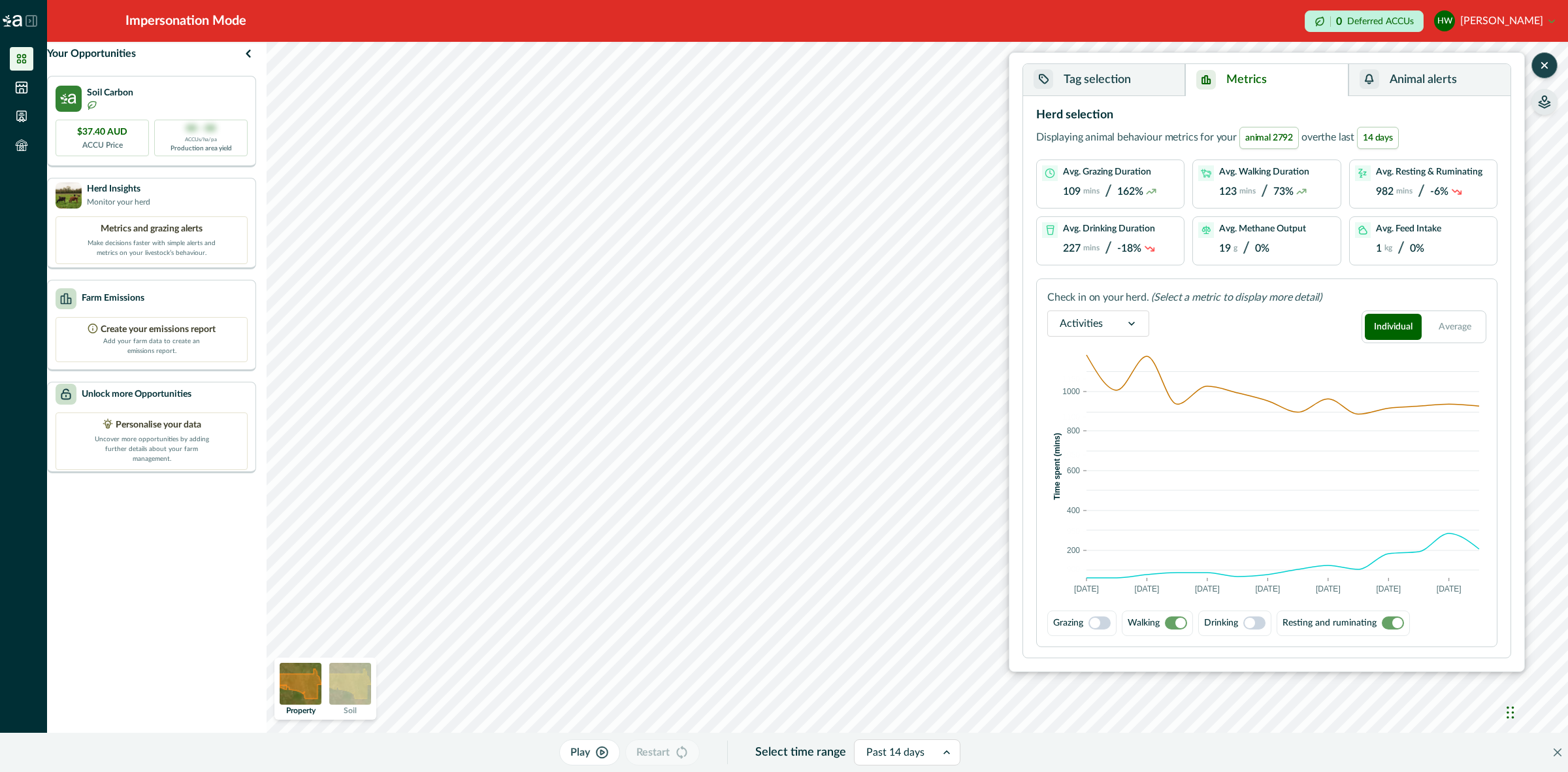
click at [1261, 619] on span at bounding box center [1254, 623] width 22 height 13
click at [1395, 628] on span at bounding box center [1393, 623] width 22 height 13
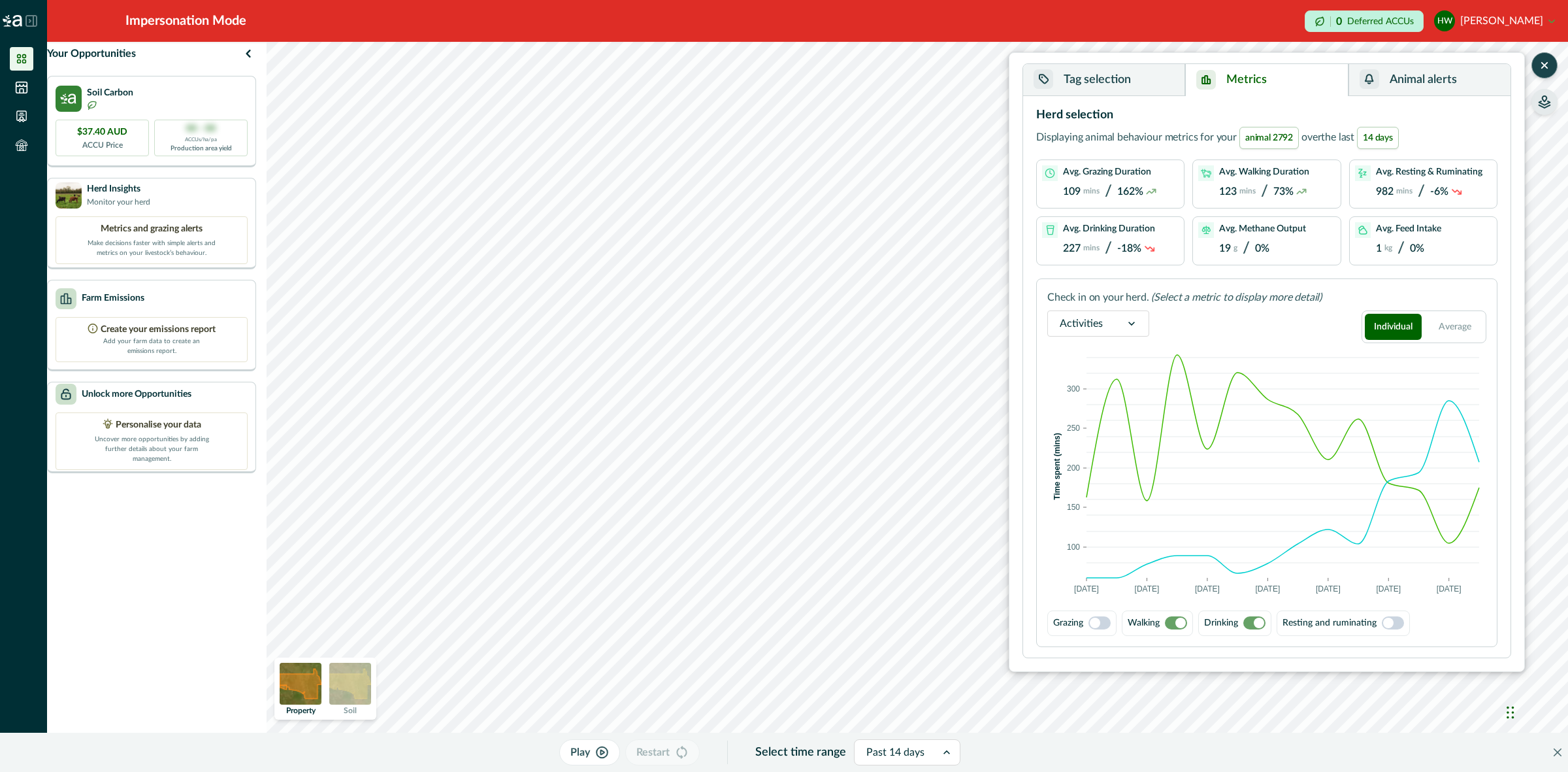
click at [1099, 624] on span at bounding box center [1095, 622] width 10 height 10
click at [1105, 619] on span at bounding box center [1104, 622] width 10 height 10
click at [1098, 82] on button "Tag selection" at bounding box center [1104, 80] width 162 height 32
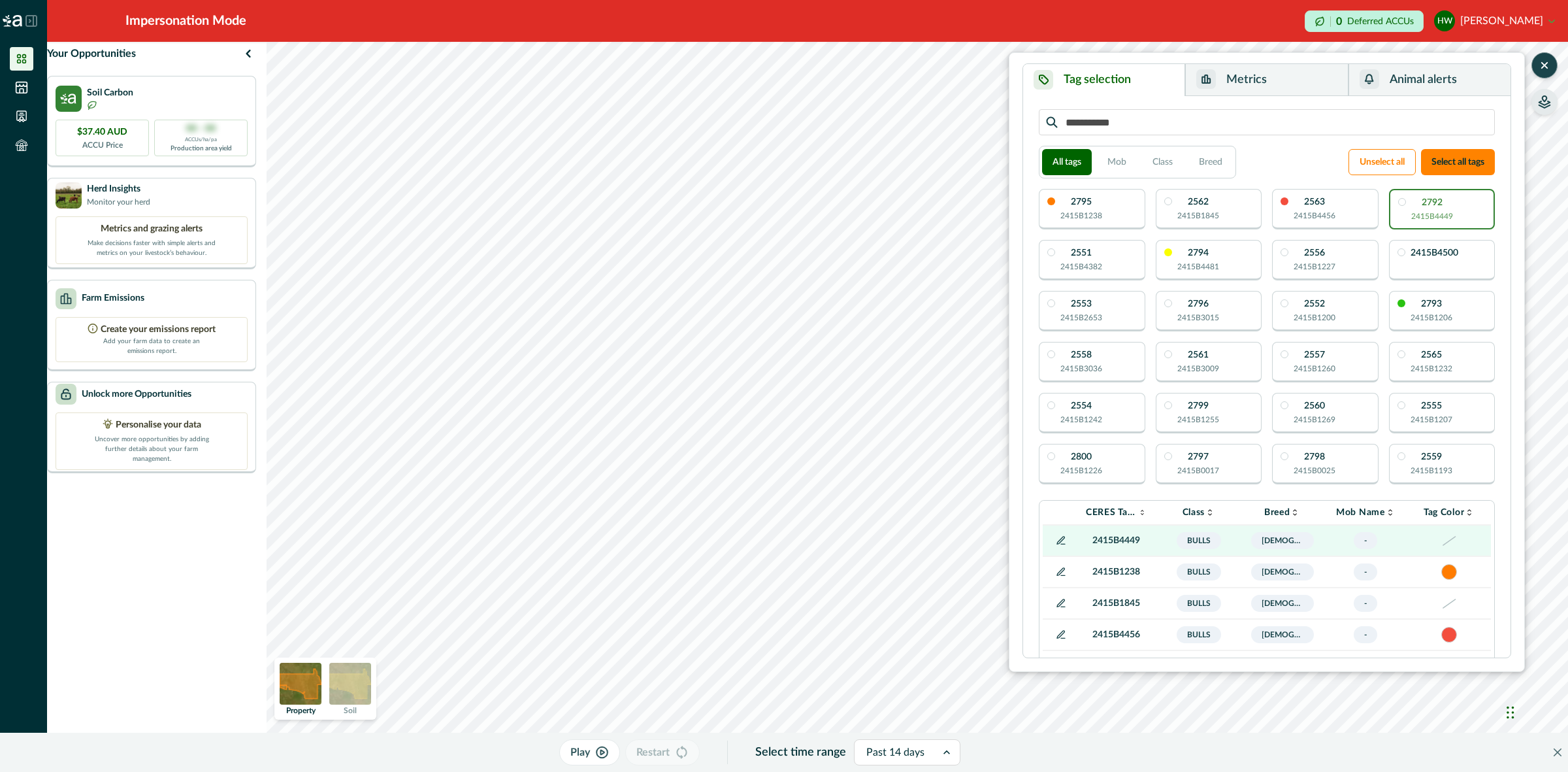
click at [1115, 208] on div "2795 2415B1238" at bounding box center [1091, 209] width 106 height 40
click at [1227, 77] on button "Metrics" at bounding box center [1266, 80] width 162 height 32
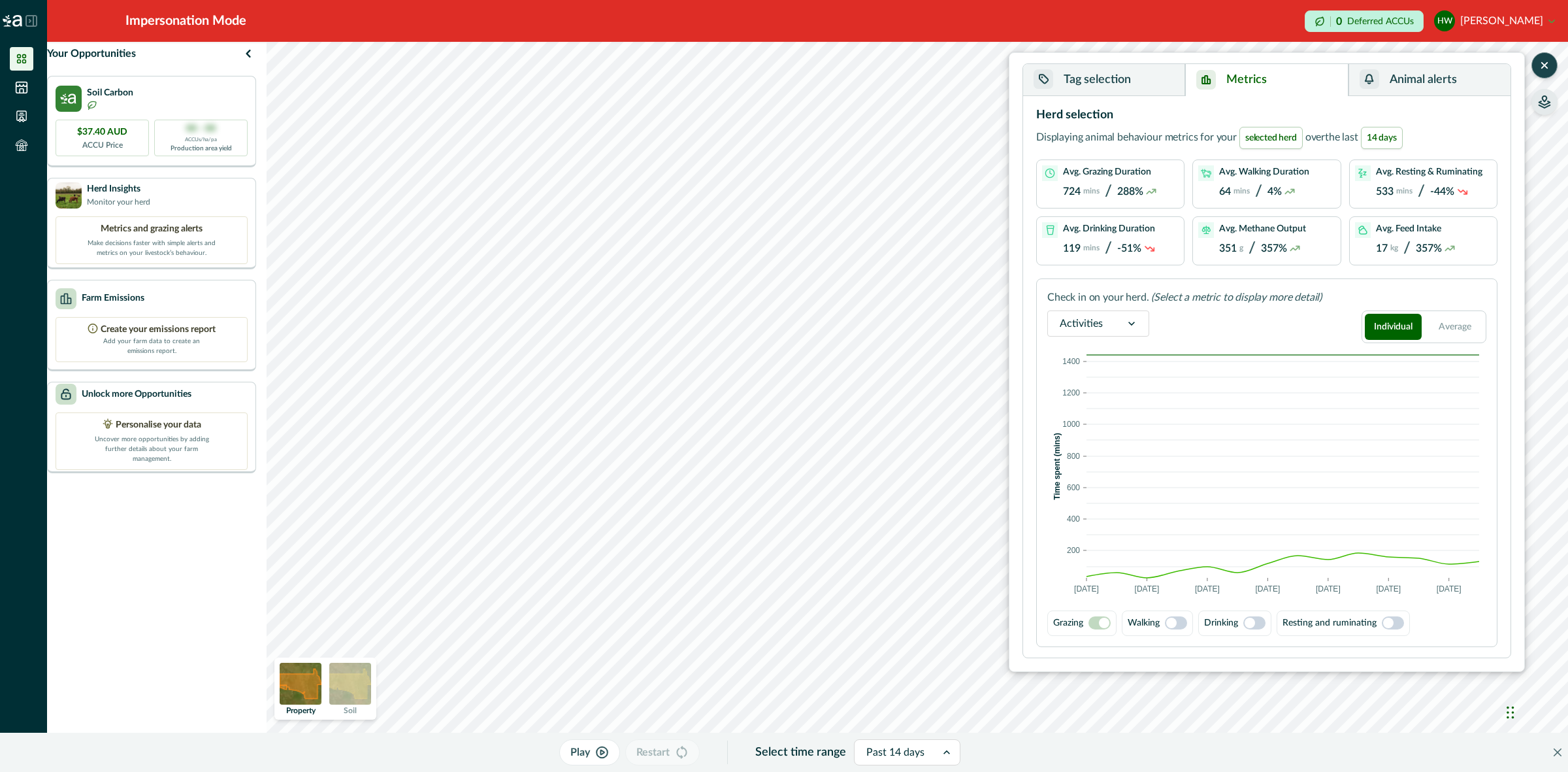
drag, startPoint x: 1090, startPoint y: 81, endPoint x: 1253, endPoint y: 354, distance: 318.0
click at [1090, 81] on button "Tag selection" at bounding box center [1104, 80] width 162 height 32
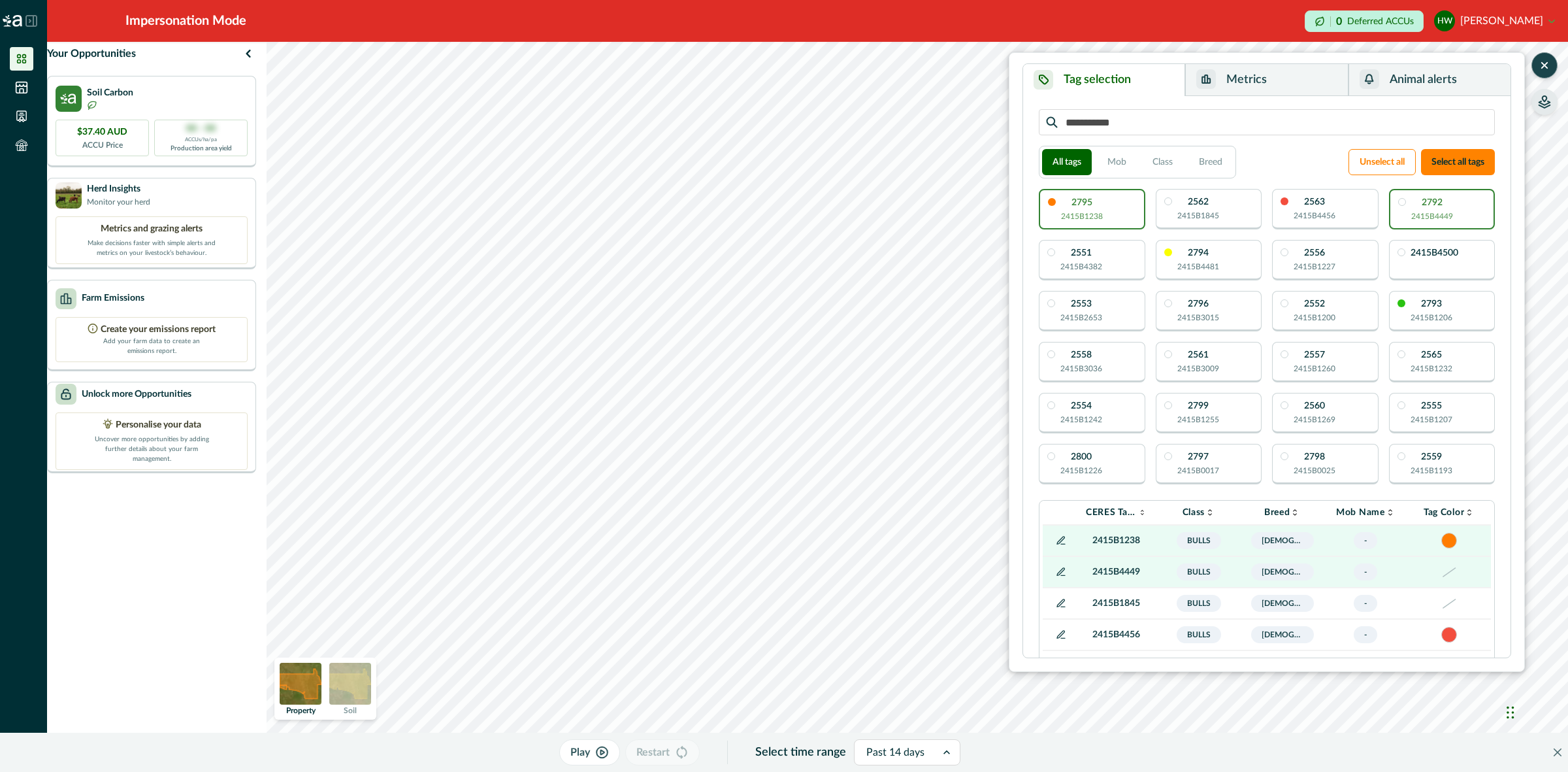
click at [1096, 222] on p "2415B1238" at bounding box center [1081, 216] width 42 height 12
click at [1269, 88] on button "Metrics" at bounding box center [1266, 80] width 162 height 32
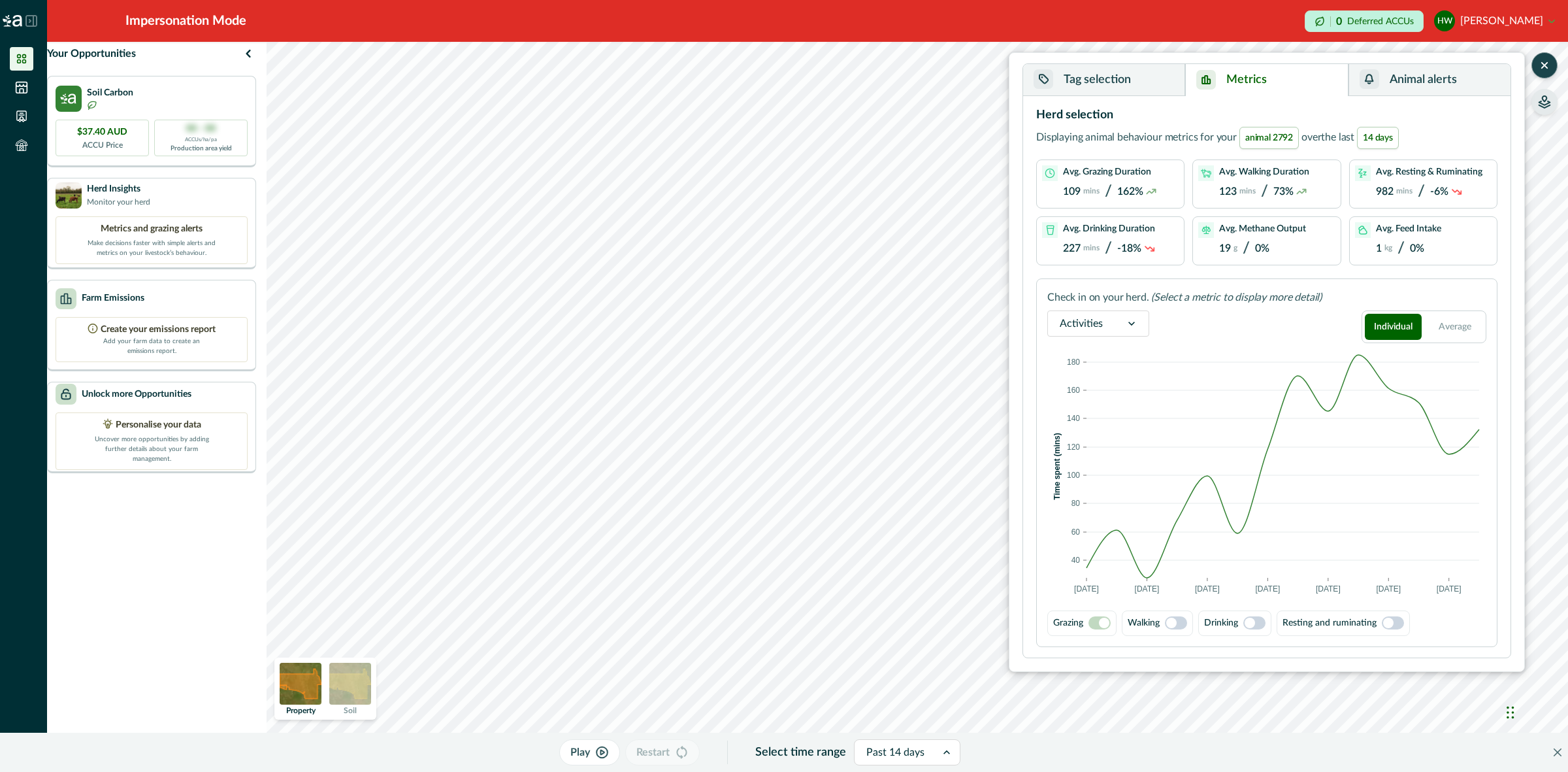
click at [1177, 622] on span at bounding box center [1171, 622] width 10 height 10
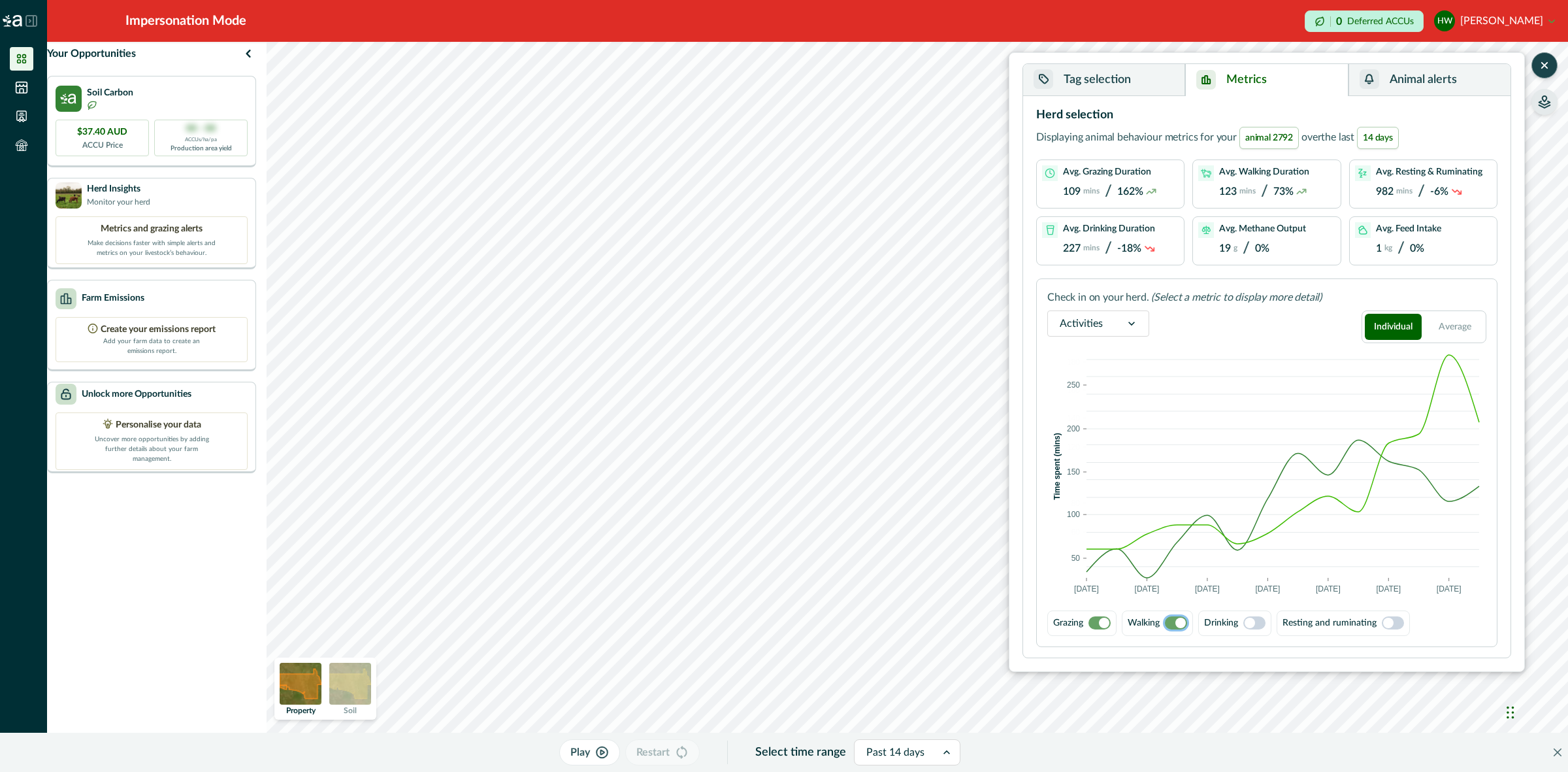
click at [1105, 623] on span at bounding box center [1104, 622] width 10 height 10
click at [1102, 621] on span at bounding box center [1099, 623] width 22 height 13
click at [1178, 622] on span at bounding box center [1180, 622] width 10 height 10
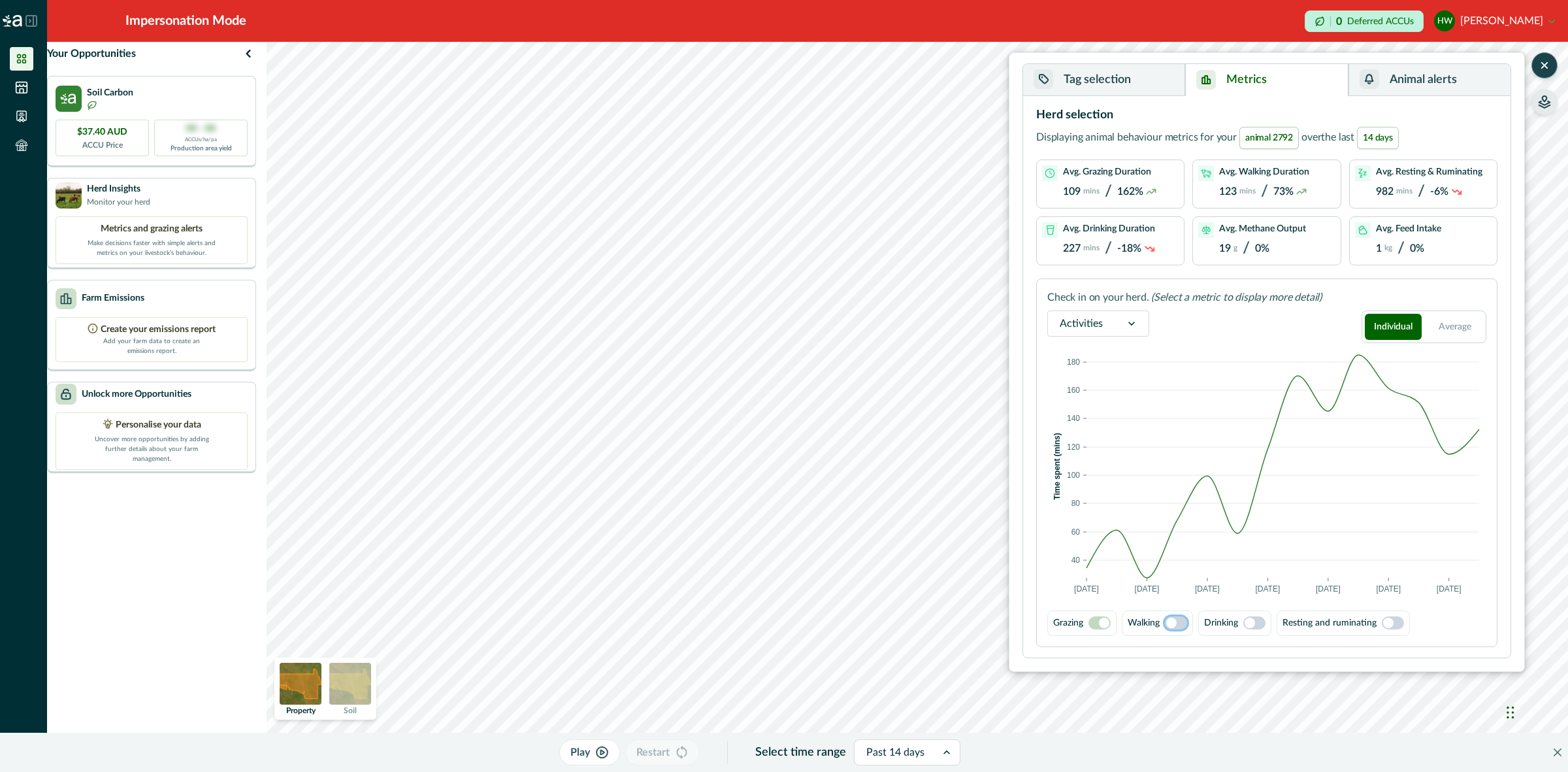
click at [1254, 623] on span at bounding box center [1249, 622] width 10 height 10
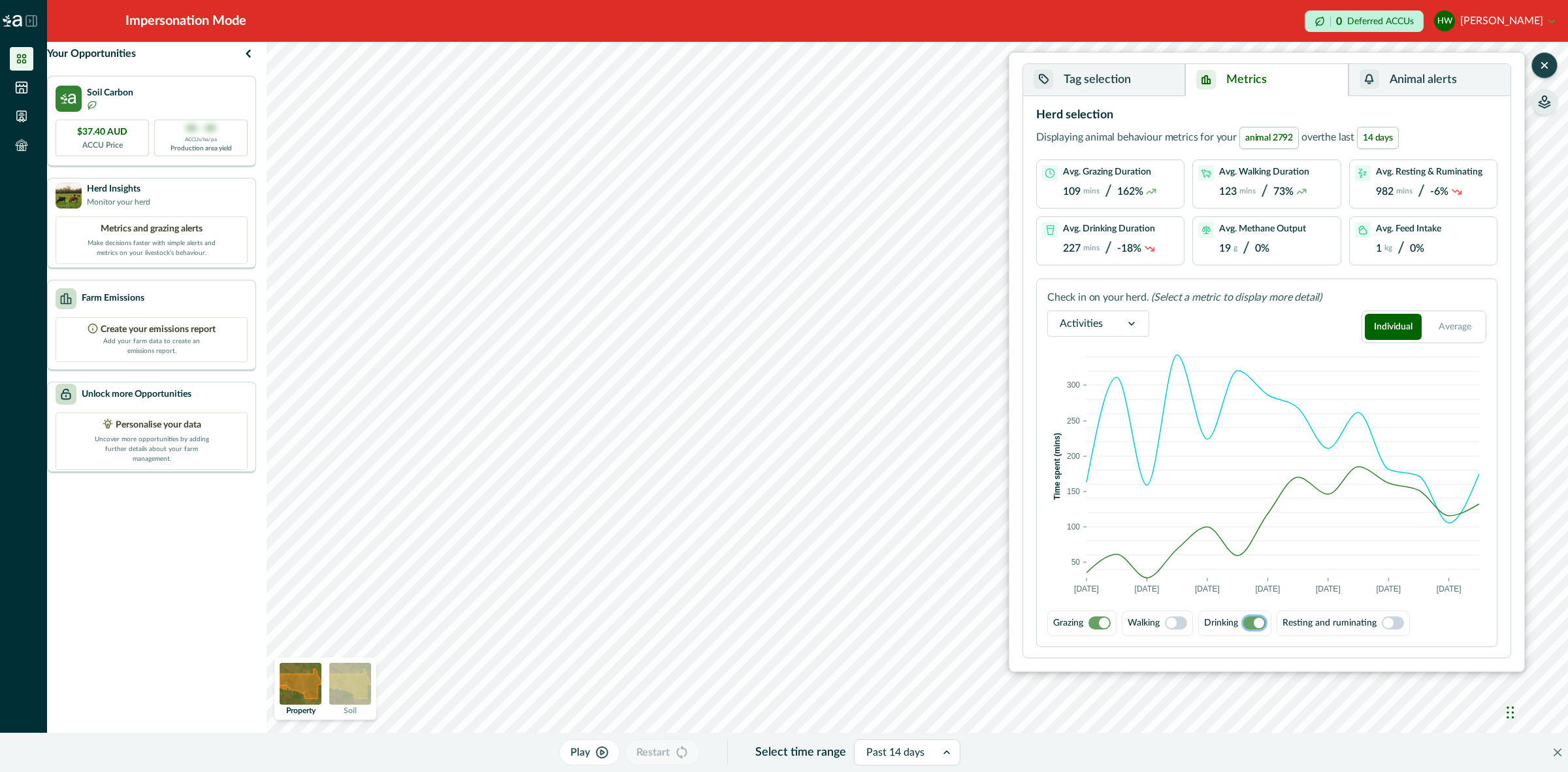
click at [1179, 622] on span at bounding box center [1176, 623] width 22 height 13
click at [1101, 622] on span at bounding box center [1104, 622] width 10 height 10
